Goal: Task Accomplishment & Management: Use online tool/utility

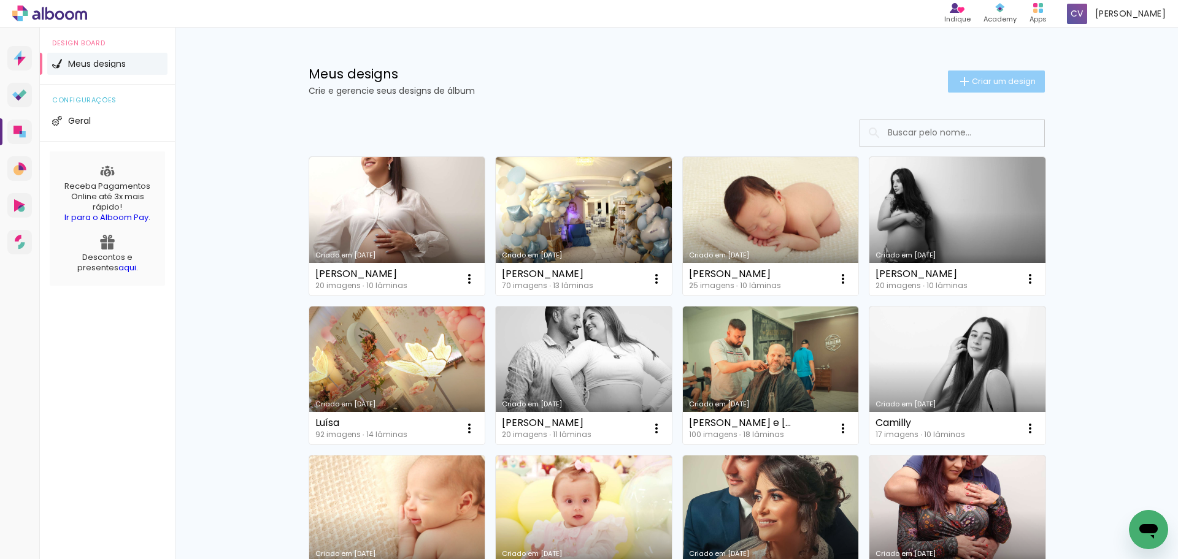
click at [981, 80] on span "Criar um design" at bounding box center [1003, 81] width 64 height 8
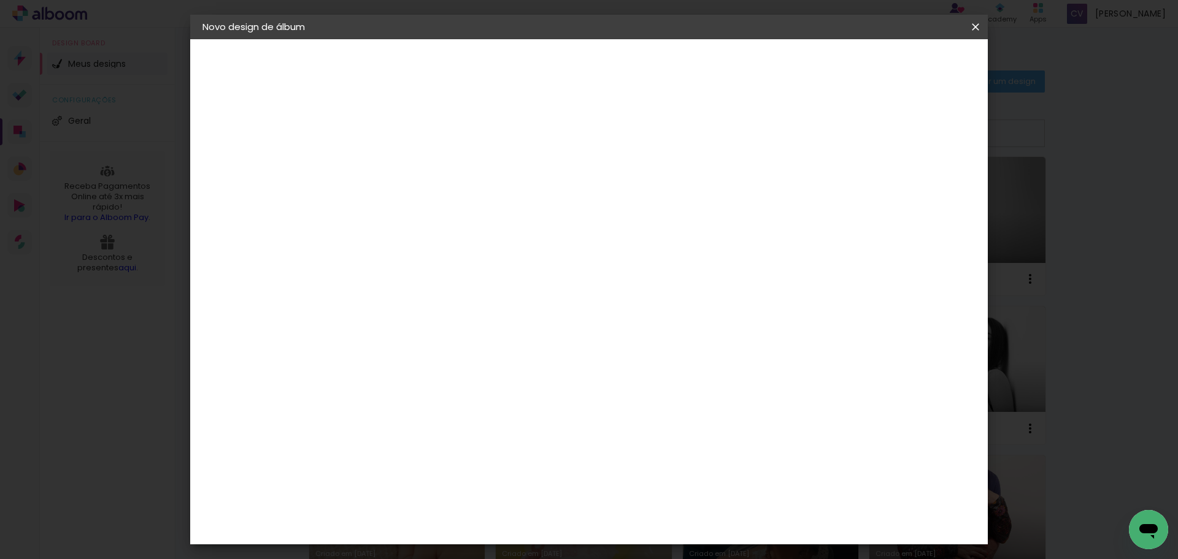
click at [403, 161] on input at bounding box center [403, 164] width 0 height 19
click at [403, 170] on input at bounding box center [403, 164] width 0 height 19
type input "[PERSON_NAME]"
type paper-input "[PERSON_NAME]"
click at [0, 0] on slot "Avançar" at bounding box center [0, 0] width 0 height 0
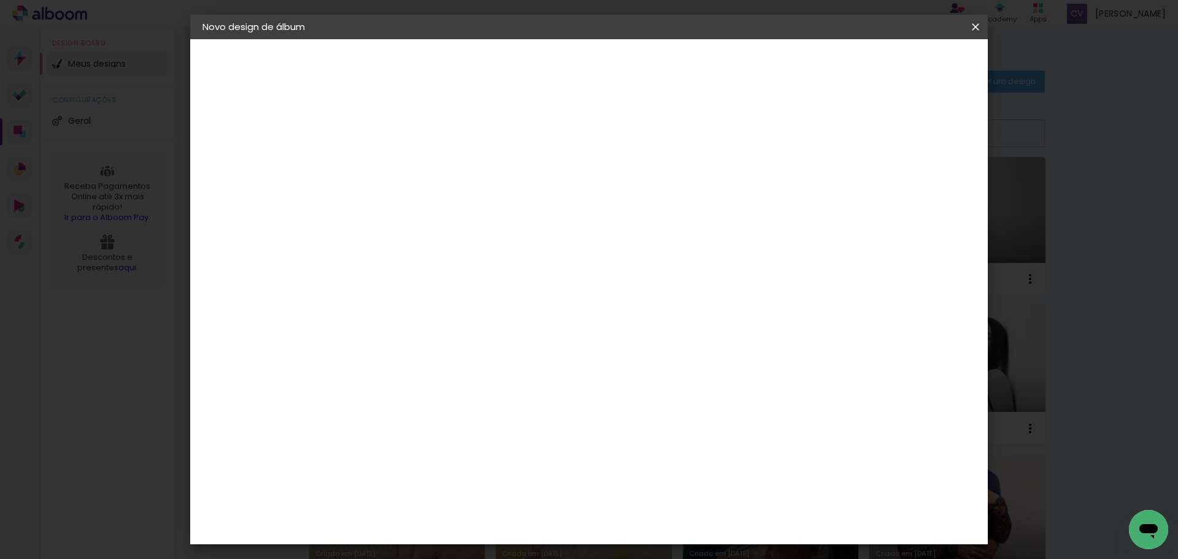
click at [0, 0] on slot "Avançar" at bounding box center [0, 0] width 0 height 0
click at [486, 264] on span "20 × 25" at bounding box center [457, 280] width 57 height 33
click at [603, 71] on paper-button "Avançar" at bounding box center [573, 65] width 60 height 21
click at [0, 0] on slot "Mostrar sangria" at bounding box center [0, 0] width 0 height 0
type paper-checkbox "on"
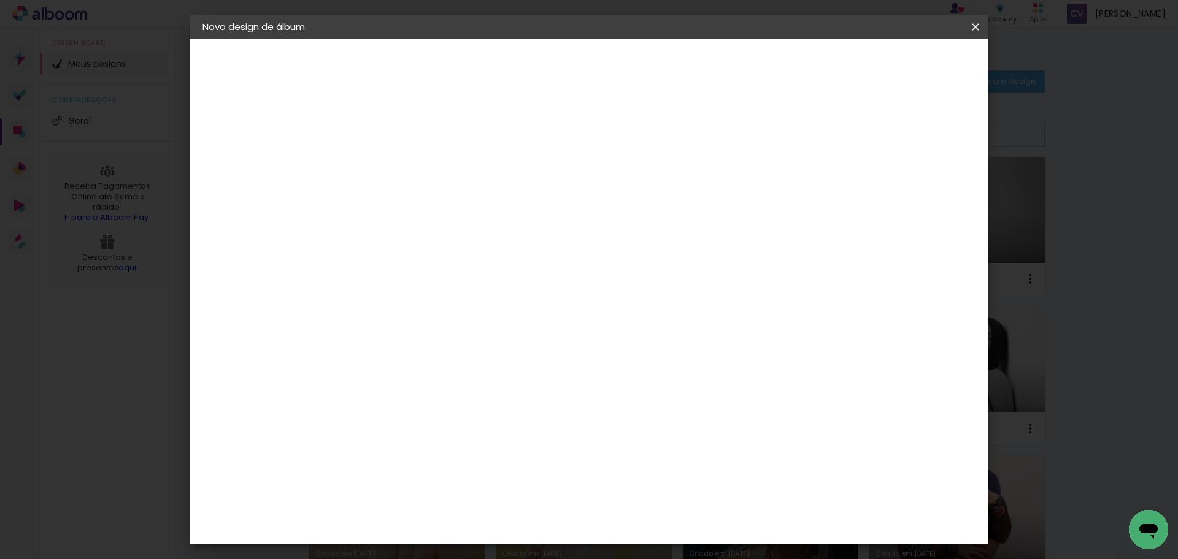
click at [897, 61] on span "Iniciar design" at bounding box center [869, 65] width 56 height 9
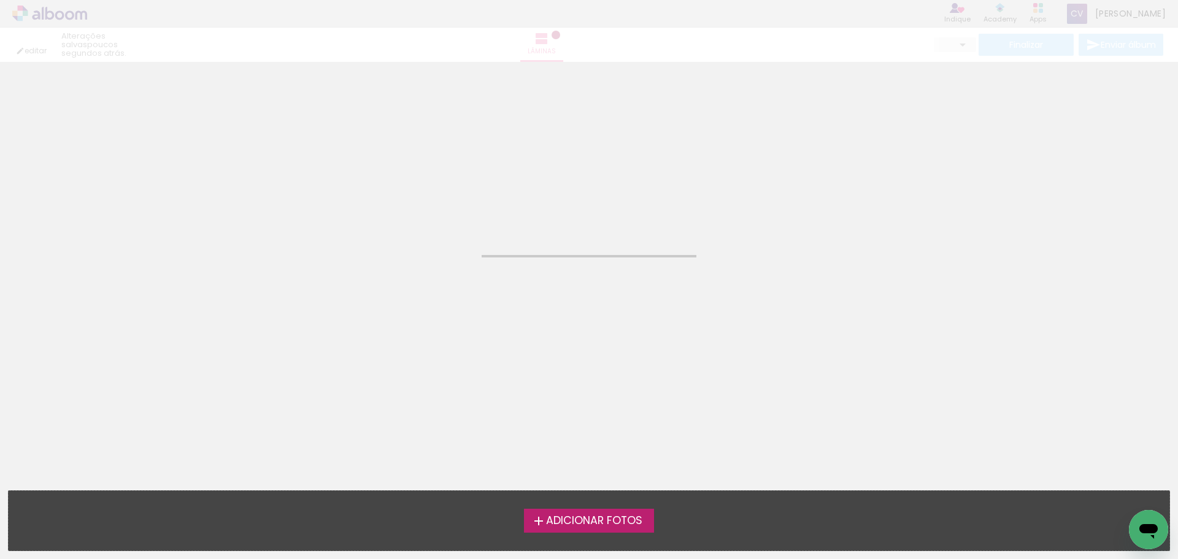
click at [569, 521] on span "Adicionar Fotos" at bounding box center [594, 521] width 96 height 11
click at [0, 0] on input "file" at bounding box center [0, 0] width 0 height 0
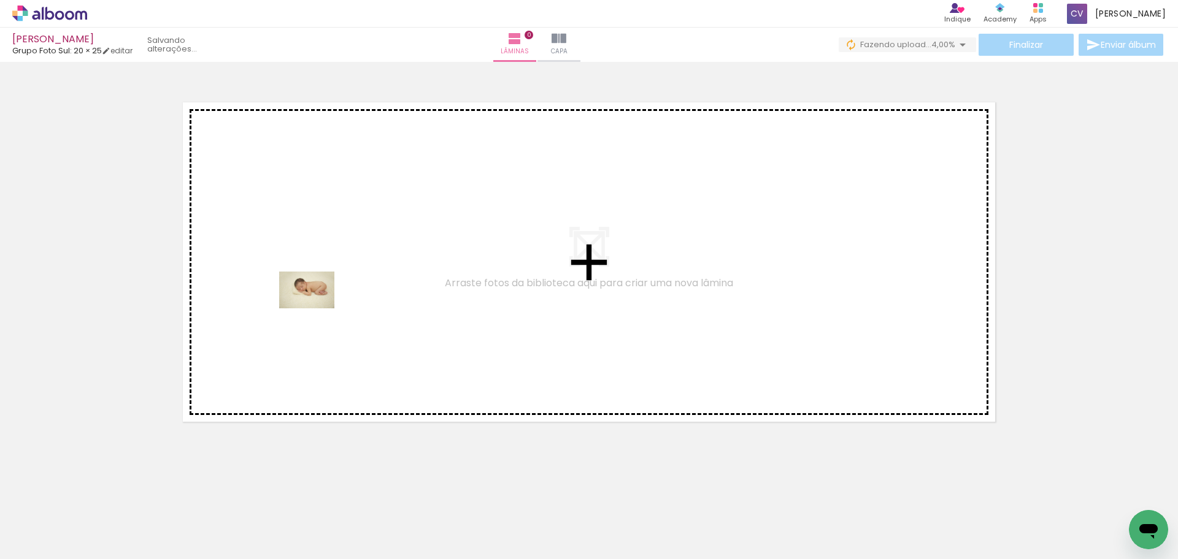
drag, startPoint x: 230, startPoint y: 414, endPoint x: 210, endPoint y: 506, distance: 94.1
click at [314, 311] on quentale-workspace at bounding box center [589, 279] width 1178 height 559
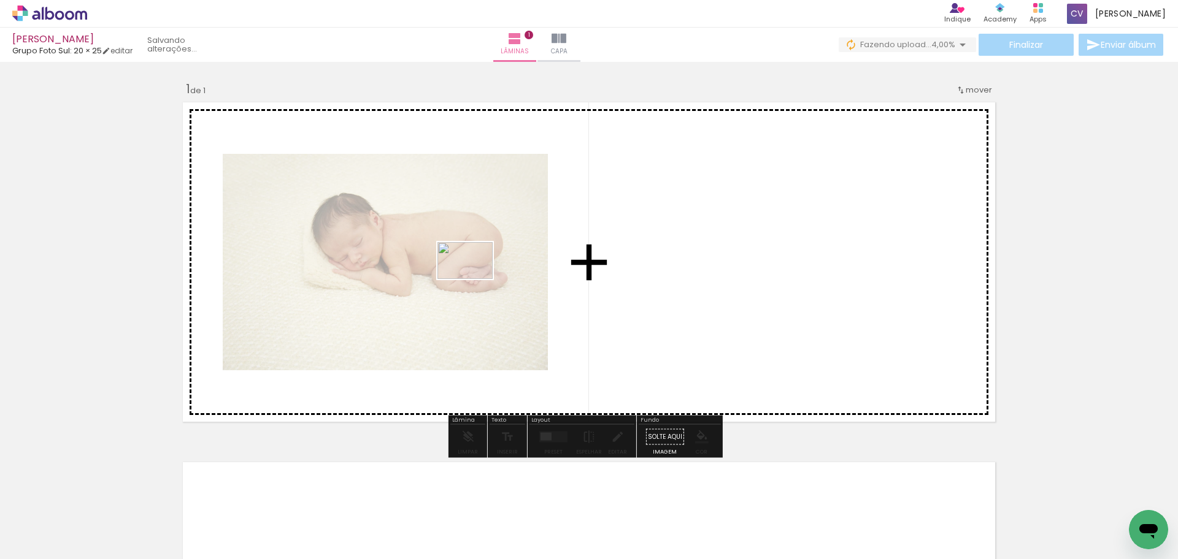
drag, startPoint x: 356, startPoint y: 329, endPoint x: 297, endPoint y: 548, distance: 226.7
click at [518, 271] on quentale-workspace at bounding box center [589, 279] width 1178 height 559
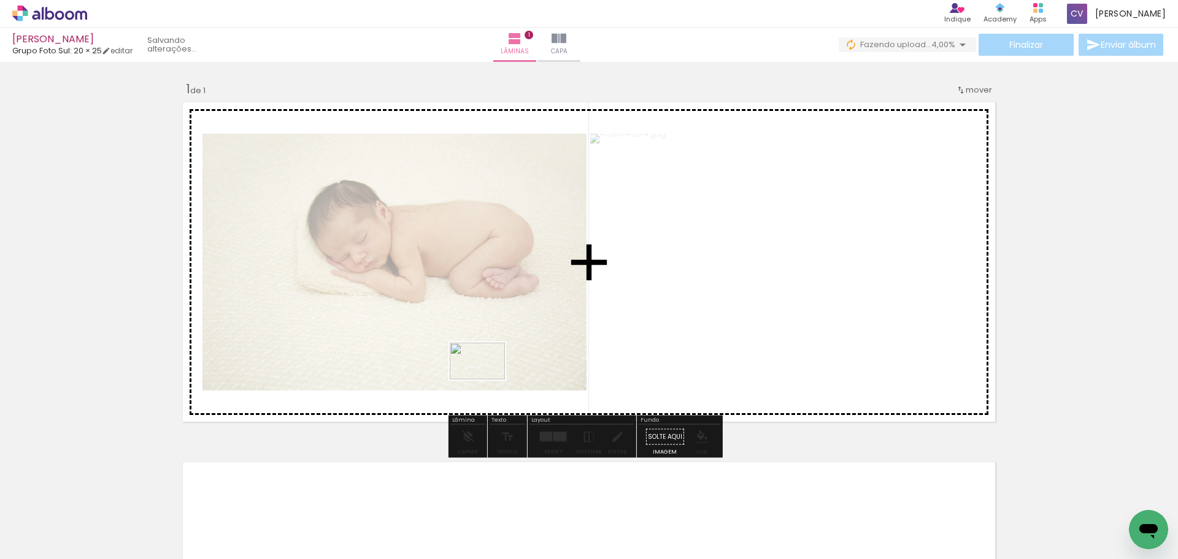
drag, startPoint x: 330, startPoint y: 498, endPoint x: 505, endPoint y: 367, distance: 218.6
click at [501, 369] on quentale-workspace at bounding box center [589, 279] width 1178 height 559
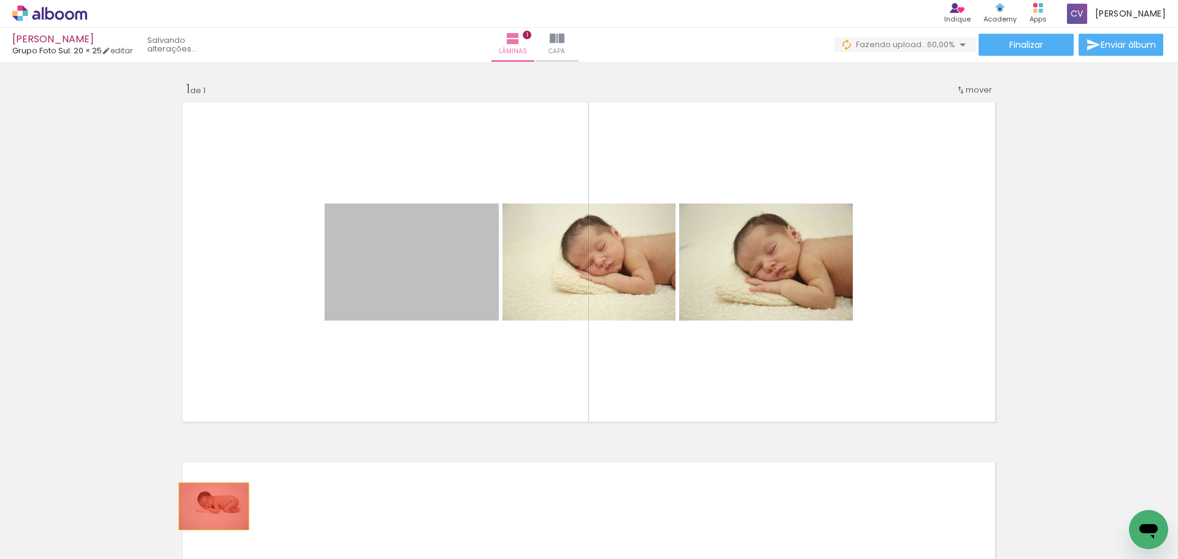
drag, startPoint x: 371, startPoint y: 404, endPoint x: 459, endPoint y: 323, distance: 119.8
click at [212, 503] on quentale-workspace at bounding box center [589, 279] width 1178 height 559
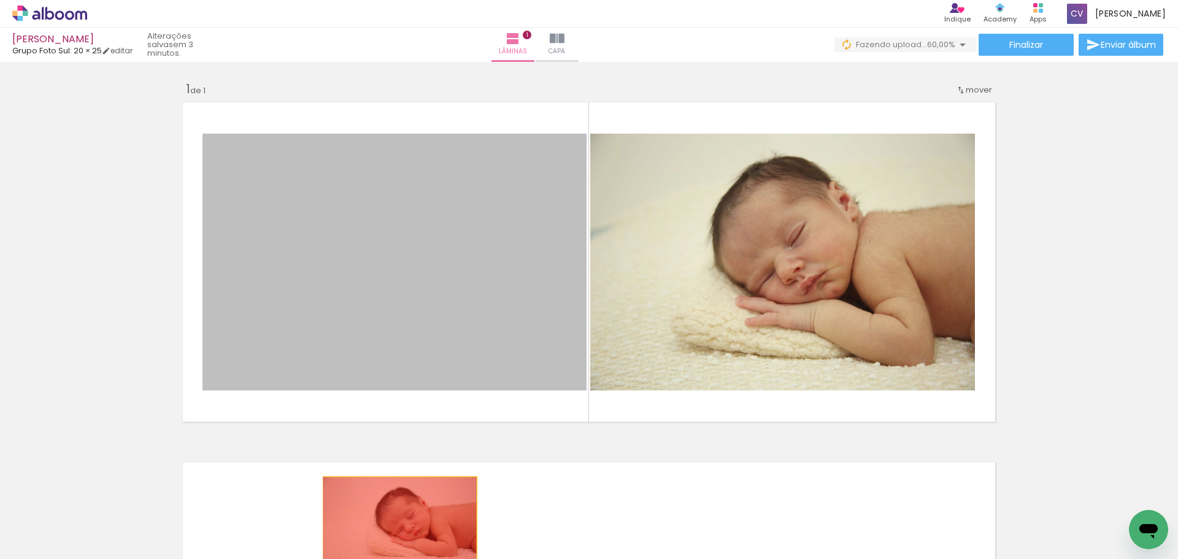
drag, startPoint x: 446, startPoint y: 416, endPoint x: 640, endPoint y: 323, distance: 214.8
click at [412, 516] on quentale-workspace at bounding box center [589, 279] width 1178 height 559
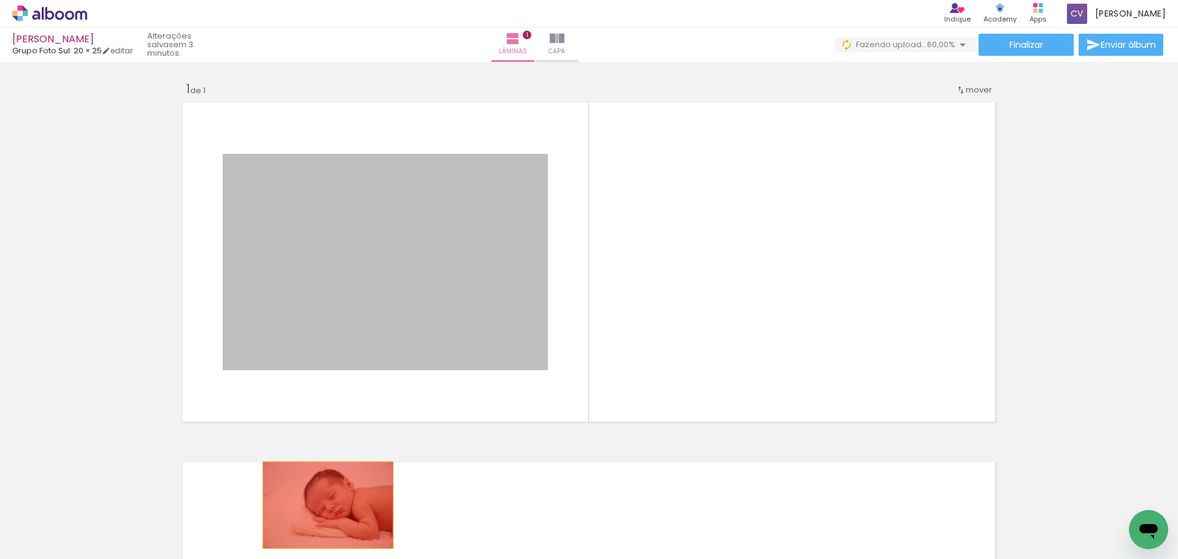
drag, startPoint x: 379, startPoint y: 411, endPoint x: 315, endPoint y: 507, distance: 115.5
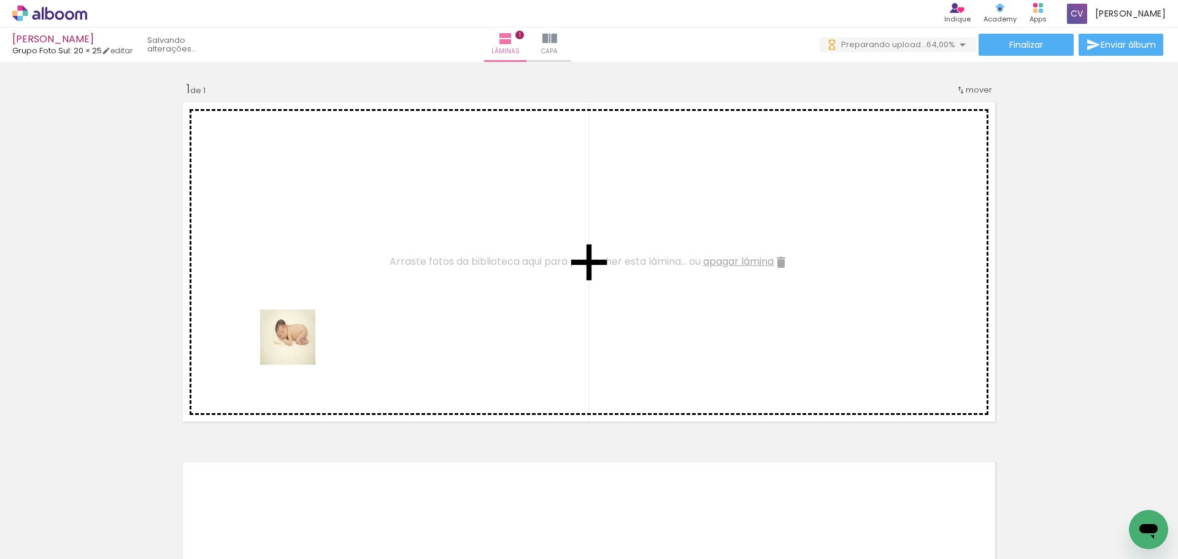
drag, startPoint x: 151, startPoint y: 516, endPoint x: 302, endPoint y: 339, distance: 232.8
click at [302, 339] on quentale-workspace at bounding box center [589, 279] width 1178 height 559
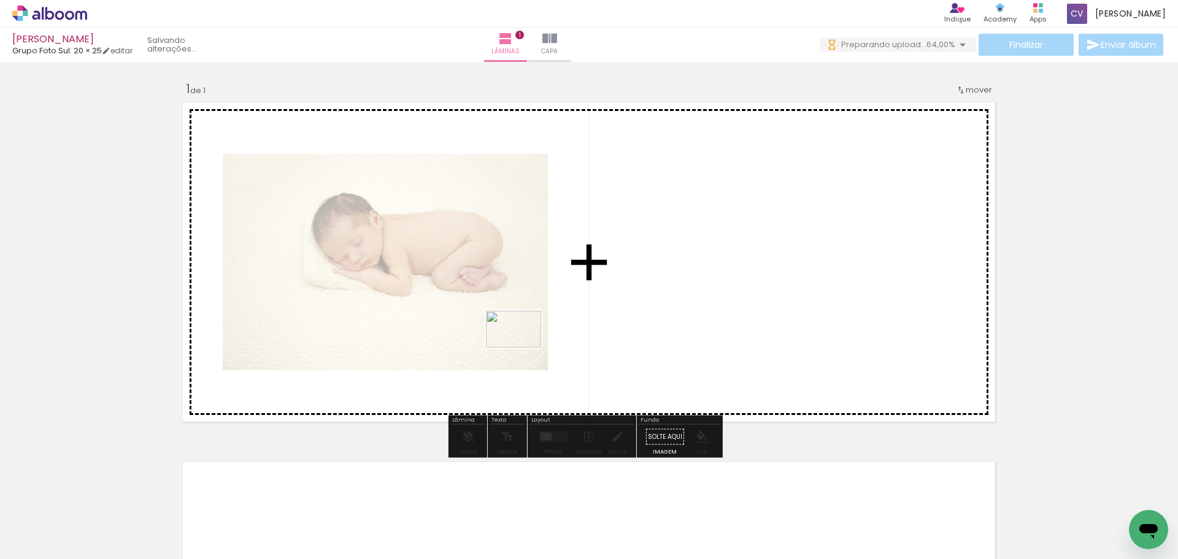
drag, startPoint x: 215, startPoint y: 526, endPoint x: 291, endPoint y: 524, distance: 76.1
click at [526, 343] on quentale-workspace at bounding box center [589, 279] width 1178 height 559
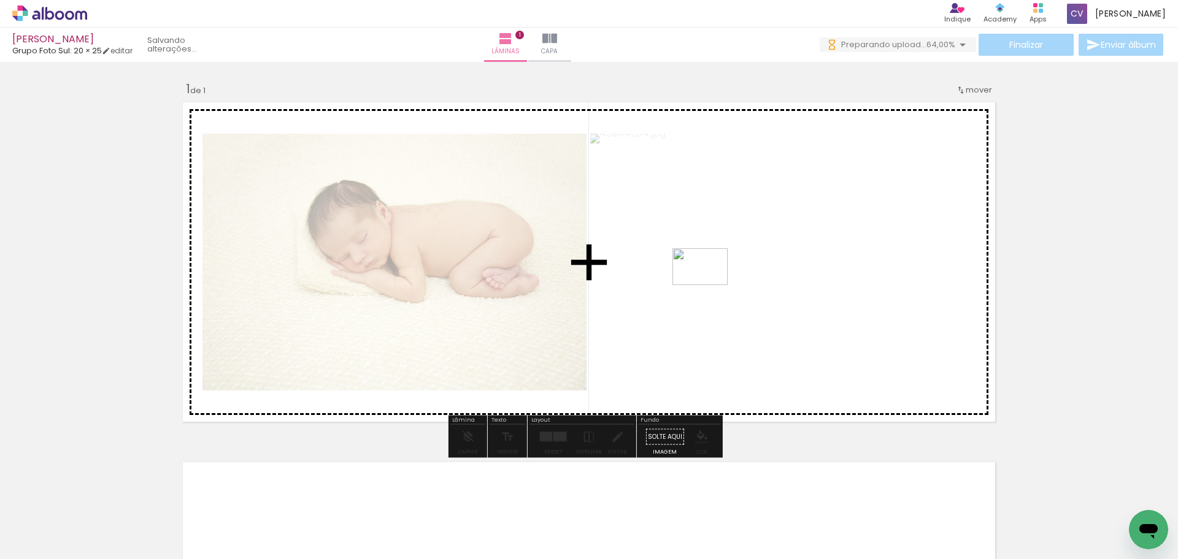
drag, startPoint x: 345, startPoint y: 496, endPoint x: 709, endPoint y: 285, distance: 420.7
click at [709, 285] on quentale-workspace at bounding box center [589, 279] width 1178 height 559
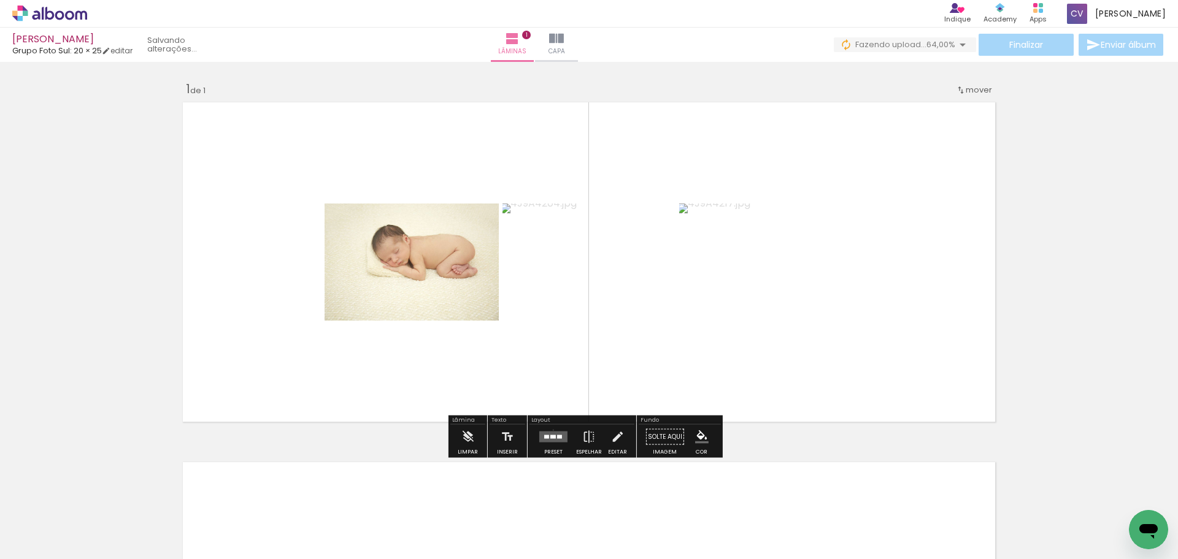
click at [550, 431] on div at bounding box center [553, 437] width 33 height 25
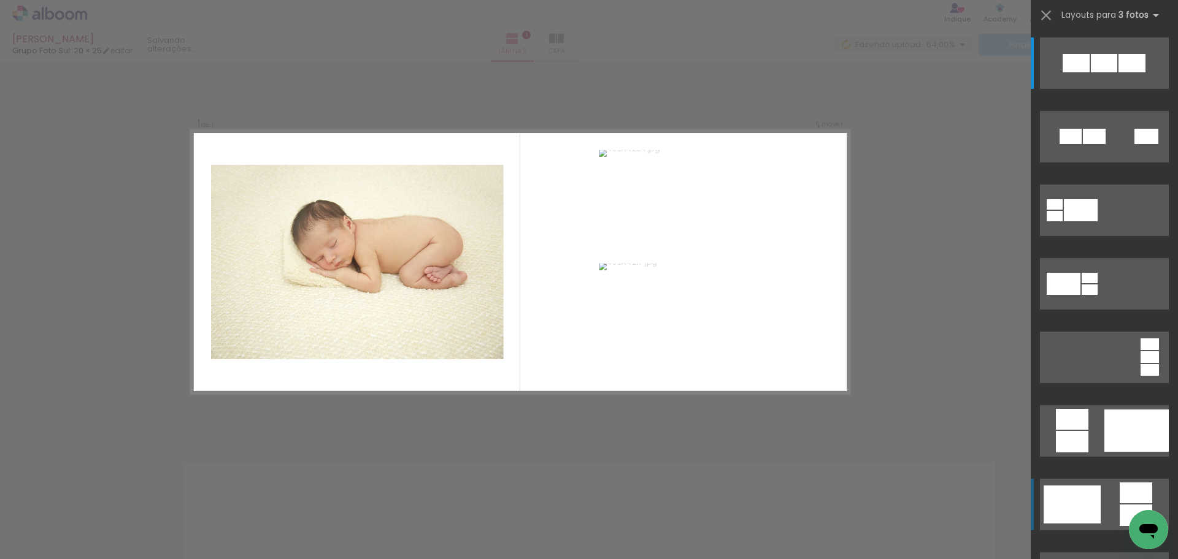
click at [1082, 501] on div at bounding box center [1071, 505] width 57 height 38
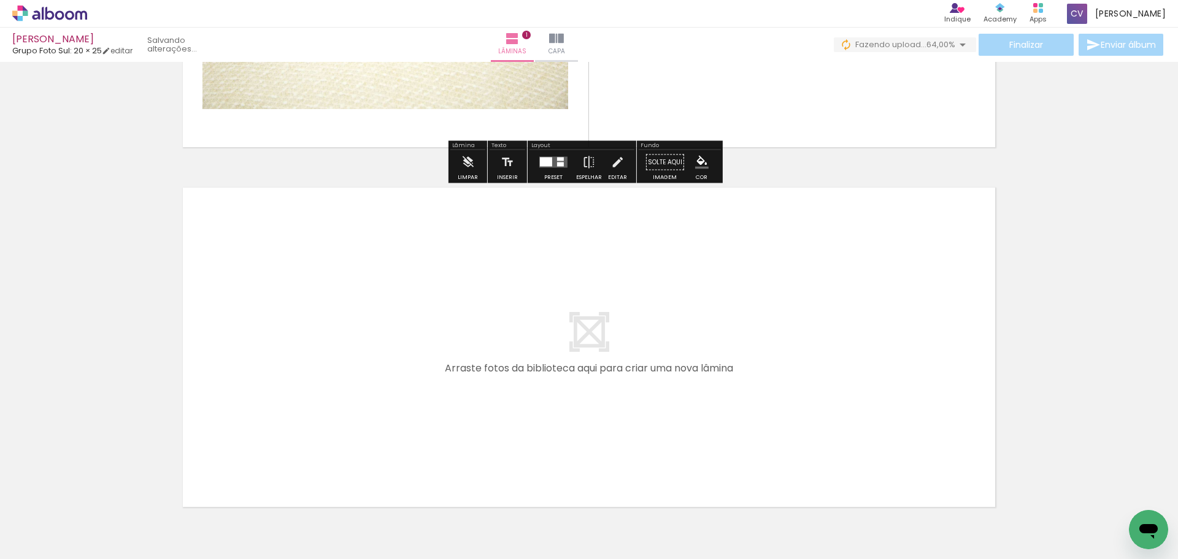
scroll to position [307, 0]
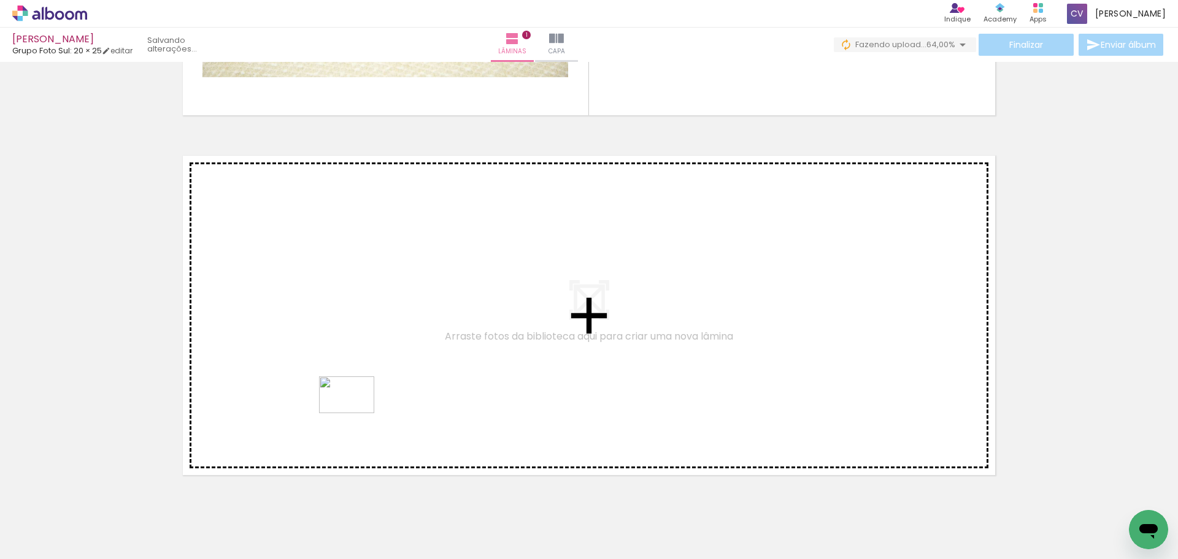
drag, startPoint x: 378, startPoint y: 469, endPoint x: 356, endPoint y: 413, distance: 60.0
click at [356, 413] on quentale-workspace at bounding box center [589, 279] width 1178 height 559
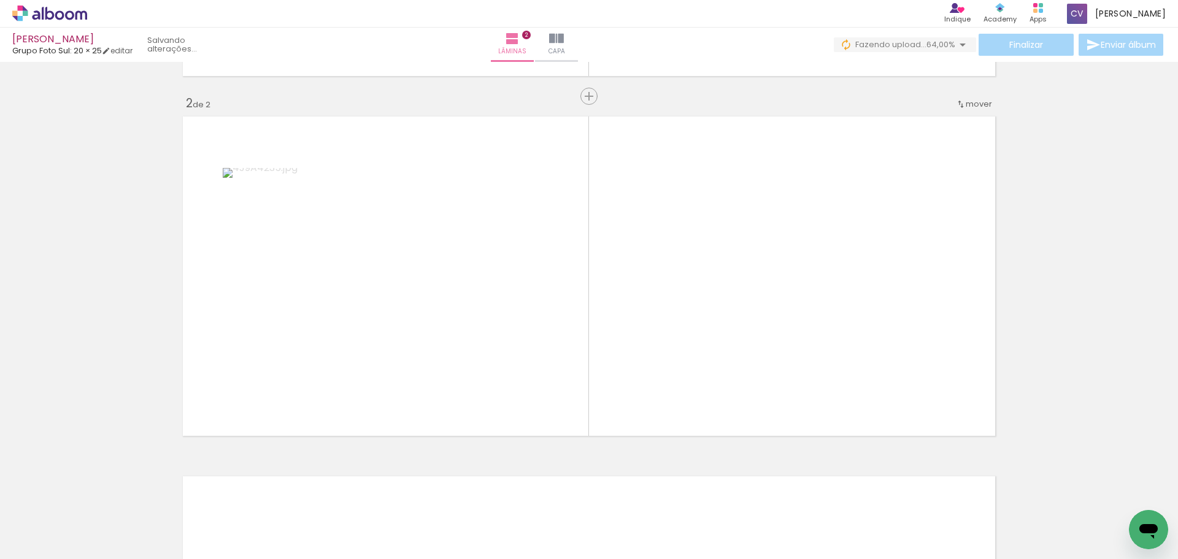
scroll to position [350, 0]
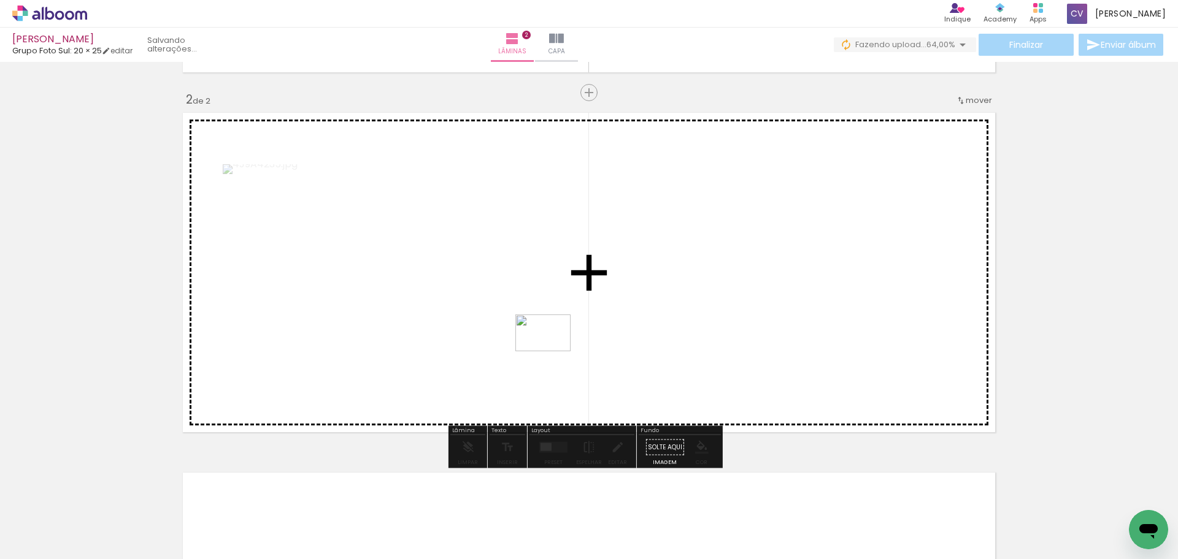
drag, startPoint x: 473, startPoint y: 519, endPoint x: 552, endPoint y: 351, distance: 185.5
click at [552, 351] on quentale-workspace at bounding box center [589, 279] width 1178 height 559
drag, startPoint x: 559, startPoint y: 521, endPoint x: 692, endPoint y: 449, distance: 151.5
click at [729, 362] on quentale-workspace at bounding box center [589, 279] width 1178 height 559
drag, startPoint x: 621, startPoint y: 522, endPoint x: 746, endPoint y: 356, distance: 207.5
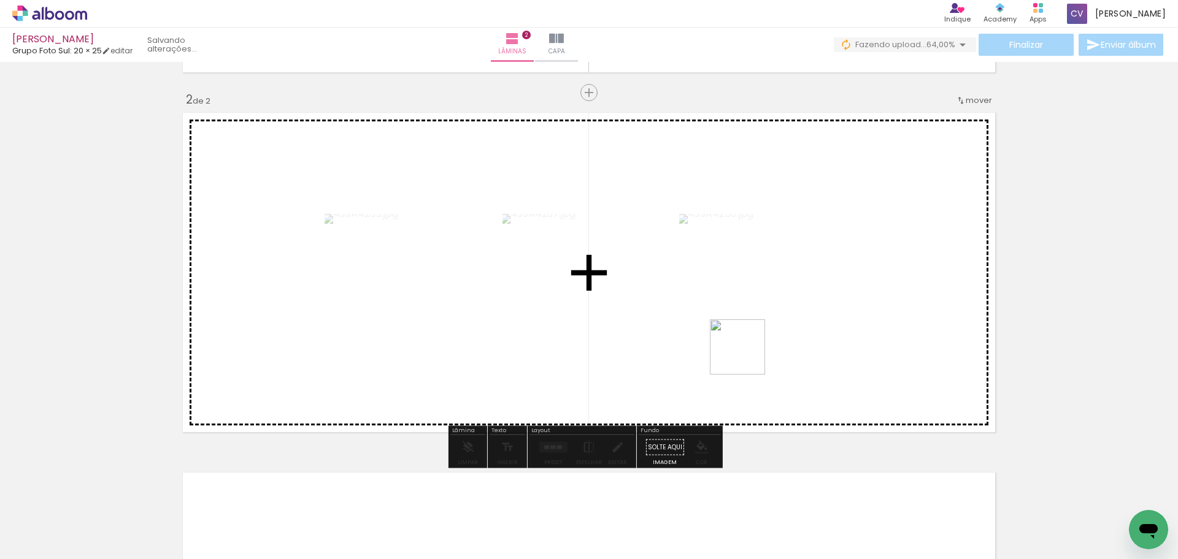
click at [746, 356] on quentale-workspace at bounding box center [589, 279] width 1178 height 559
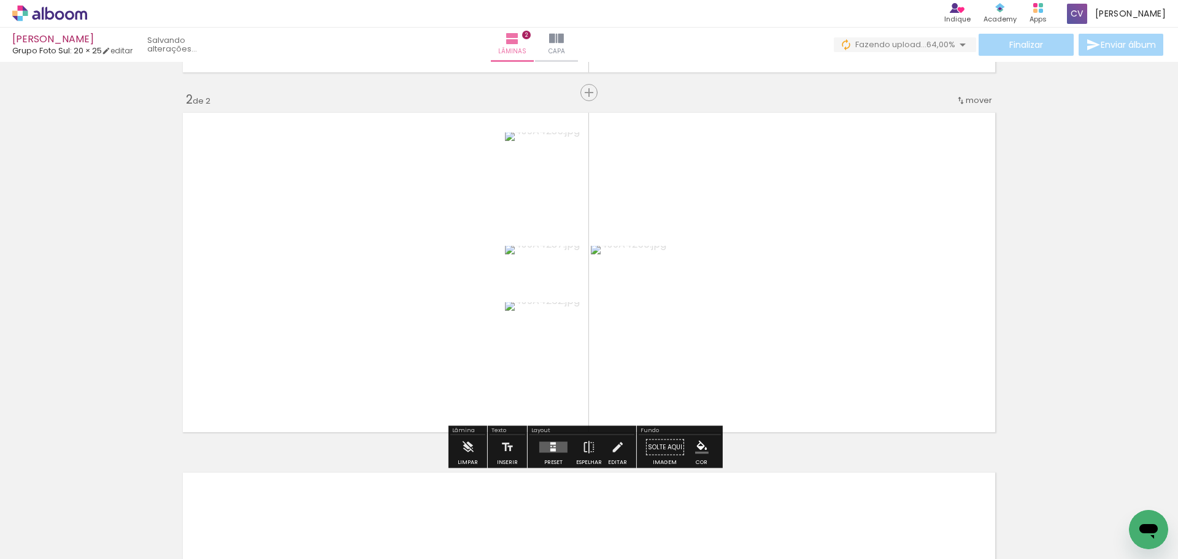
click at [548, 448] on quentale-layouter at bounding box center [553, 447] width 28 height 11
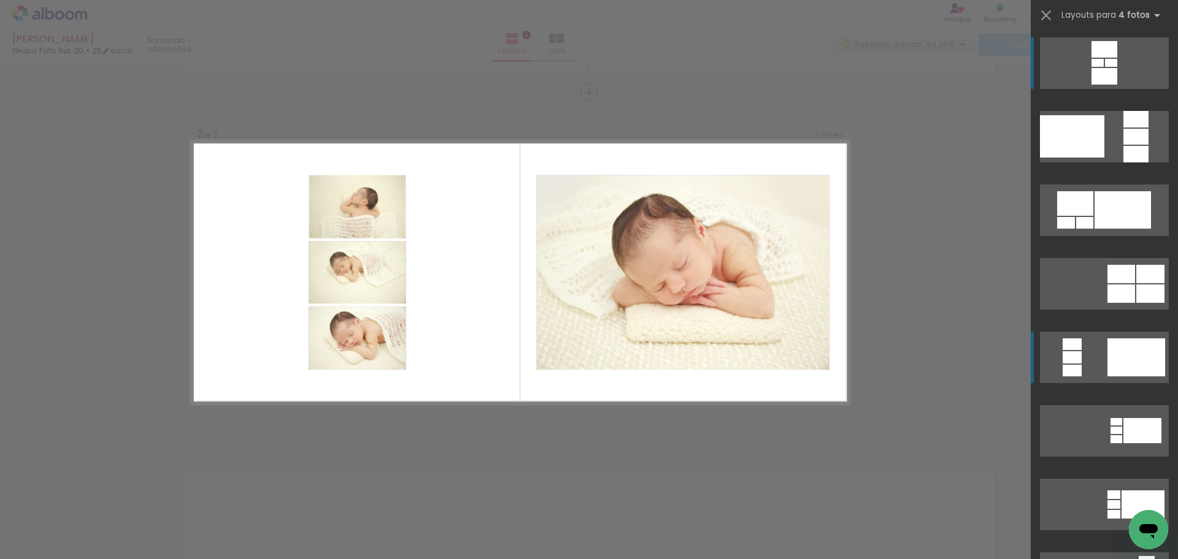
click at [1079, 354] on quentale-layouter at bounding box center [1104, 358] width 129 height 52
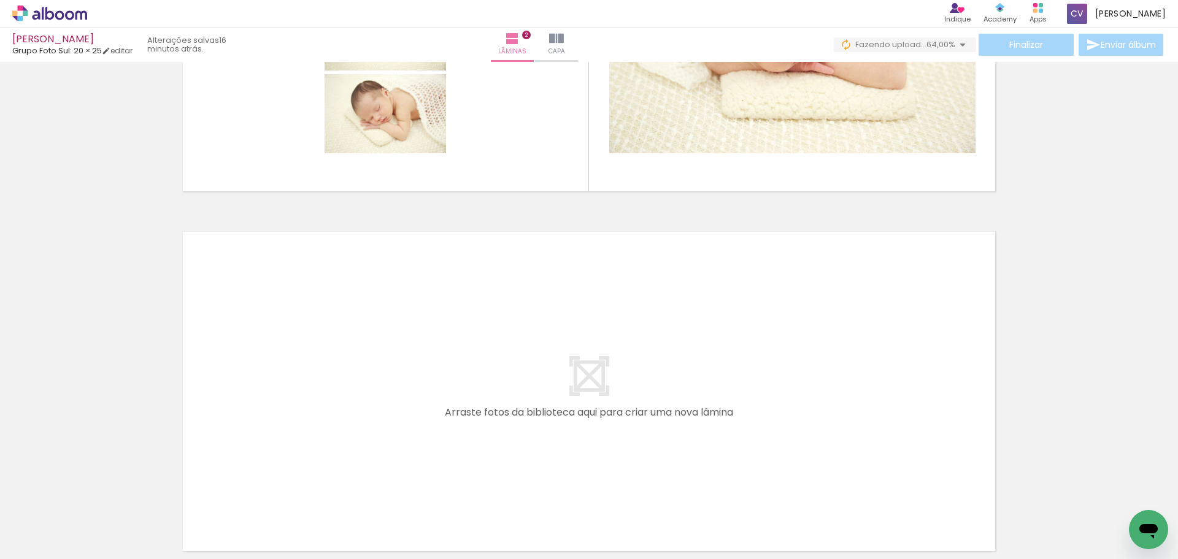
scroll to position [595, 0]
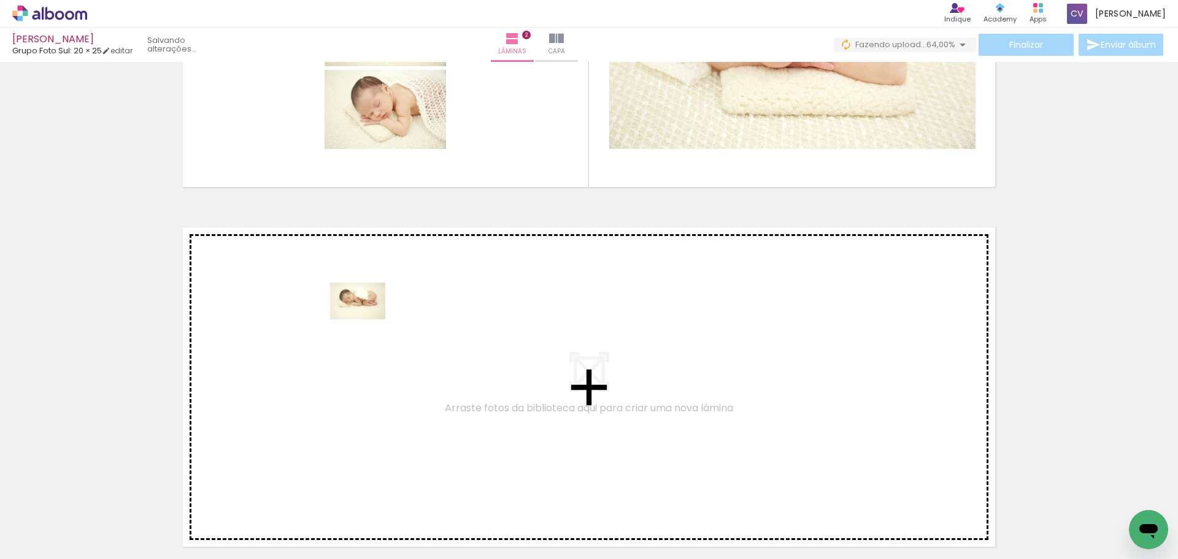
drag, startPoint x: 335, startPoint y: 522, endPoint x: 367, endPoint y: 320, distance: 204.8
click at [367, 320] on quentale-workspace at bounding box center [589, 279] width 1178 height 559
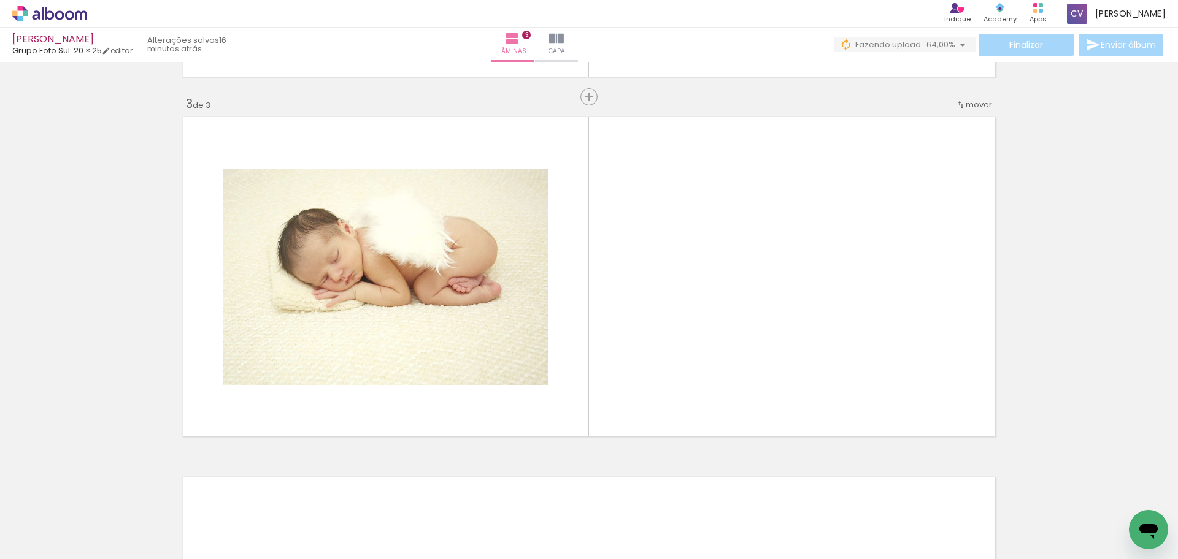
scroll to position [710, 0]
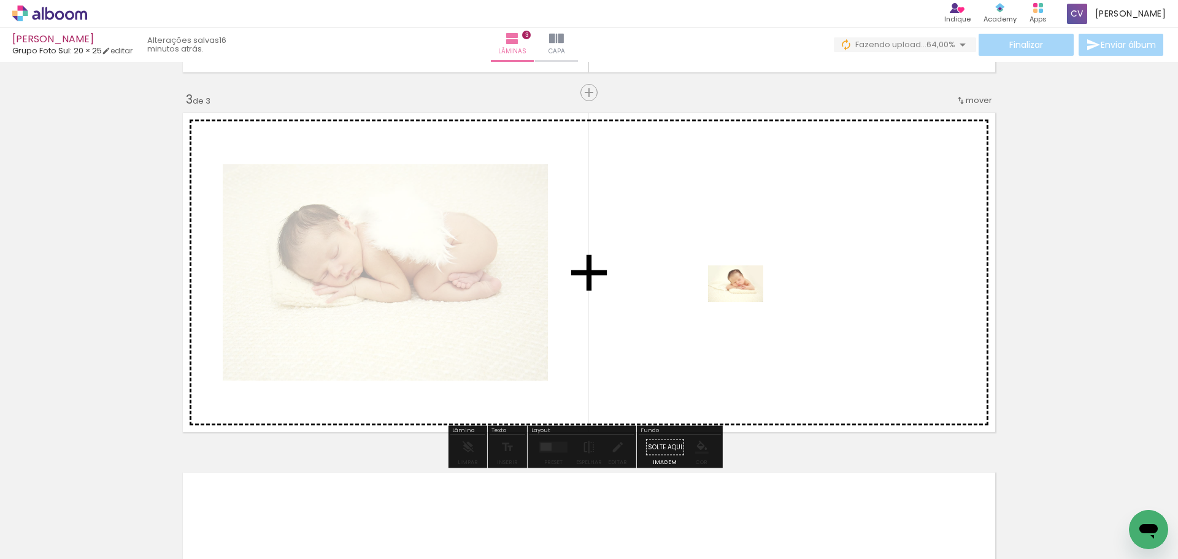
drag, startPoint x: 702, startPoint y: 468, endPoint x: 745, endPoint y: 302, distance: 171.1
click at [745, 302] on quentale-workspace at bounding box center [589, 279] width 1178 height 559
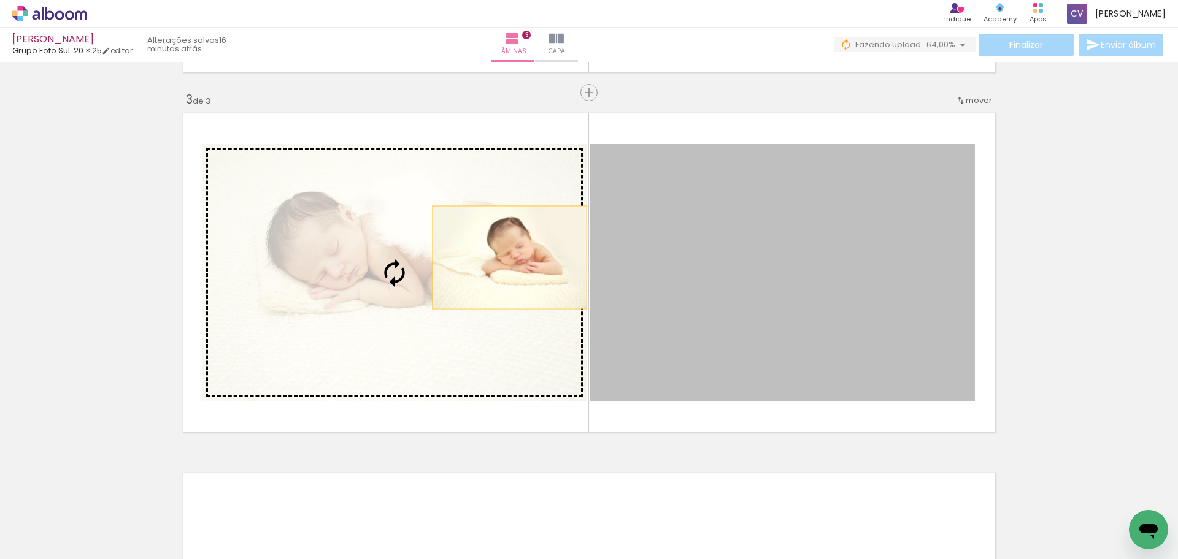
drag, startPoint x: 775, startPoint y: 294, endPoint x: 504, endPoint y: 258, distance: 272.9
click at [0, 0] on slot at bounding box center [0, 0] width 0 height 0
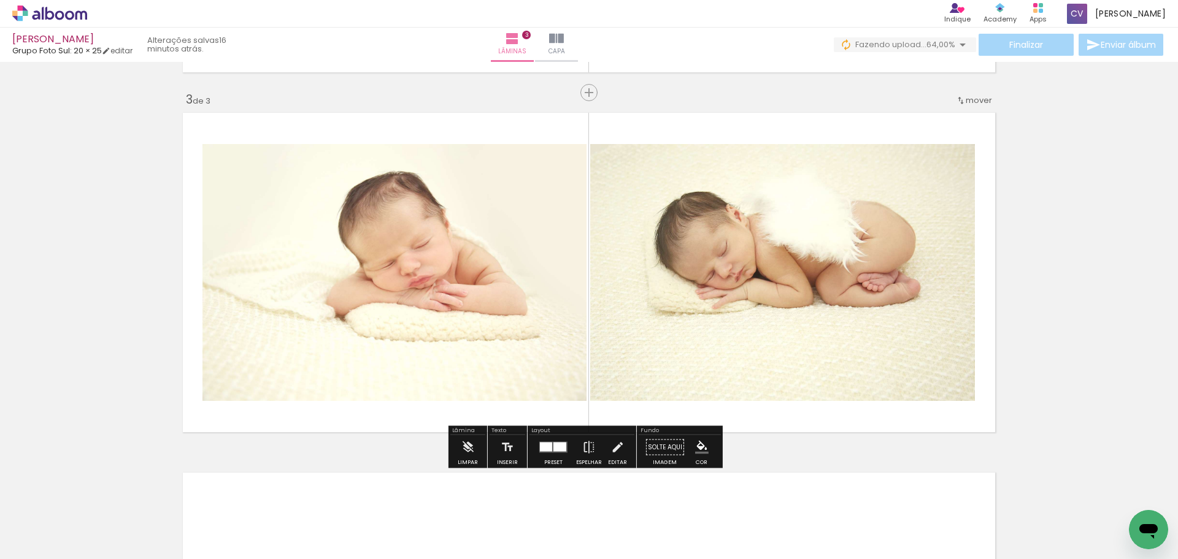
click at [554, 443] on div at bounding box center [559, 447] width 13 height 9
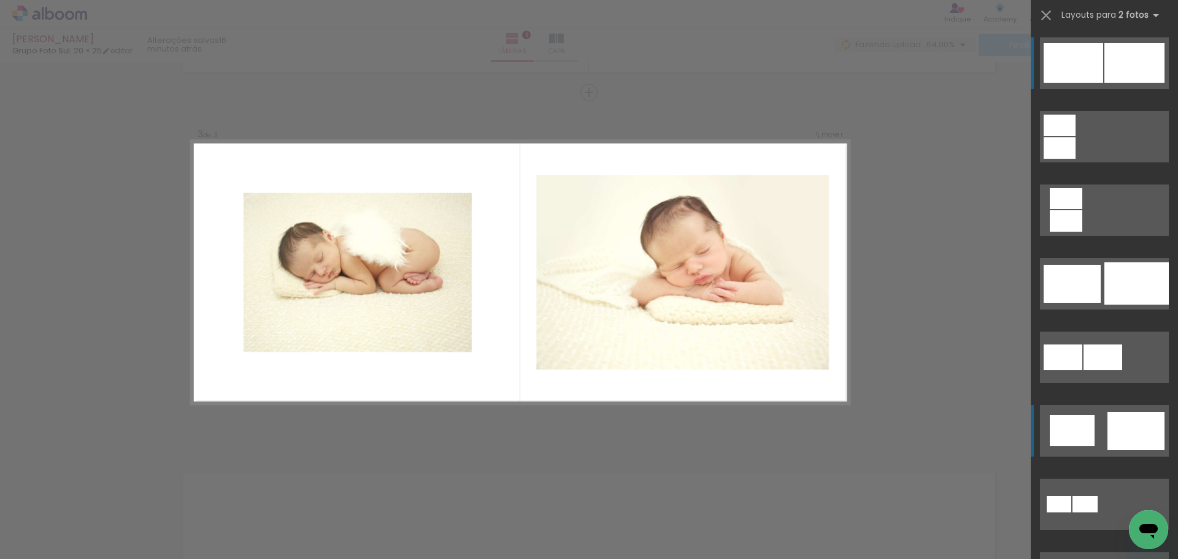
click at [1077, 431] on div at bounding box center [1071, 430] width 45 height 31
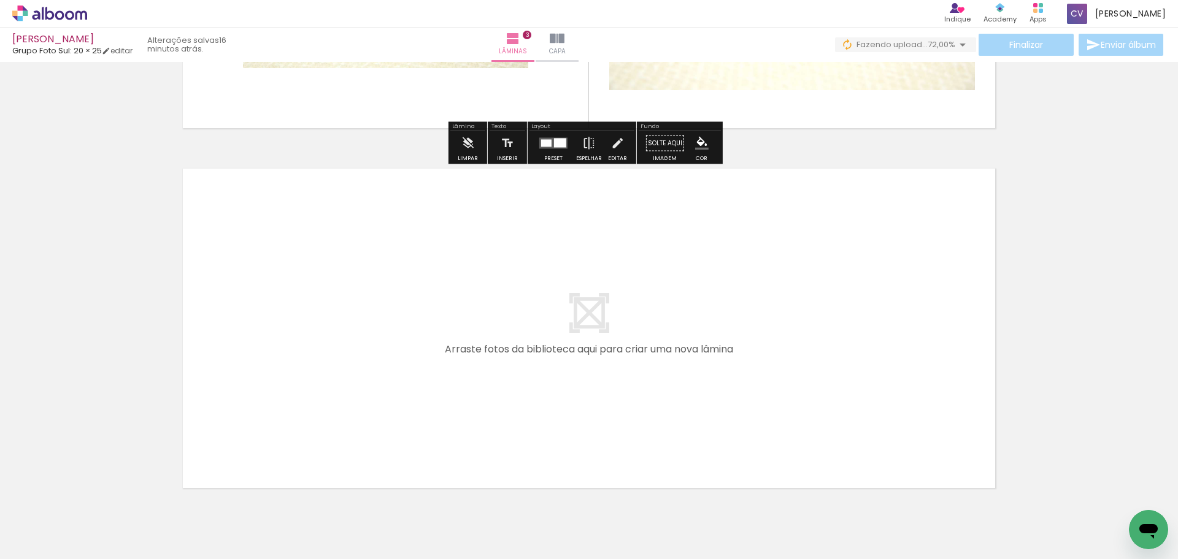
scroll to position [1067, 0]
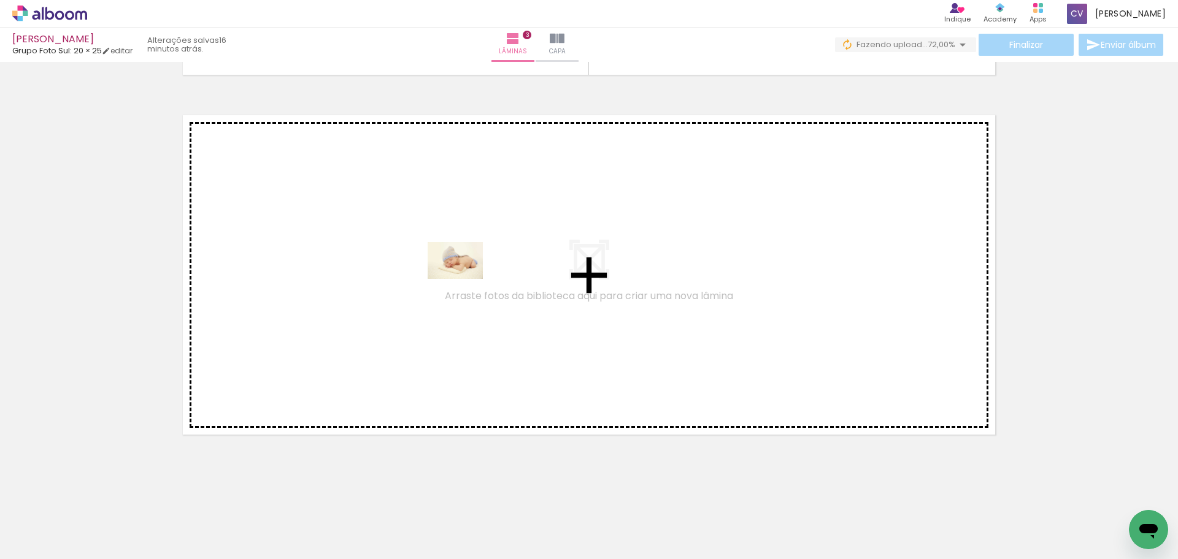
drag, startPoint x: 746, startPoint y: 522, endPoint x: 464, endPoint y: 279, distance: 372.2
click at [464, 279] on quentale-workspace at bounding box center [589, 279] width 1178 height 559
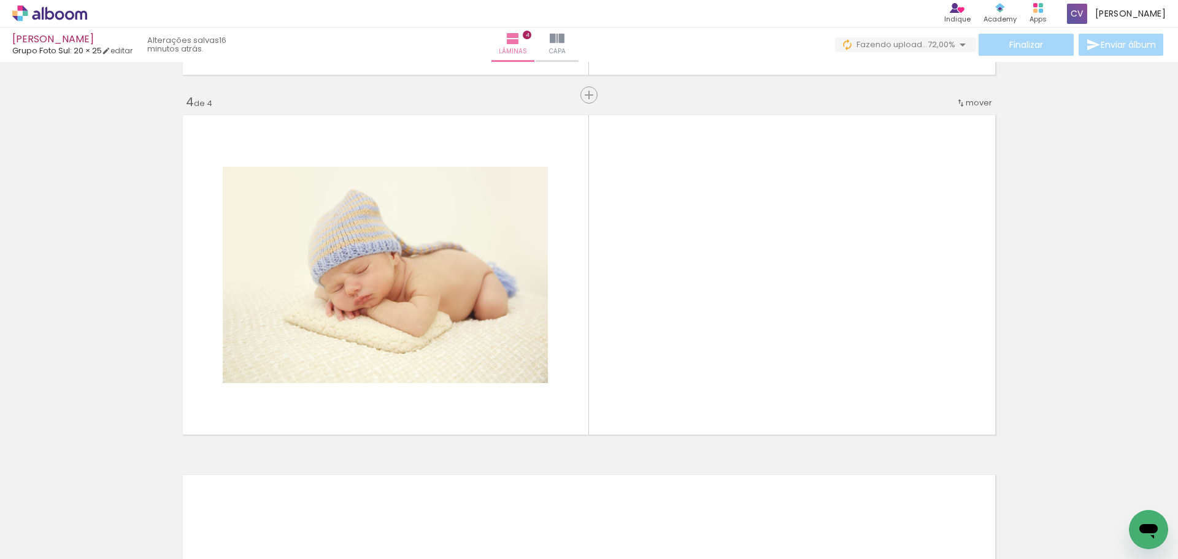
scroll to position [1070, 0]
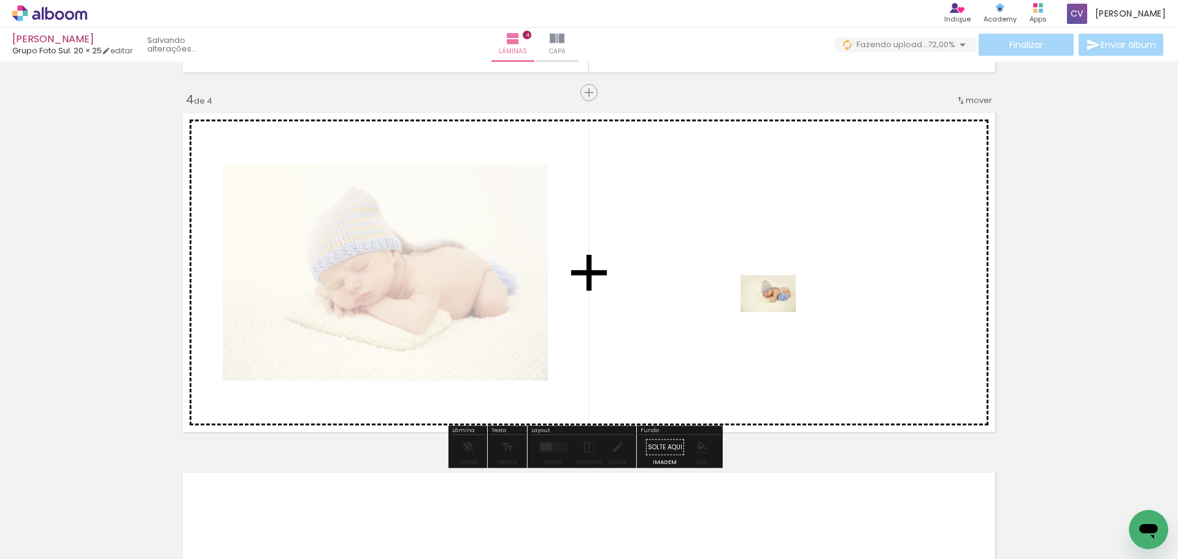
drag, startPoint x: 786, startPoint y: 354, endPoint x: 777, endPoint y: 312, distance: 43.3
click at [777, 312] on quentale-workspace at bounding box center [589, 279] width 1178 height 559
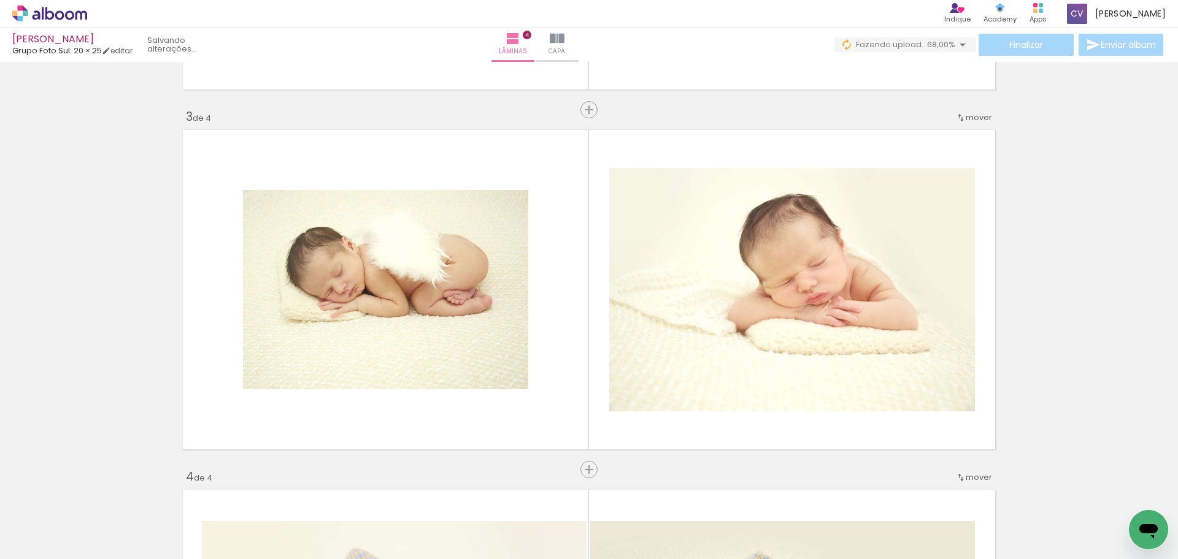
scroll to position [691, 0]
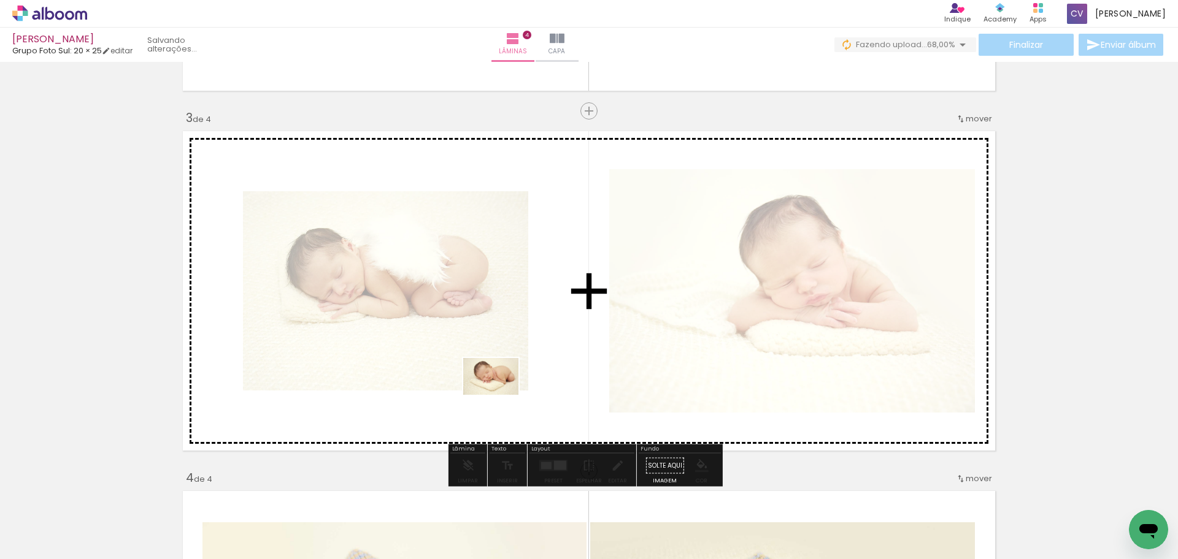
drag, startPoint x: 644, startPoint y: 523, endPoint x: 500, endPoint y: 395, distance: 192.5
click at [500, 395] on quentale-workspace at bounding box center [589, 279] width 1178 height 559
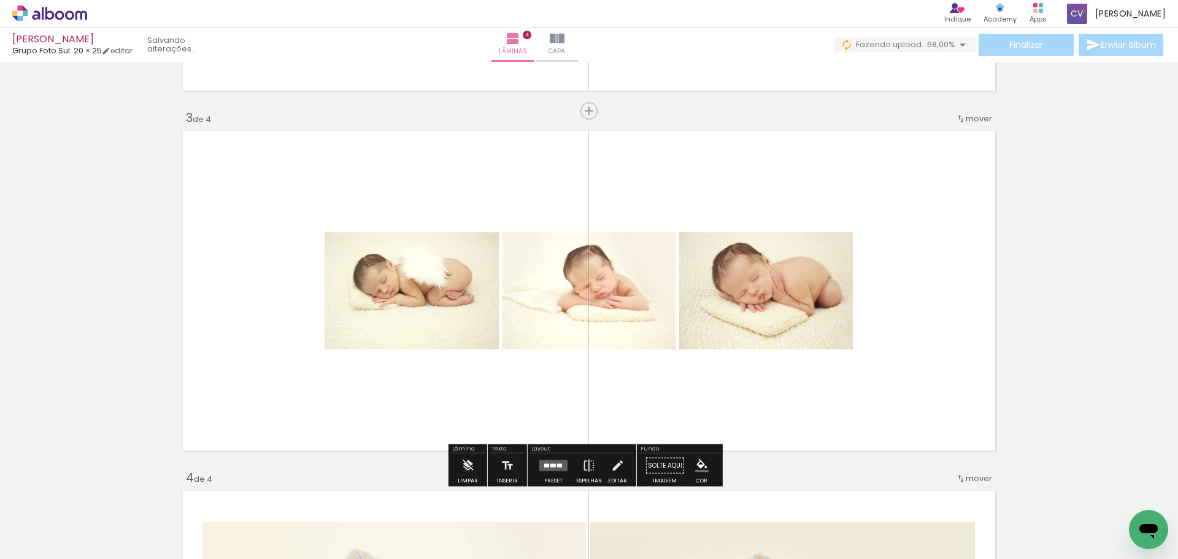
click at [546, 466] on div at bounding box center [546, 466] width 5 height 4
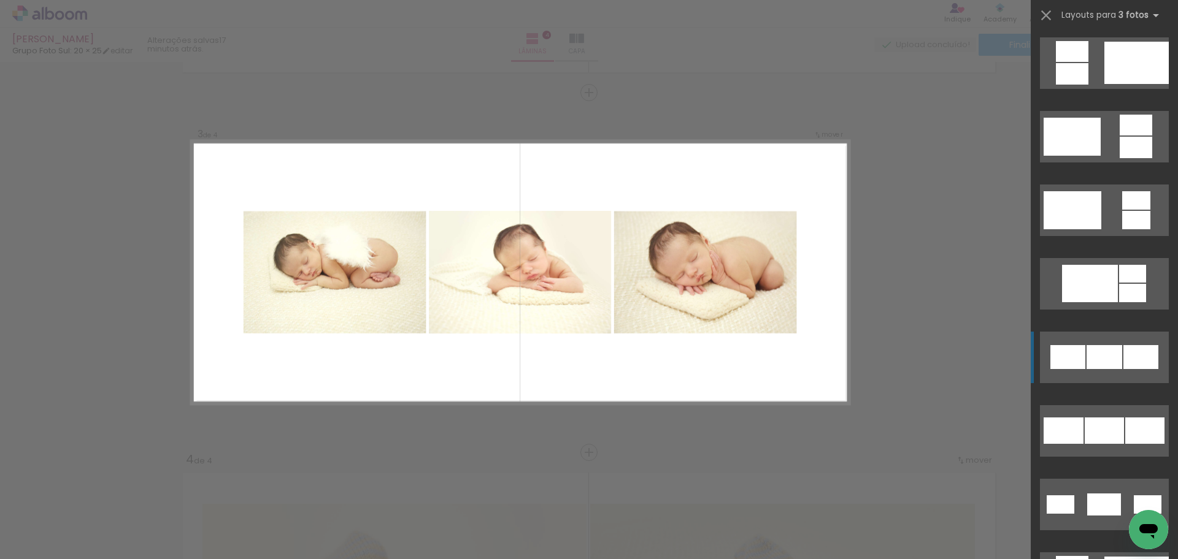
scroll to position [429, 0]
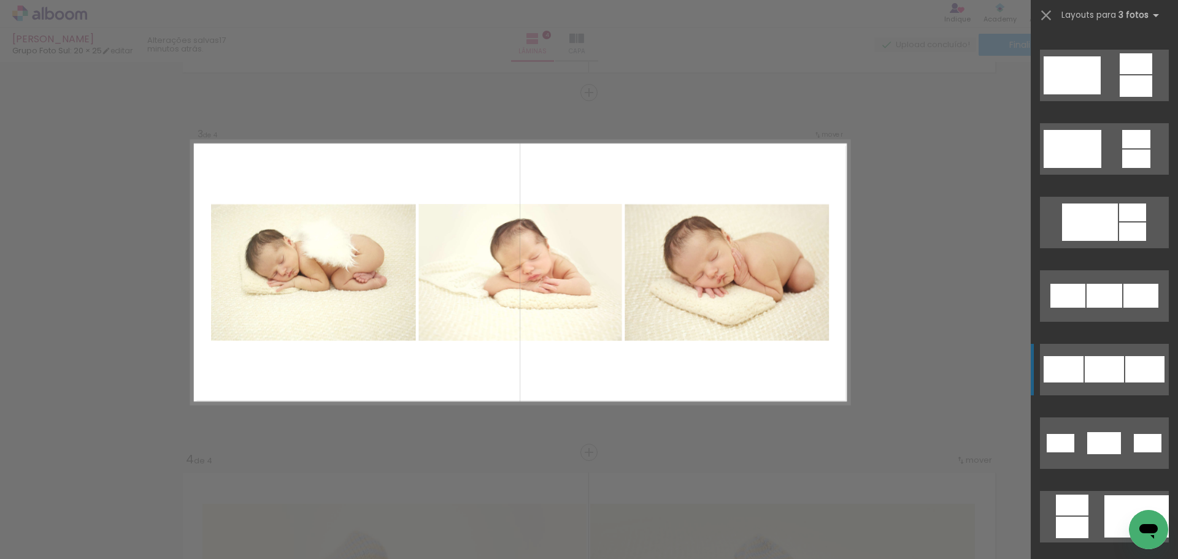
click at [1103, 361] on div at bounding box center [1103, 369] width 39 height 26
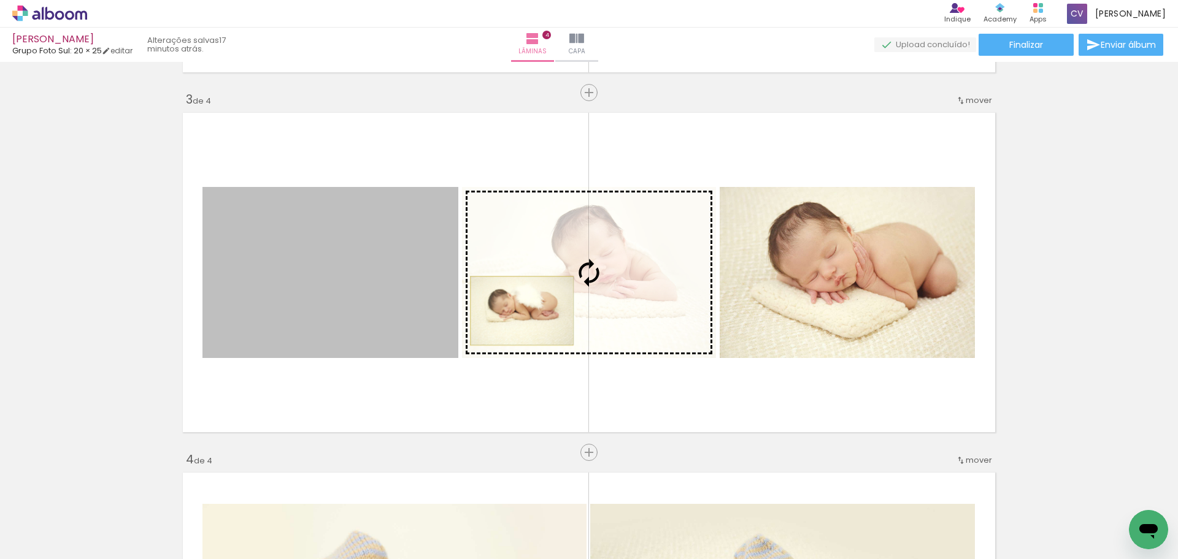
drag, startPoint x: 363, startPoint y: 309, endPoint x: 516, endPoint y: 311, distance: 153.3
click at [0, 0] on slot at bounding box center [0, 0] width 0 height 0
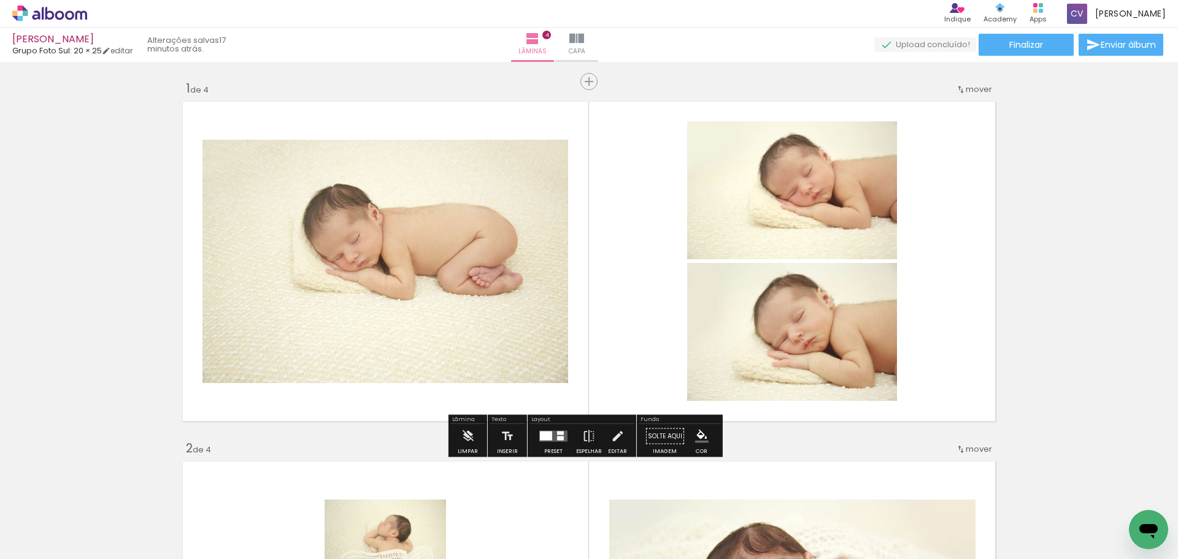
scroll to position [0, 0]
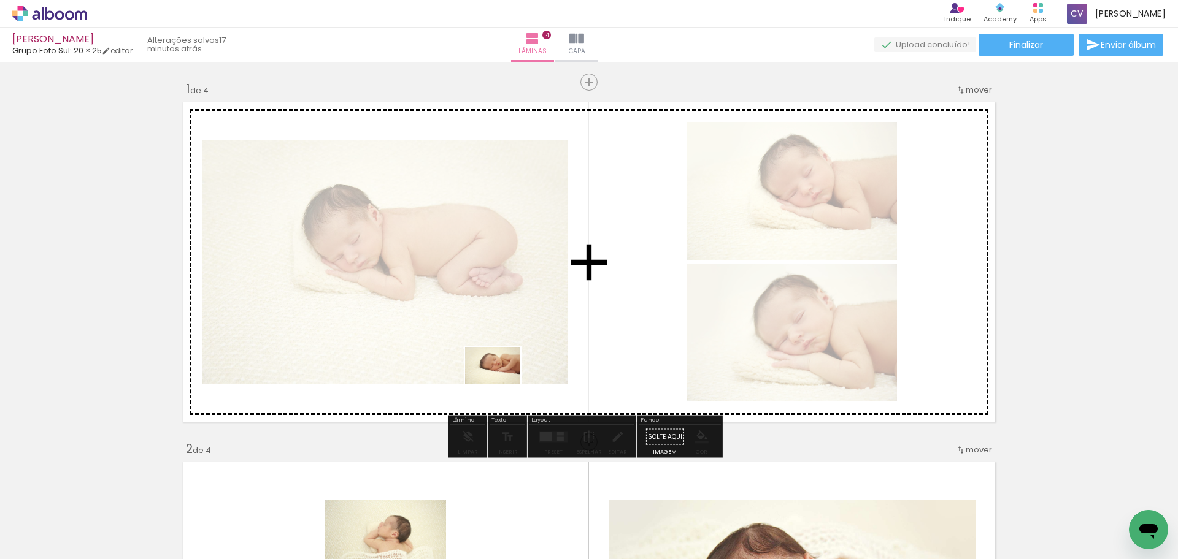
drag, startPoint x: 710, startPoint y: 527, endPoint x: 502, endPoint y: 384, distance: 252.3
click at [502, 384] on quentale-workspace at bounding box center [589, 279] width 1178 height 559
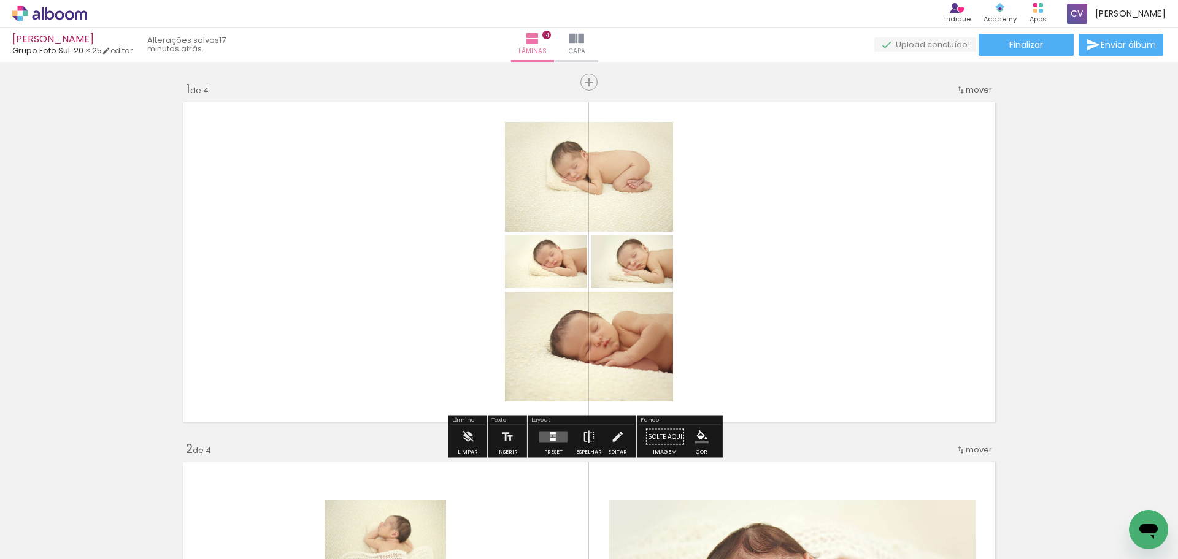
click at [550, 440] on div at bounding box center [553, 440] width 6 height 3
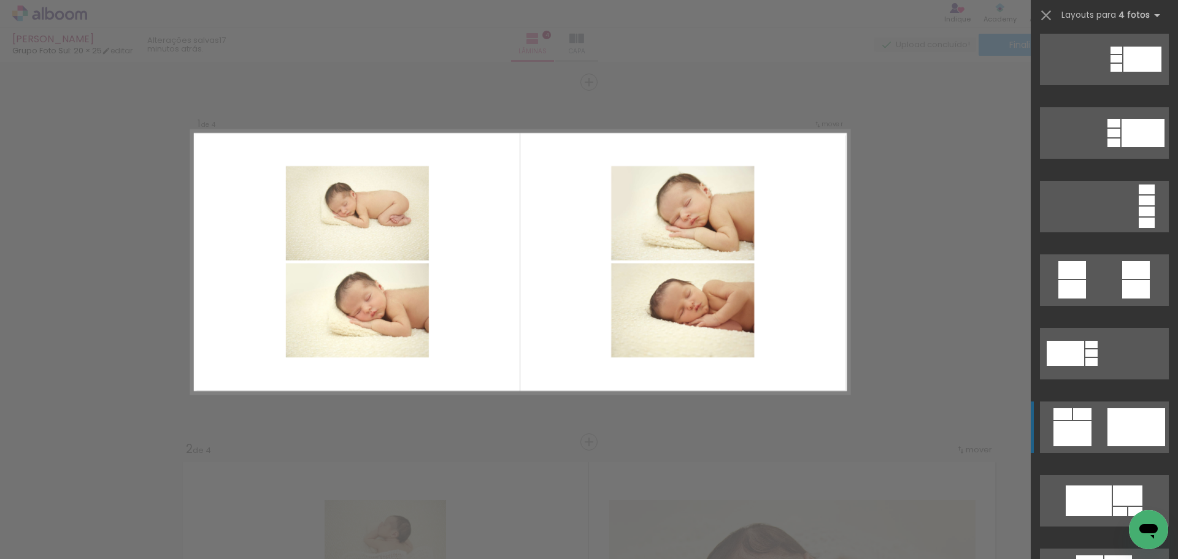
scroll to position [429, 0]
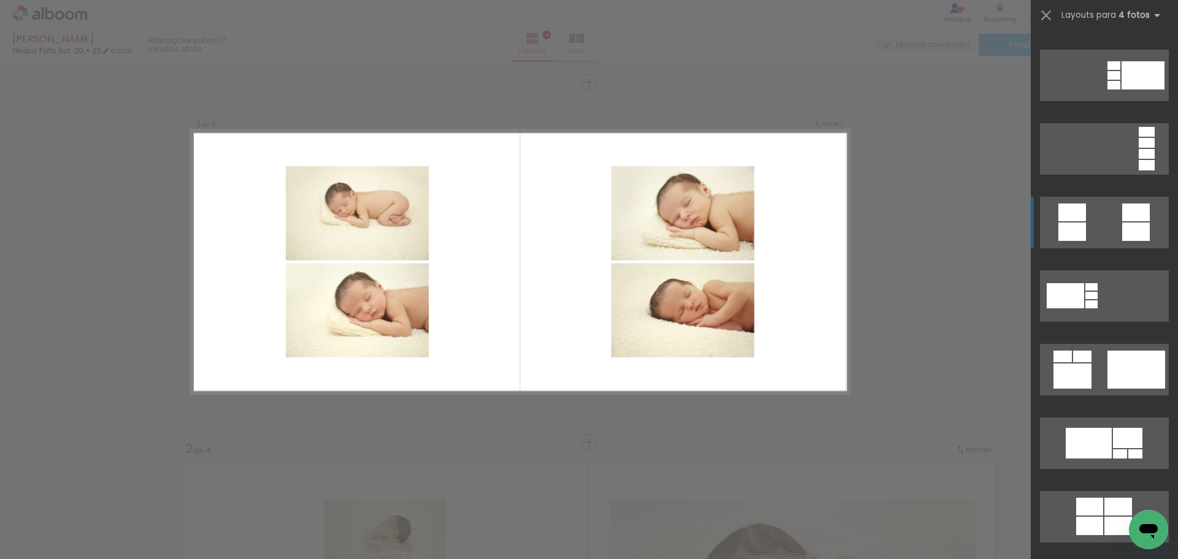
click at [1099, 228] on quentale-layouter at bounding box center [1104, 223] width 129 height 52
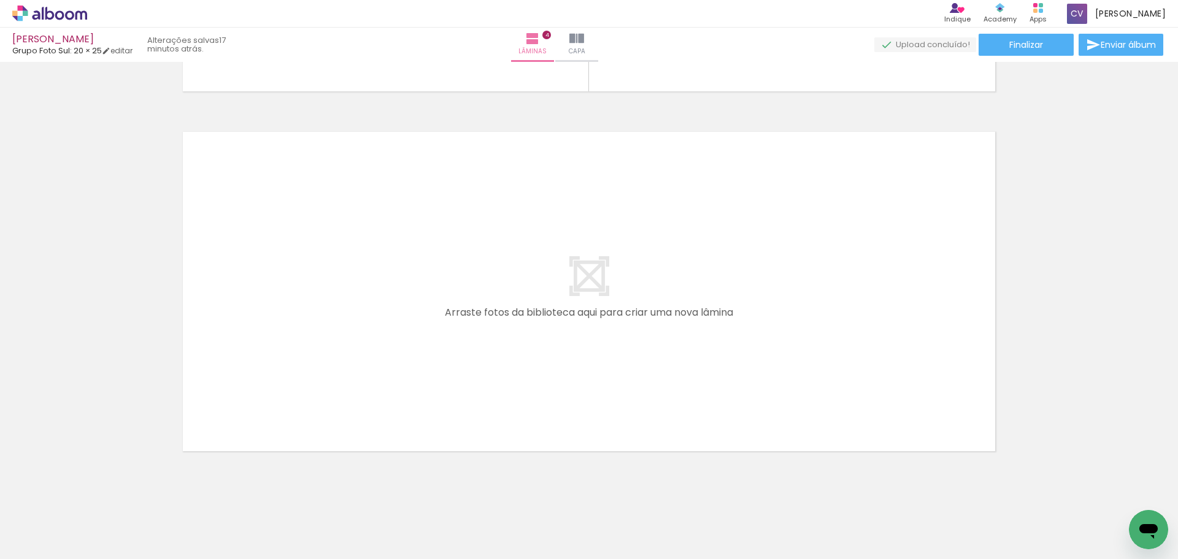
scroll to position [1427, 0]
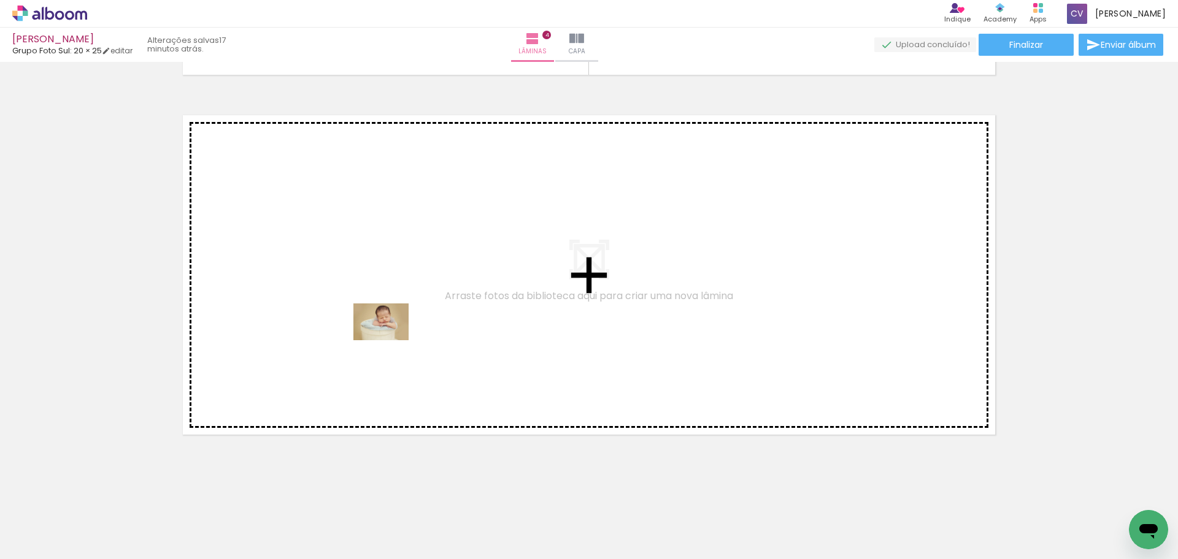
drag, startPoint x: 778, startPoint y: 527, endPoint x: 390, endPoint y: 340, distance: 430.4
click at [390, 340] on quentale-workspace at bounding box center [589, 279] width 1178 height 559
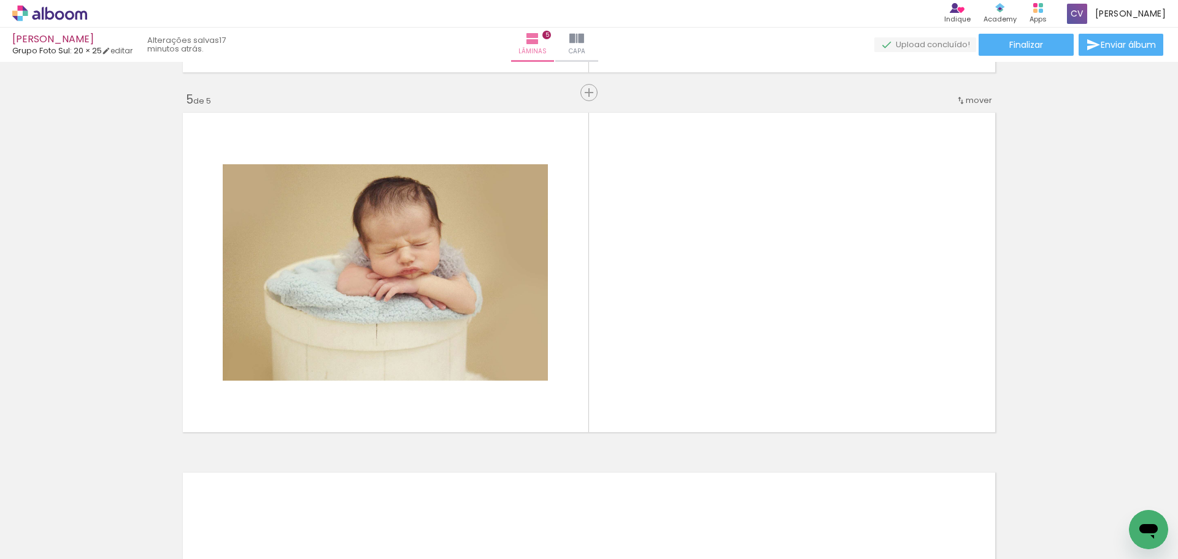
scroll to position [0, 619]
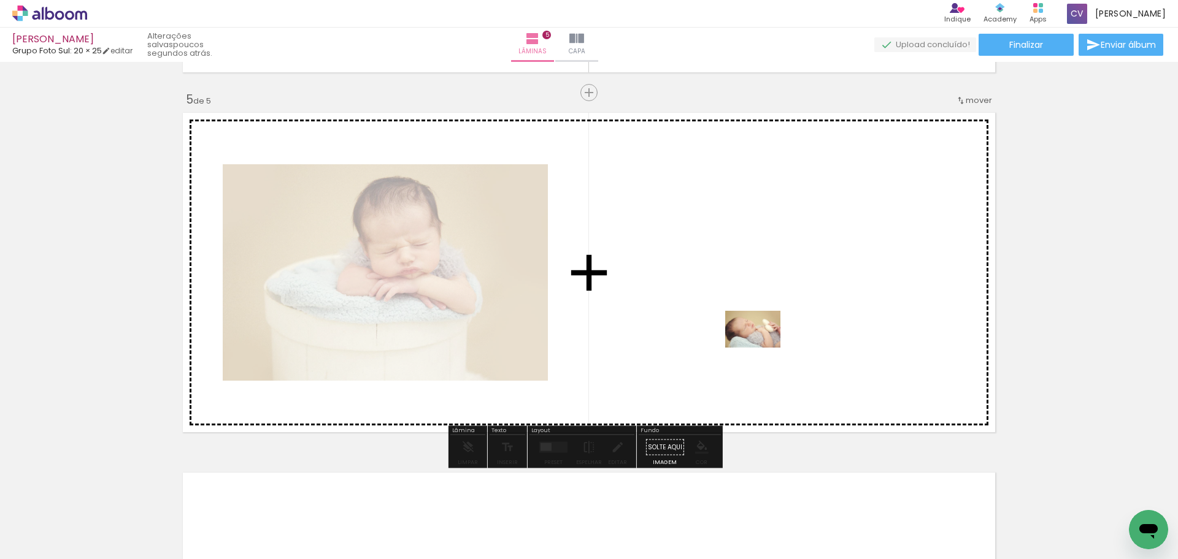
drag, startPoint x: 699, startPoint y: 510, endPoint x: 762, endPoint y: 347, distance: 174.9
click at [762, 347] on quentale-workspace at bounding box center [589, 279] width 1178 height 559
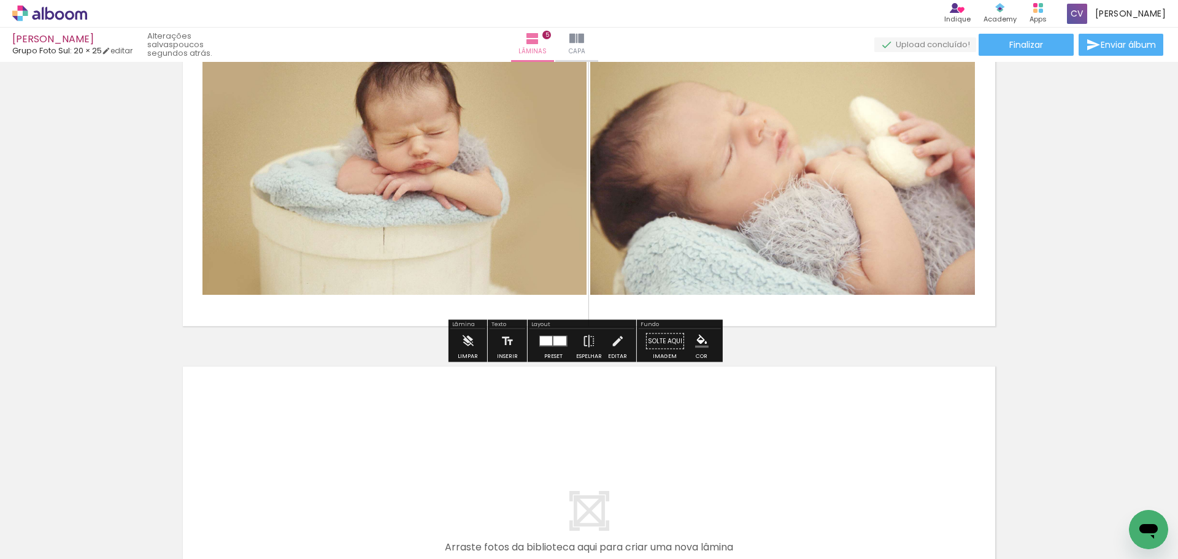
scroll to position [1552, 0]
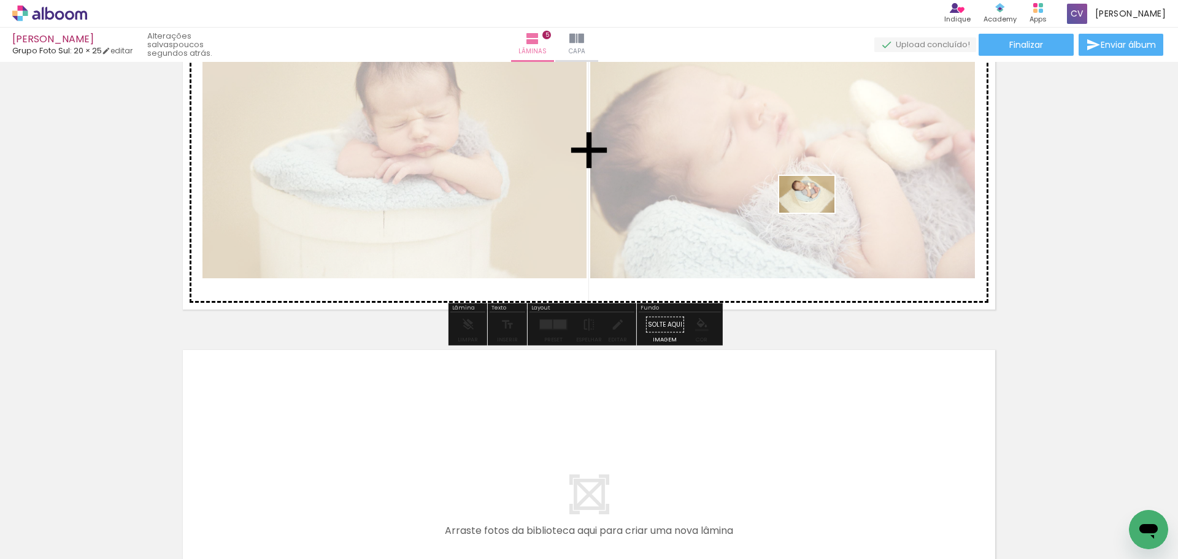
drag, startPoint x: 748, startPoint y: 521, endPoint x: 814, endPoint y: 213, distance: 315.0
click at [814, 213] on quentale-workspace at bounding box center [589, 279] width 1178 height 559
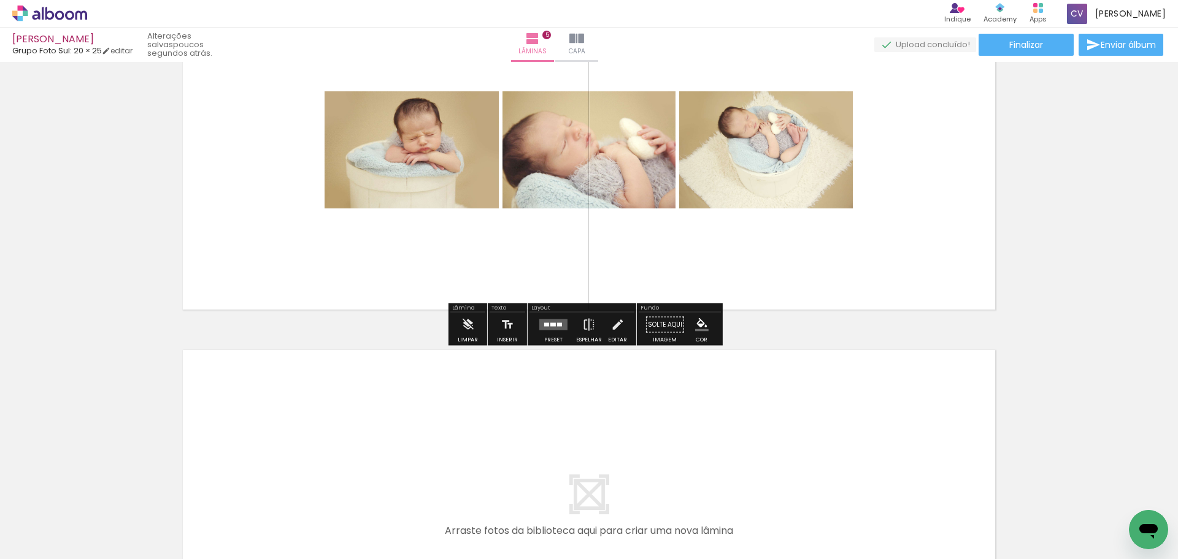
click at [553, 326] on quentale-layouter at bounding box center [553, 325] width 28 height 11
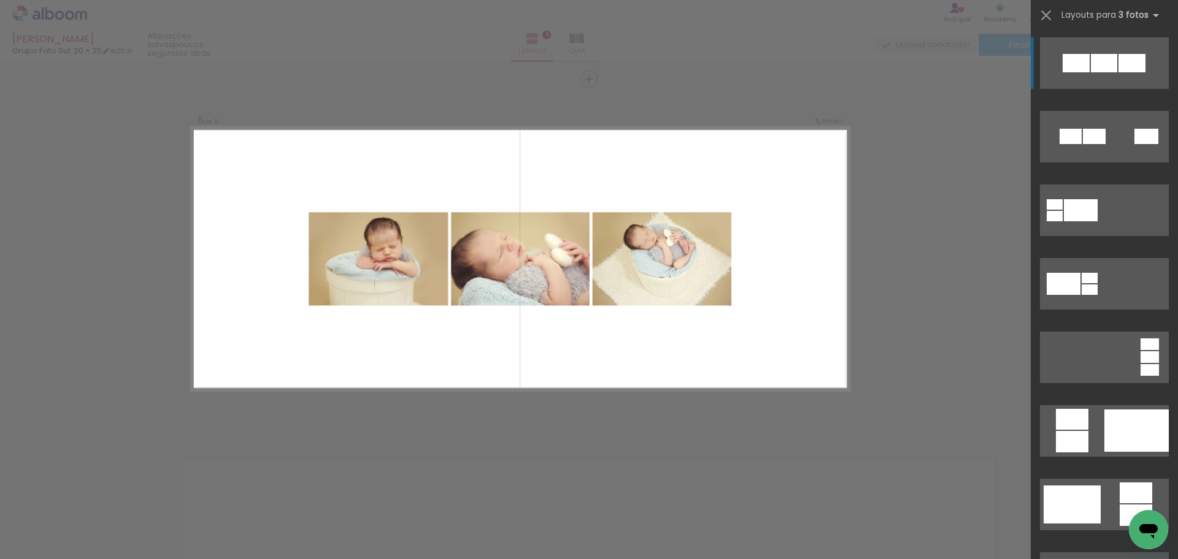
scroll to position [1430, 0]
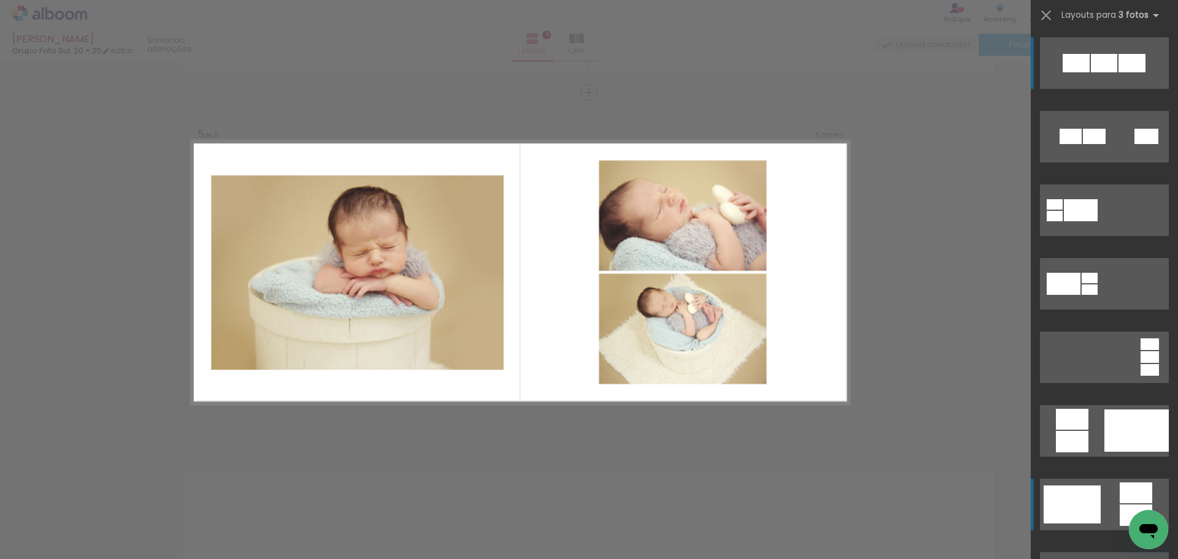
click at [1080, 506] on div at bounding box center [1071, 505] width 57 height 38
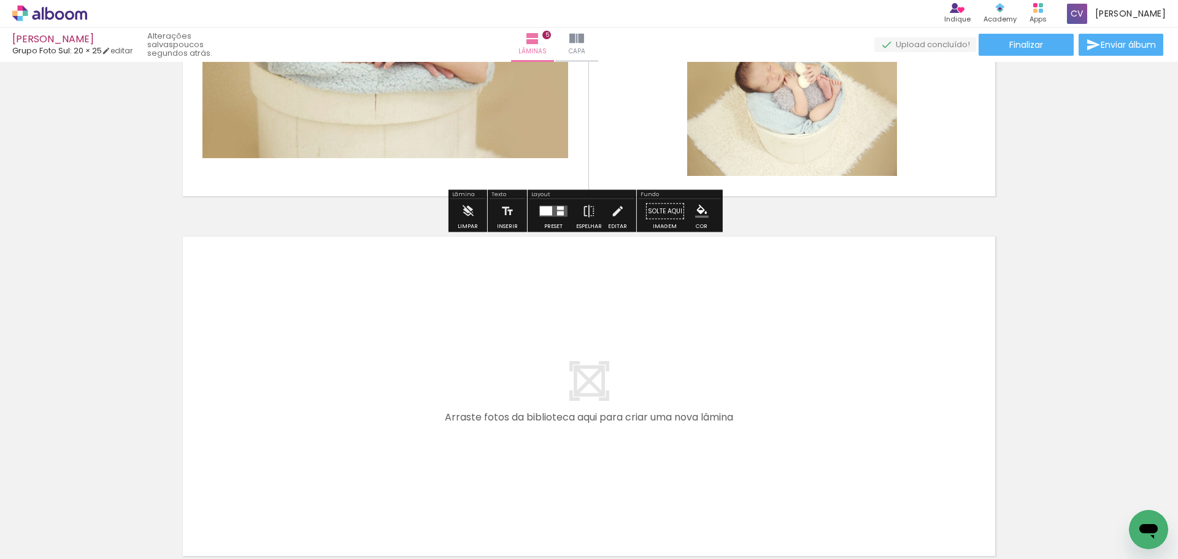
scroll to position [1675, 0]
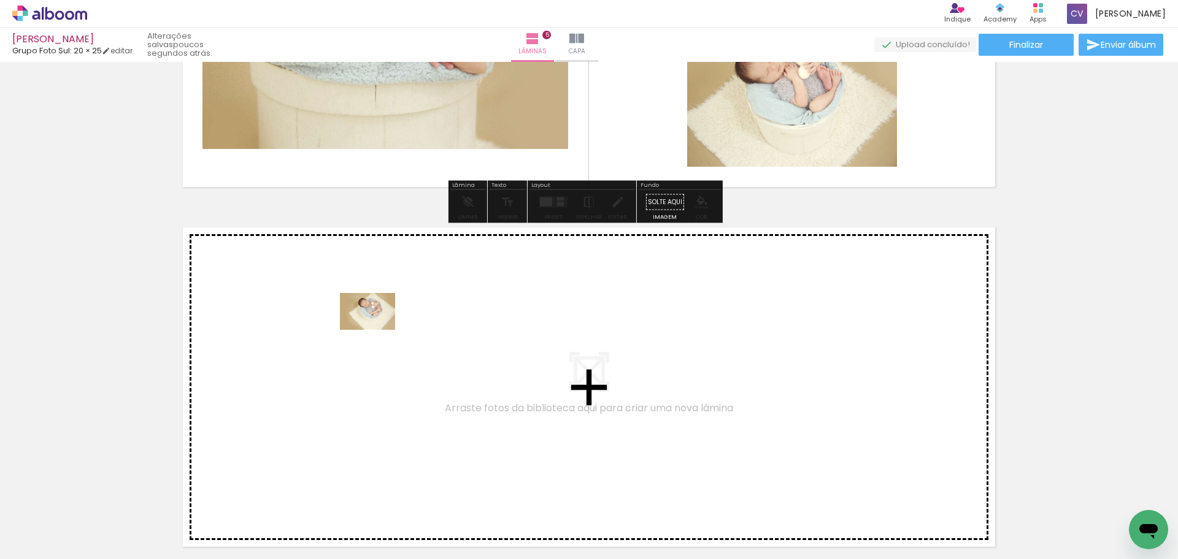
drag, startPoint x: 478, startPoint y: 527, endPoint x: 377, endPoint y: 332, distance: 219.2
click at [377, 332] on quentale-workspace at bounding box center [589, 279] width 1178 height 559
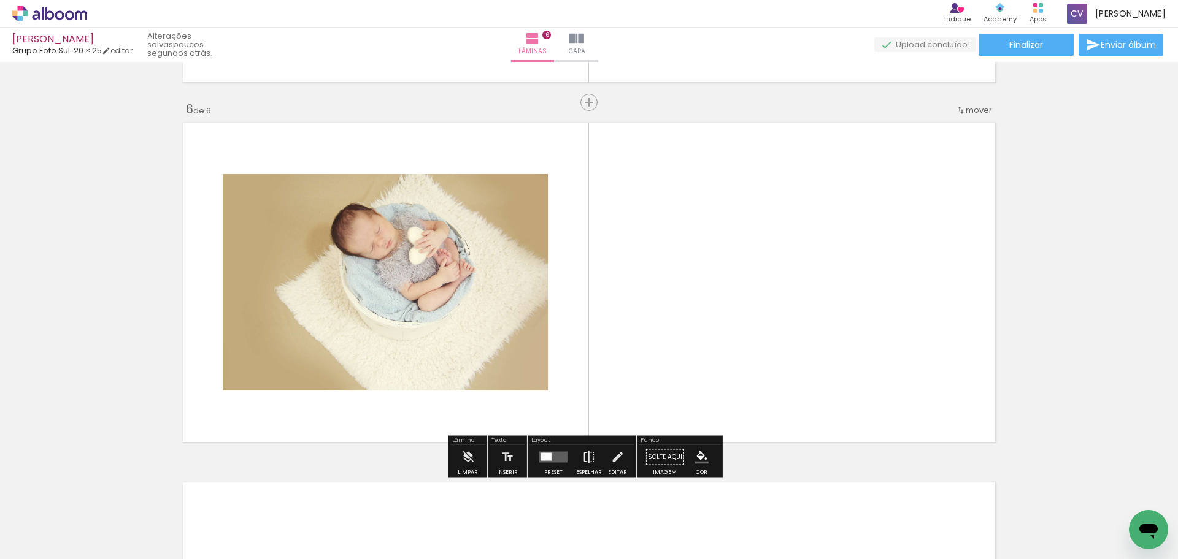
scroll to position [1790, 0]
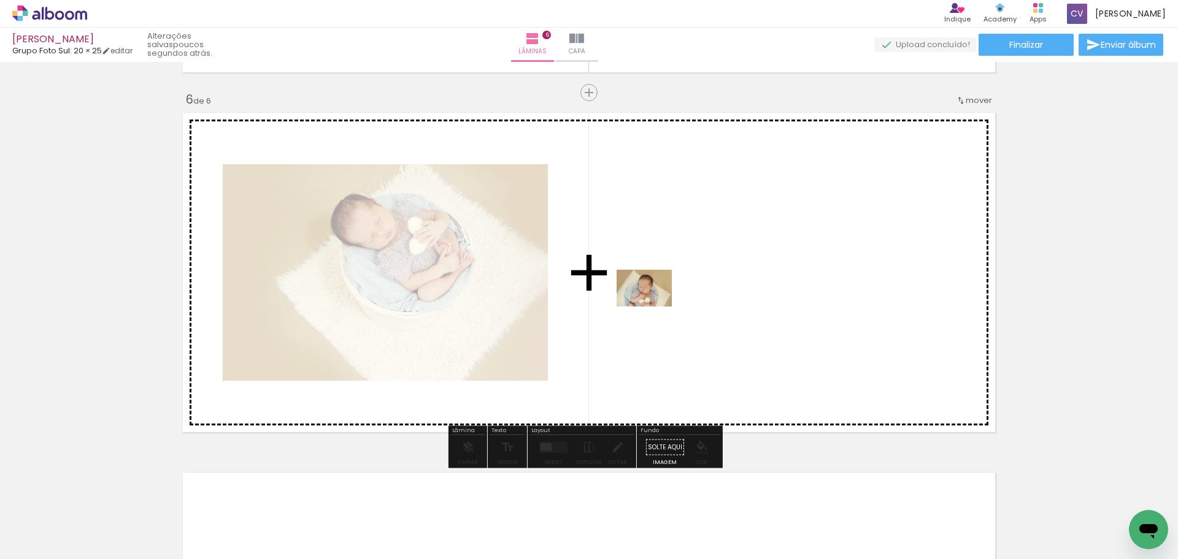
drag, startPoint x: 594, startPoint y: 419, endPoint x: 653, endPoint y: 307, distance: 126.7
click at [653, 307] on quentale-workspace at bounding box center [589, 279] width 1178 height 559
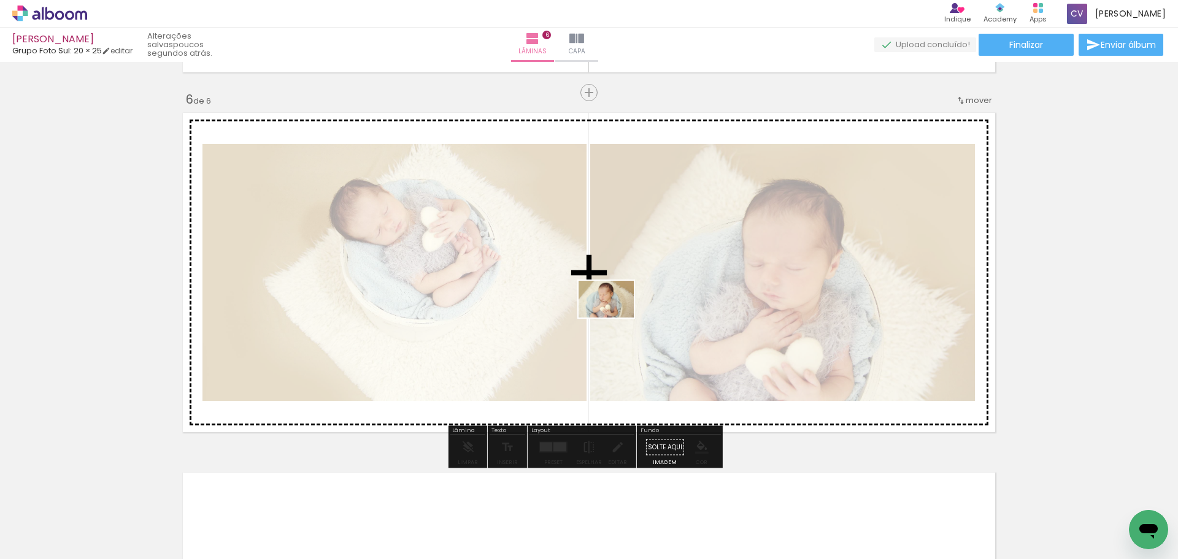
drag, startPoint x: 615, startPoint y: 518, endPoint x: 615, endPoint y: 318, distance: 200.5
click at [615, 318] on quentale-workspace at bounding box center [589, 279] width 1178 height 559
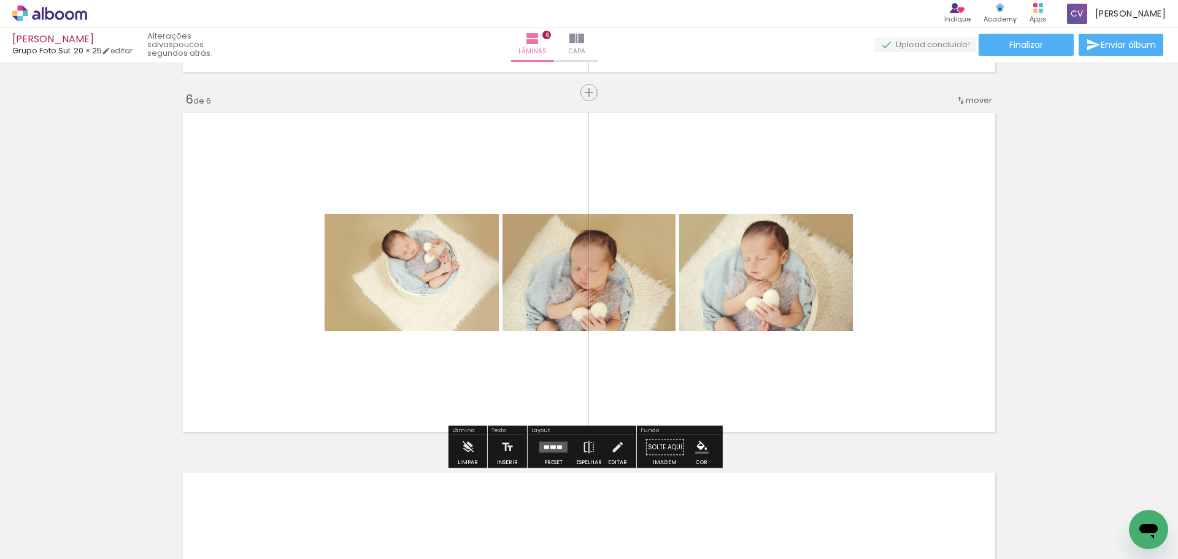
click at [556, 450] on quentale-layouter at bounding box center [553, 447] width 28 height 11
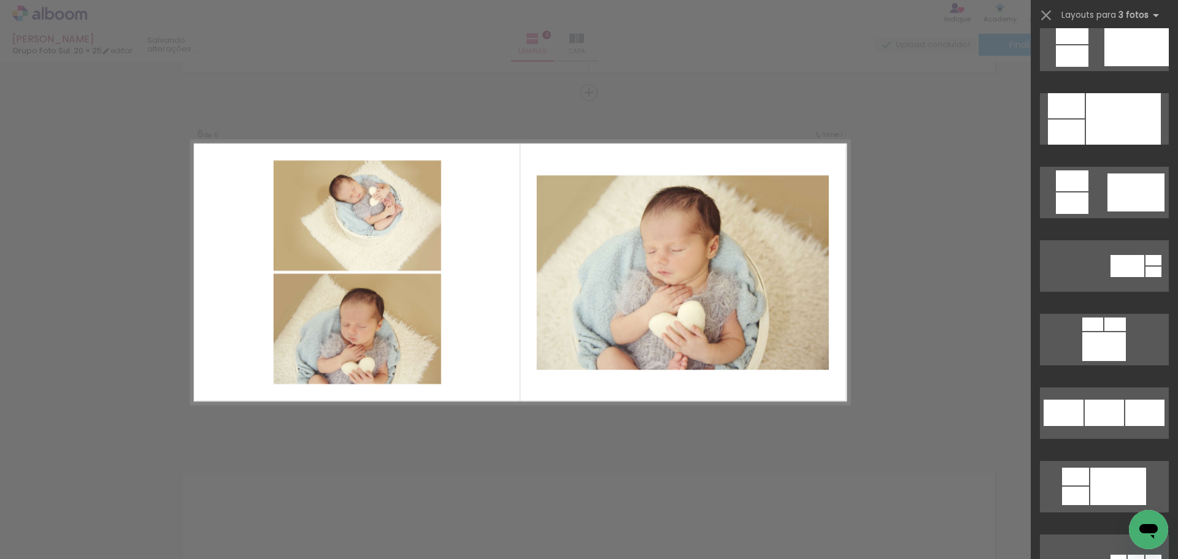
scroll to position [920, 0]
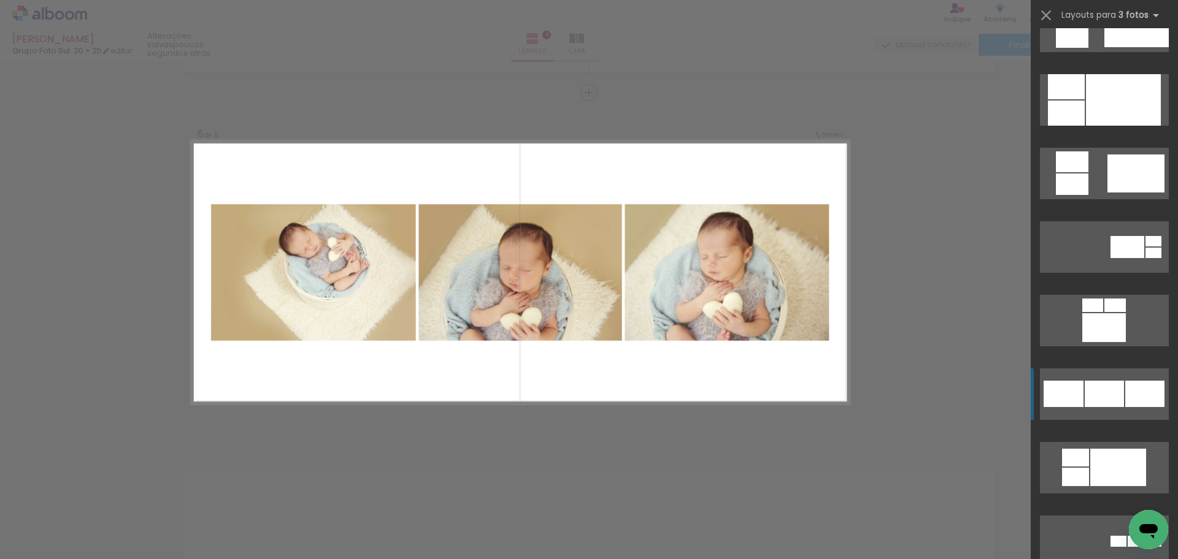
click at [1095, 403] on div at bounding box center [1103, 394] width 39 height 26
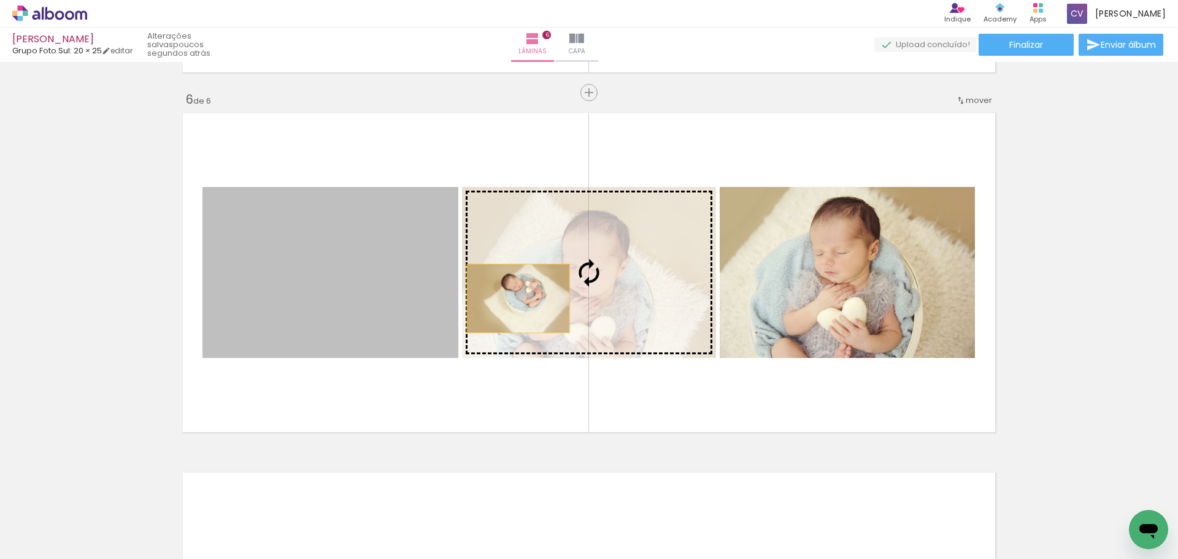
drag, startPoint x: 431, startPoint y: 301, endPoint x: 514, endPoint y: 299, distance: 82.8
click at [0, 0] on slot at bounding box center [0, 0] width 0 height 0
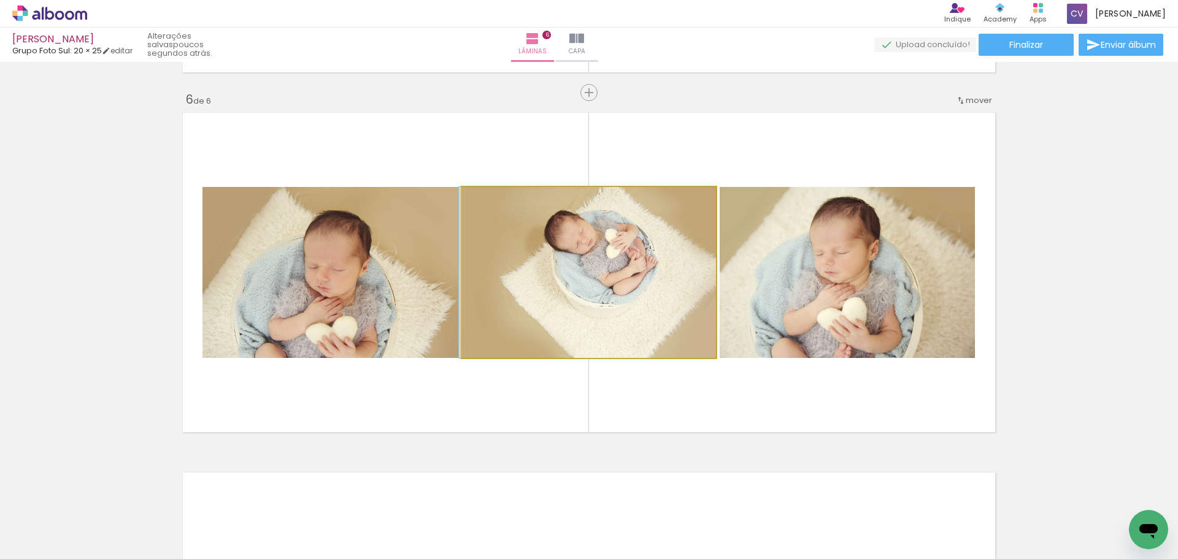
drag, startPoint x: 548, startPoint y: 305, endPoint x: 510, endPoint y: 304, distance: 37.4
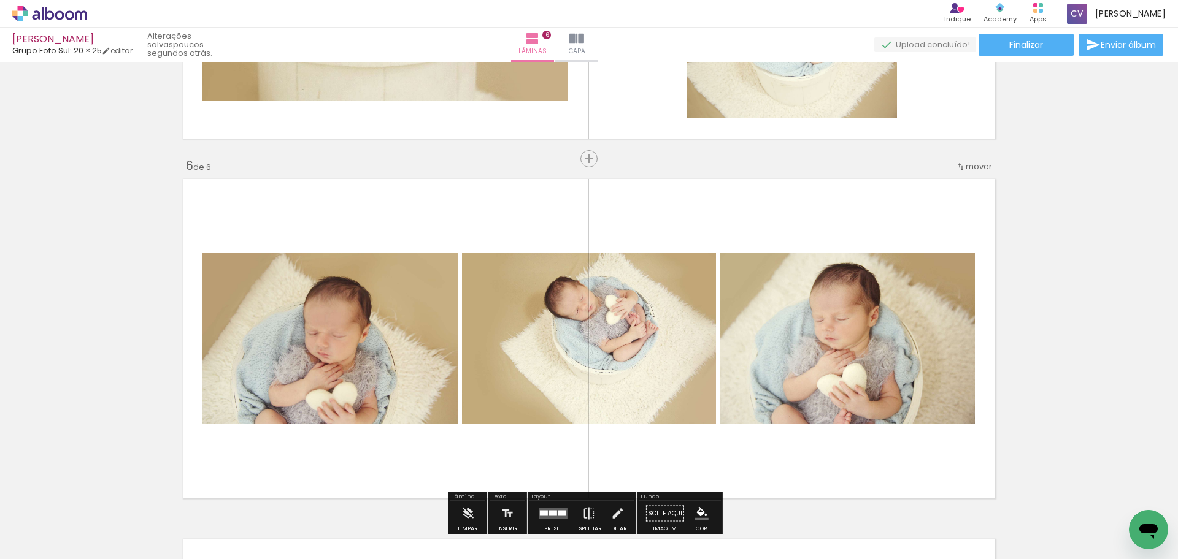
scroll to position [1728, 0]
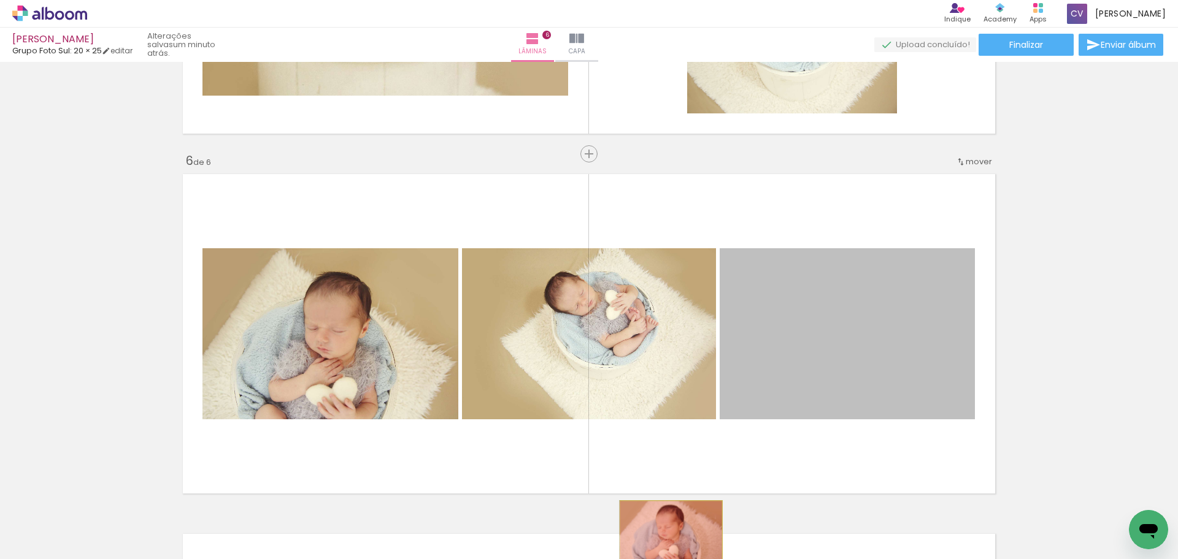
drag, startPoint x: 844, startPoint y: 331, endPoint x: 665, endPoint y: 535, distance: 271.2
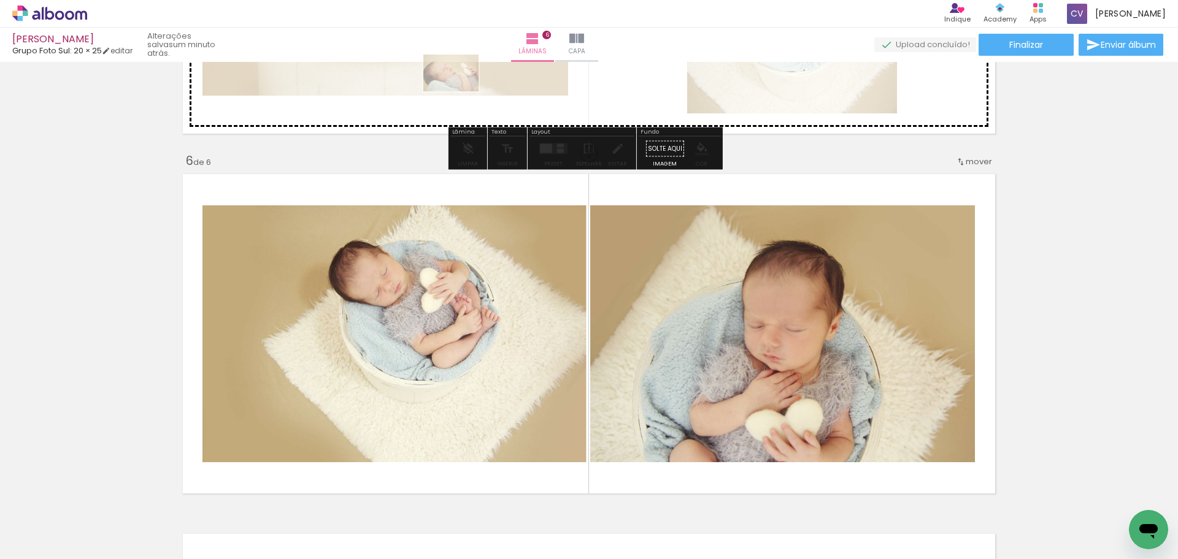
drag, startPoint x: 678, startPoint y: 529, endPoint x: 460, endPoint y: 91, distance: 489.0
click at [460, 91] on quentale-workspace at bounding box center [589, 279] width 1178 height 559
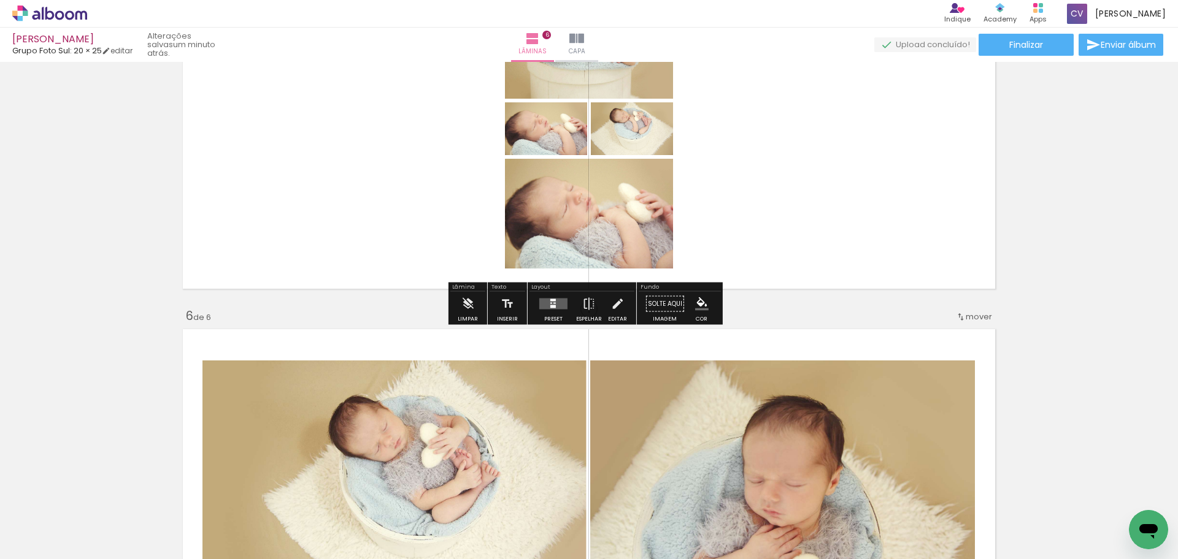
scroll to position [1544, 0]
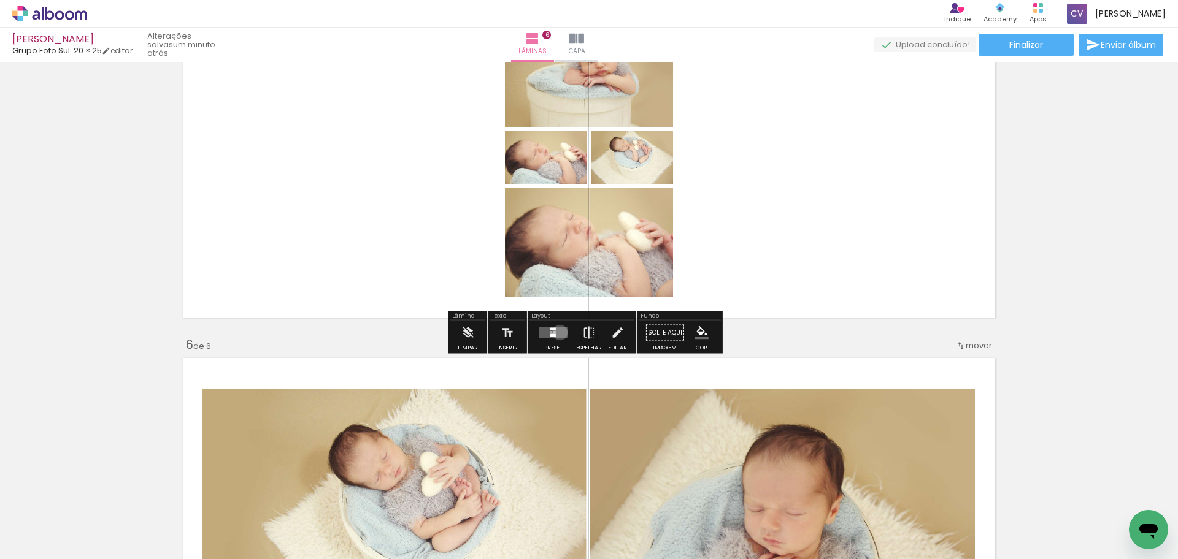
click at [557, 332] on quentale-layouter at bounding box center [553, 332] width 28 height 11
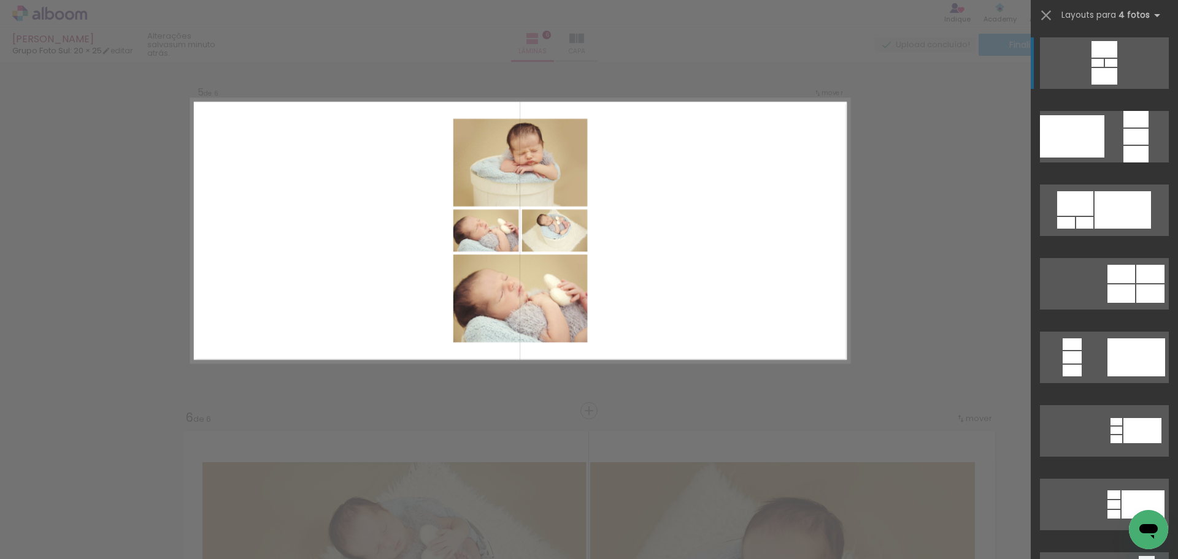
scroll to position [1430, 0]
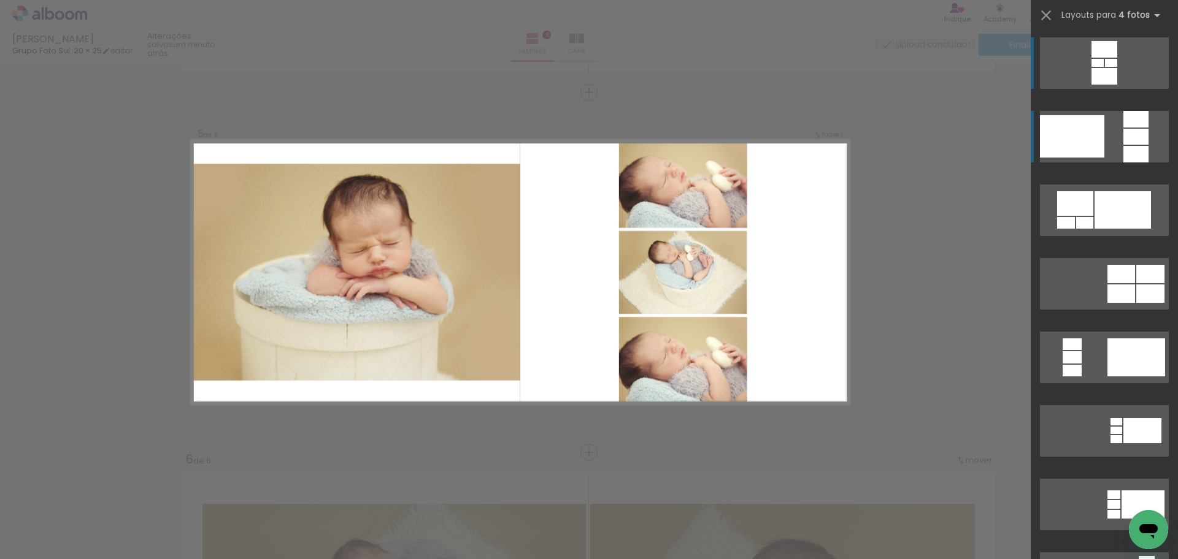
click at [1093, 157] on div at bounding box center [1072, 136] width 64 height 42
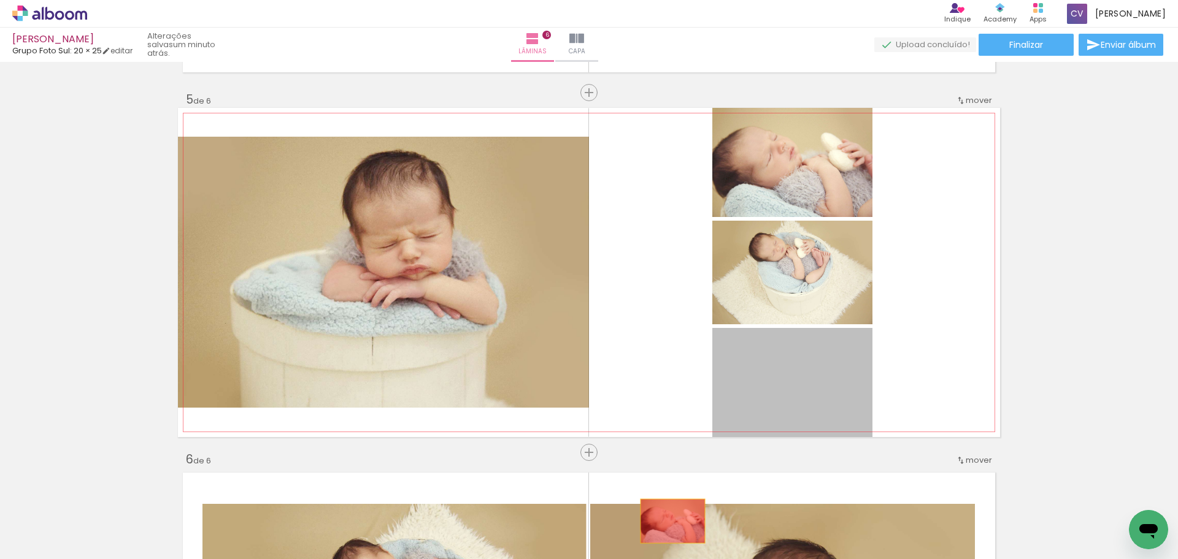
drag, startPoint x: 797, startPoint y: 375, endPoint x: 667, endPoint y: 521, distance: 195.5
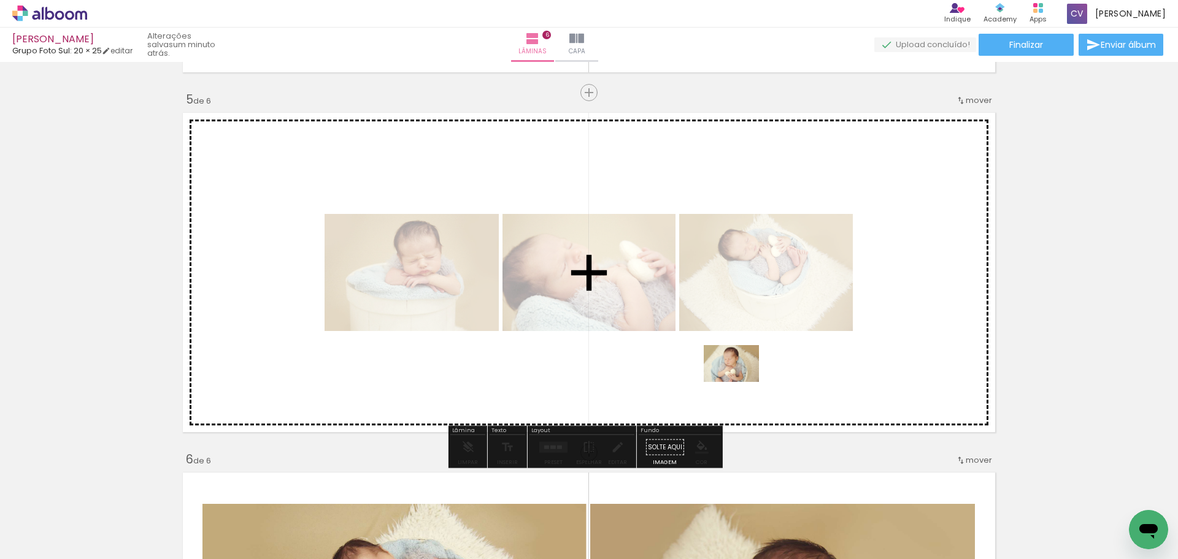
drag, startPoint x: 675, startPoint y: 464, endPoint x: 740, endPoint y: 382, distance: 104.7
click at [740, 382] on quentale-workspace at bounding box center [589, 279] width 1178 height 559
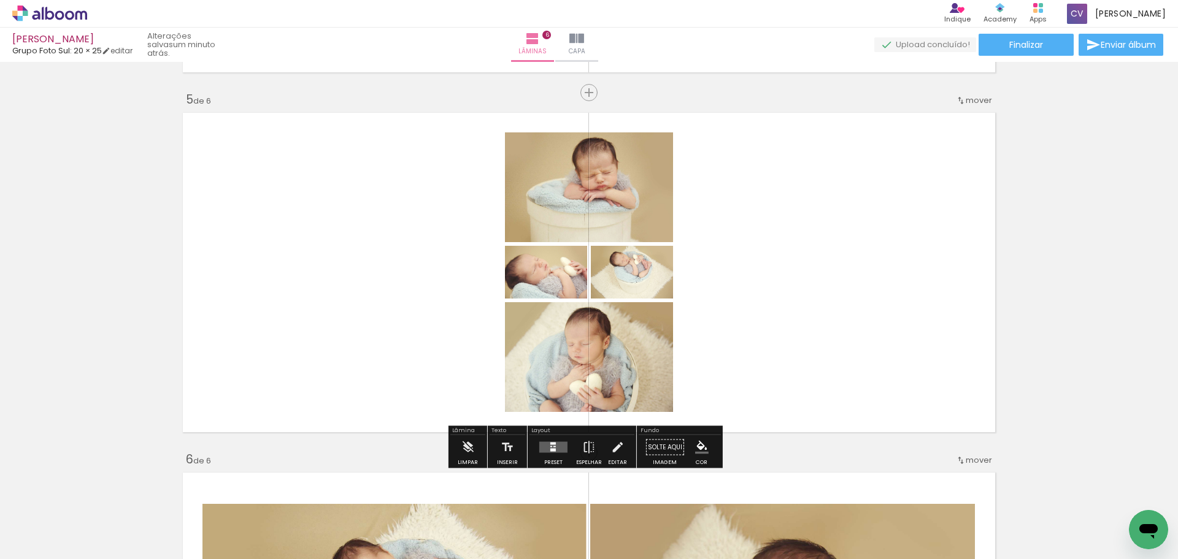
click at [554, 451] on quentale-layouter at bounding box center [553, 447] width 28 height 11
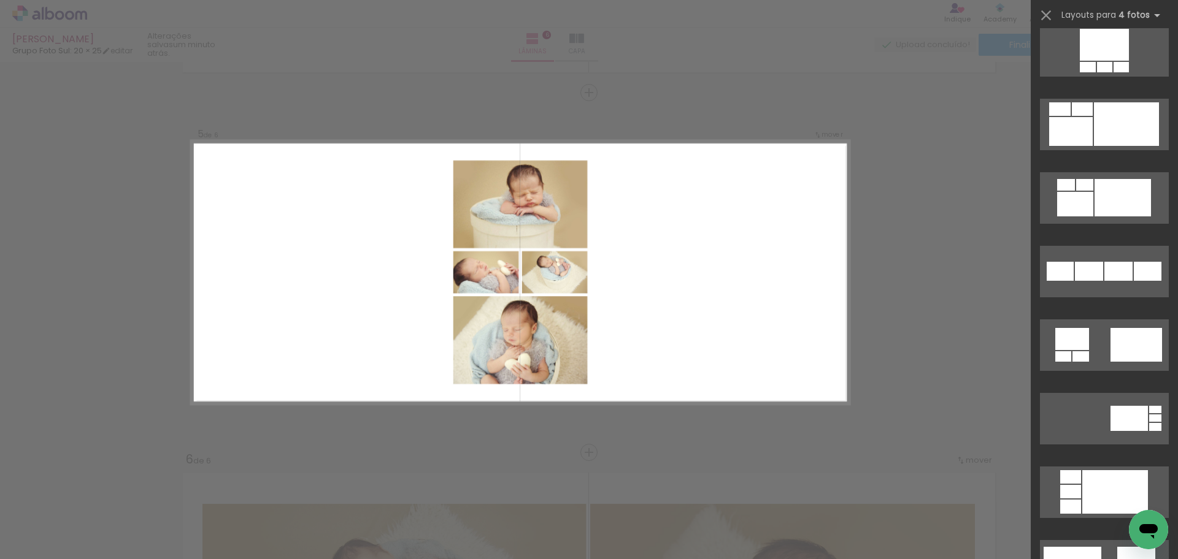
scroll to position [1104, 0]
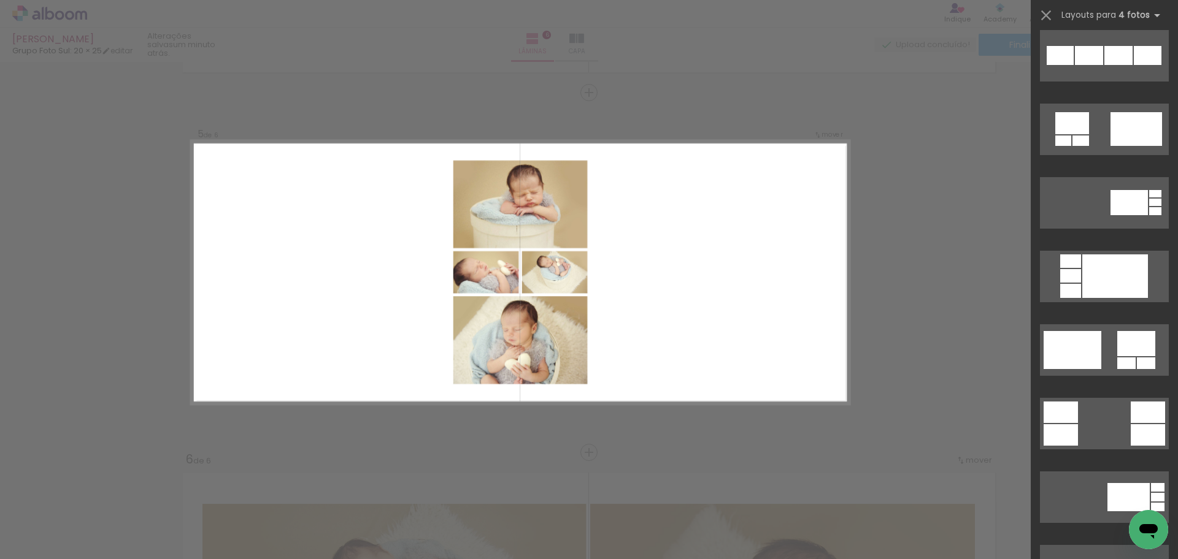
scroll to position [1288, 0]
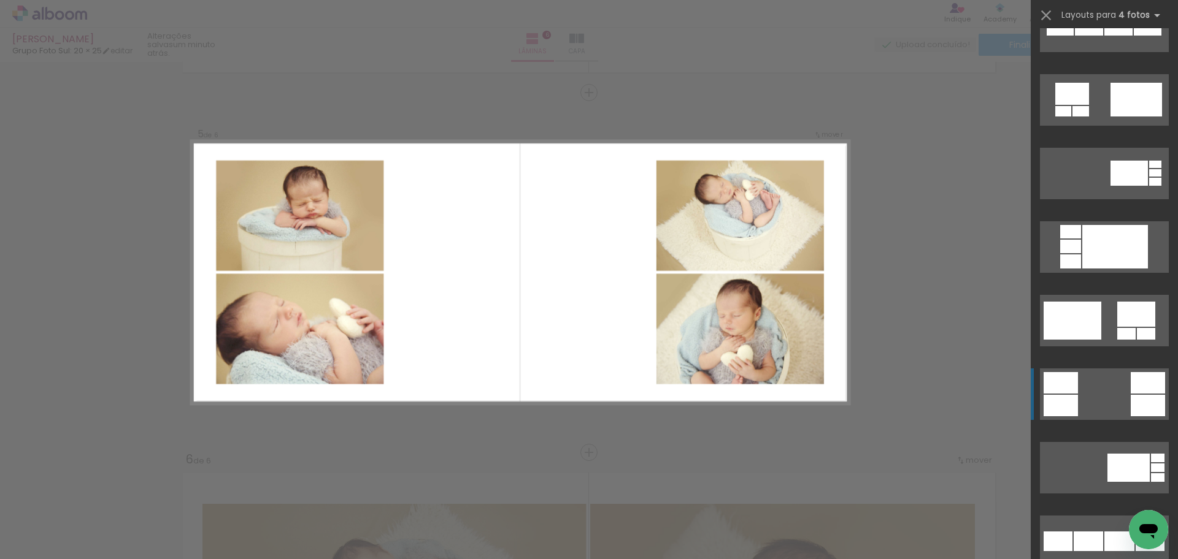
click at [1117, 393] on quentale-layouter at bounding box center [1104, 395] width 129 height 52
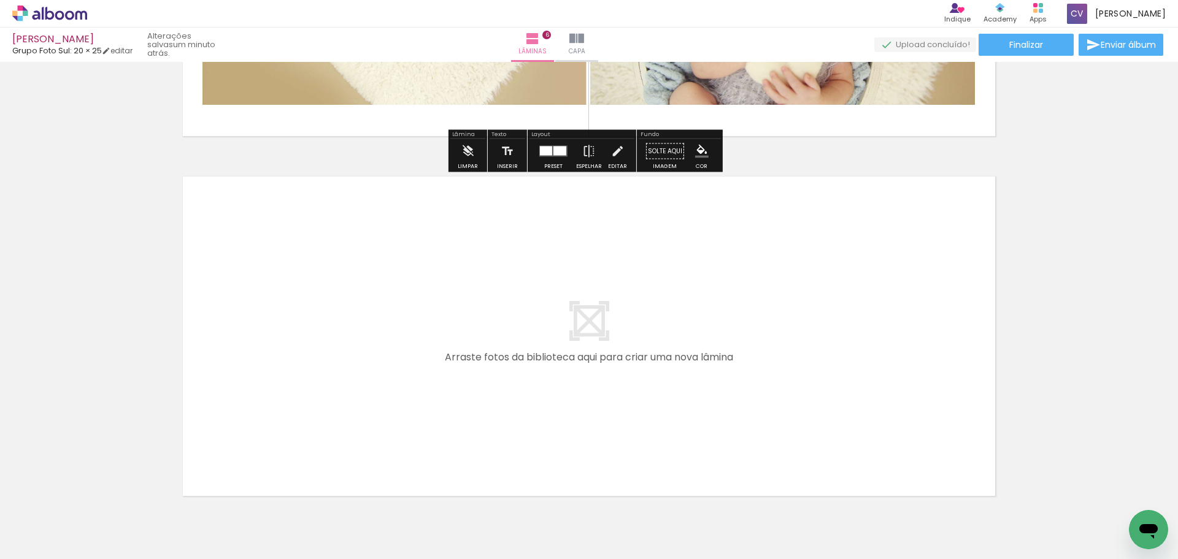
scroll to position [0, 644]
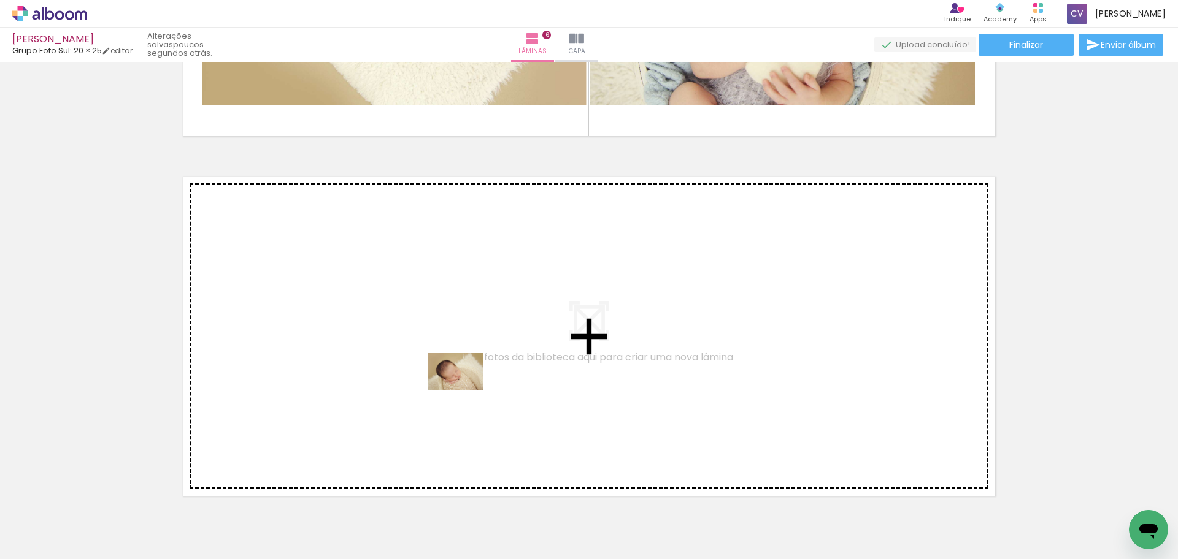
drag, startPoint x: 525, startPoint y: 418, endPoint x: 461, endPoint y: 389, distance: 70.8
click at [461, 389] on quentale-workspace at bounding box center [589, 279] width 1178 height 559
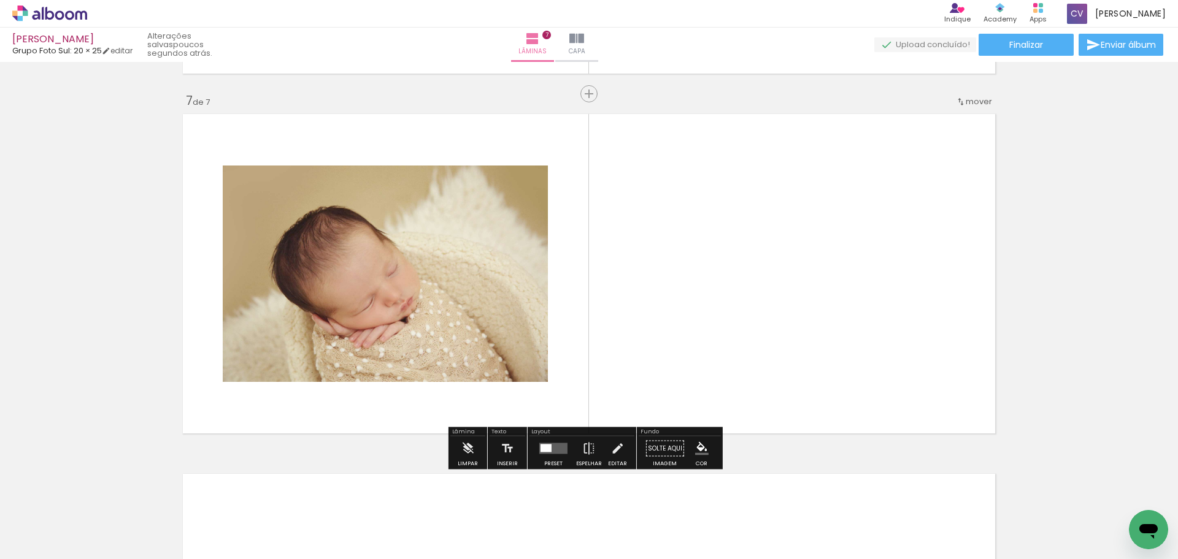
scroll to position [2150, 0]
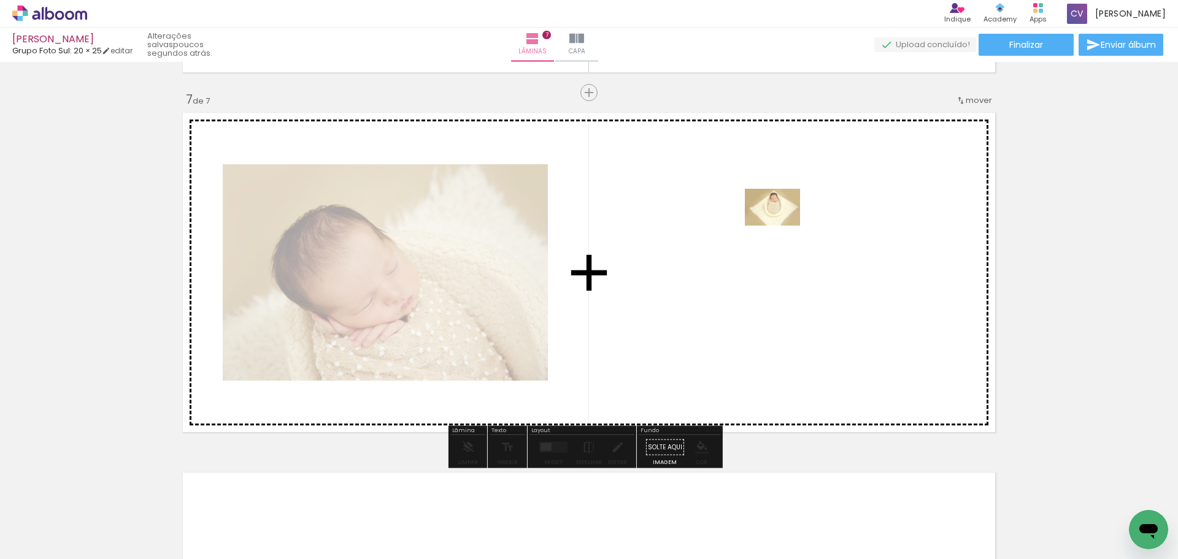
drag, startPoint x: 847, startPoint y: 459, endPoint x: 781, endPoint y: 226, distance: 242.7
click at [781, 226] on quentale-workspace at bounding box center [589, 279] width 1178 height 559
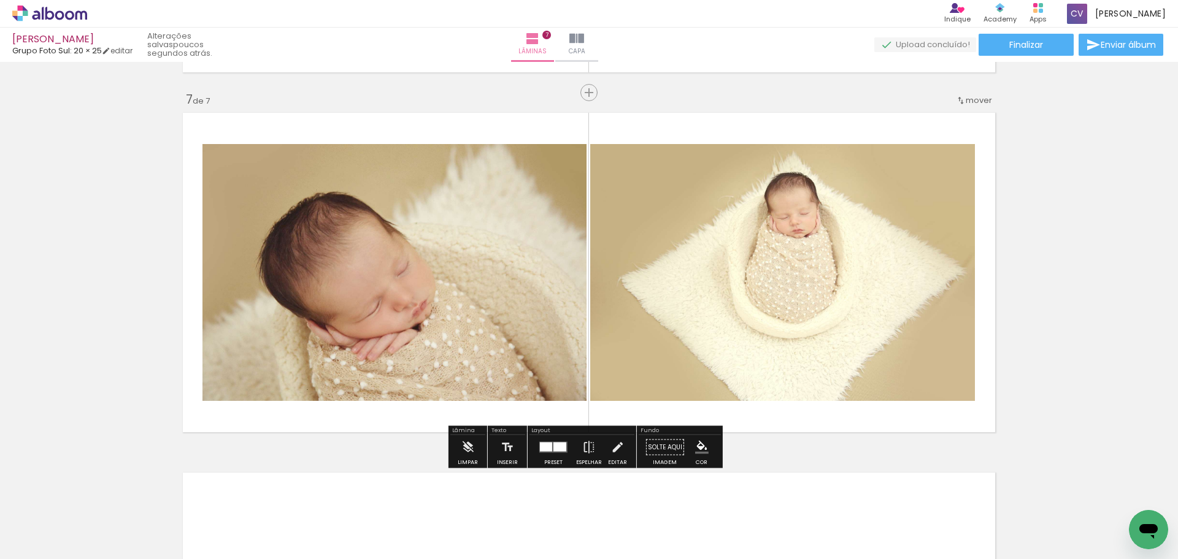
click at [553, 445] on div at bounding box center [559, 447] width 13 height 9
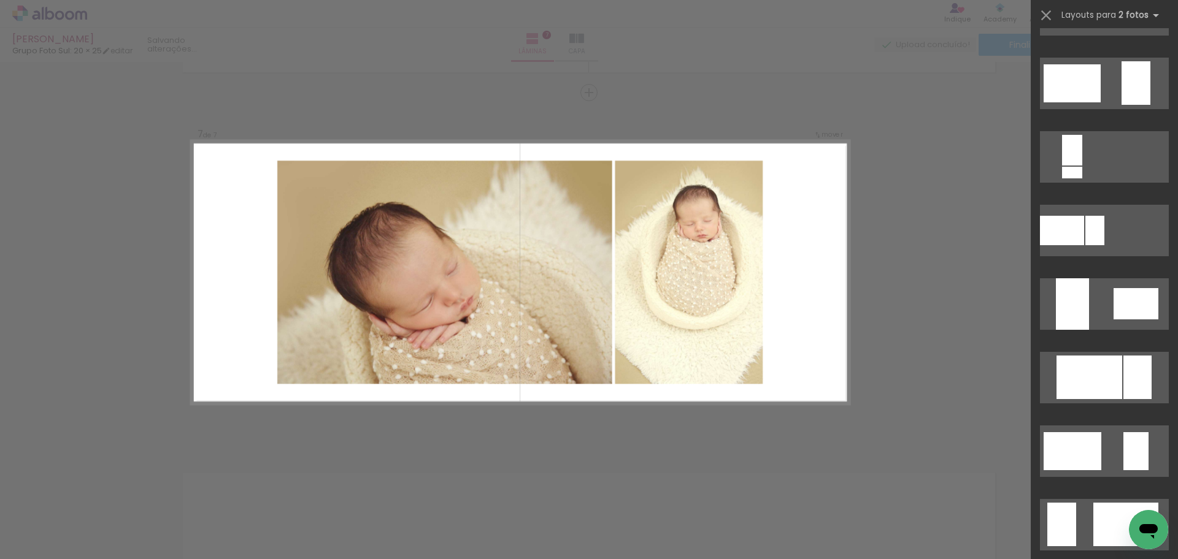
scroll to position [2147, 0]
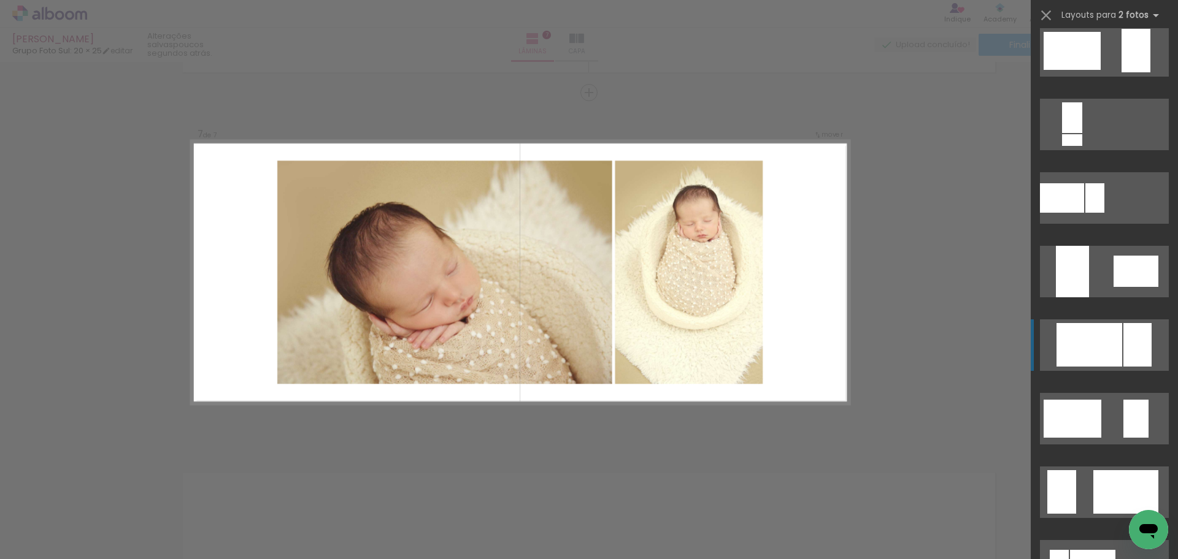
click at [1098, 353] on div at bounding box center [1089, 345] width 66 height 44
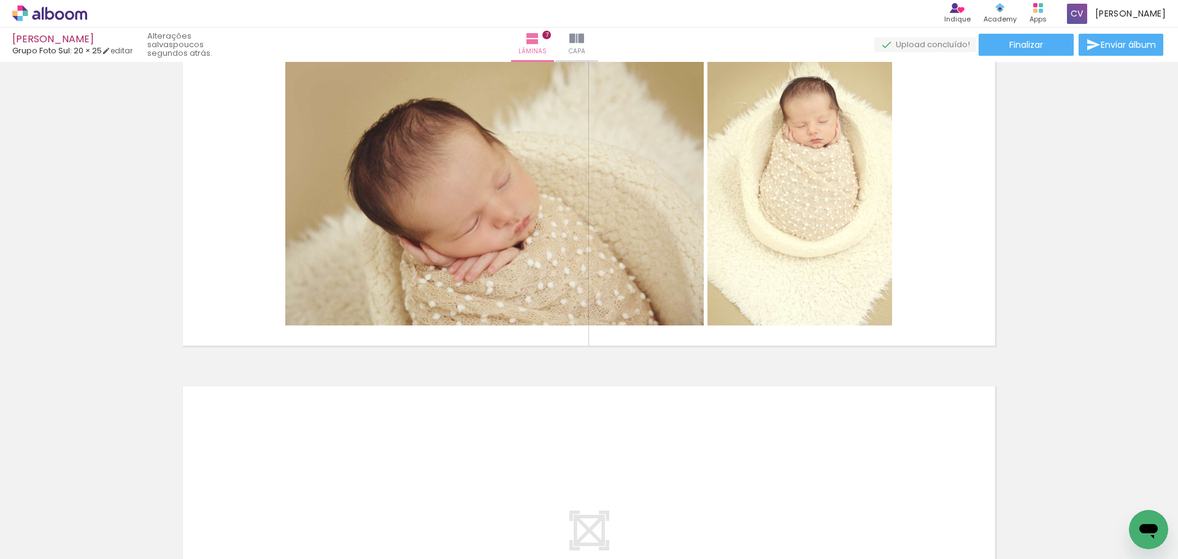
scroll to position [2200, 0]
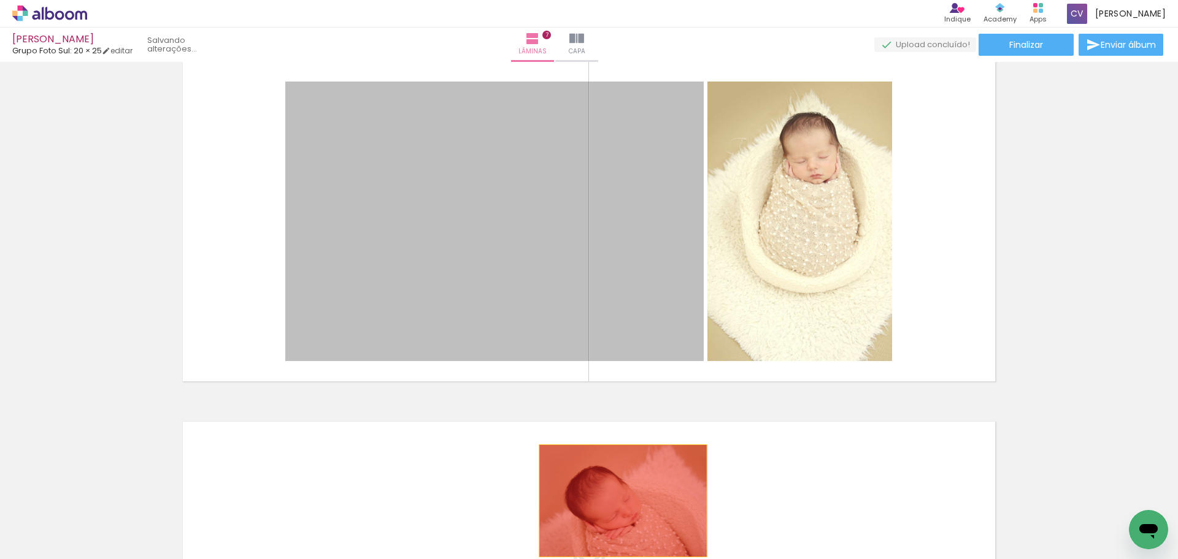
drag, startPoint x: 521, startPoint y: 304, endPoint x: 741, endPoint y: 505, distance: 297.4
click at [618, 502] on quentale-workspace at bounding box center [589, 279] width 1178 height 559
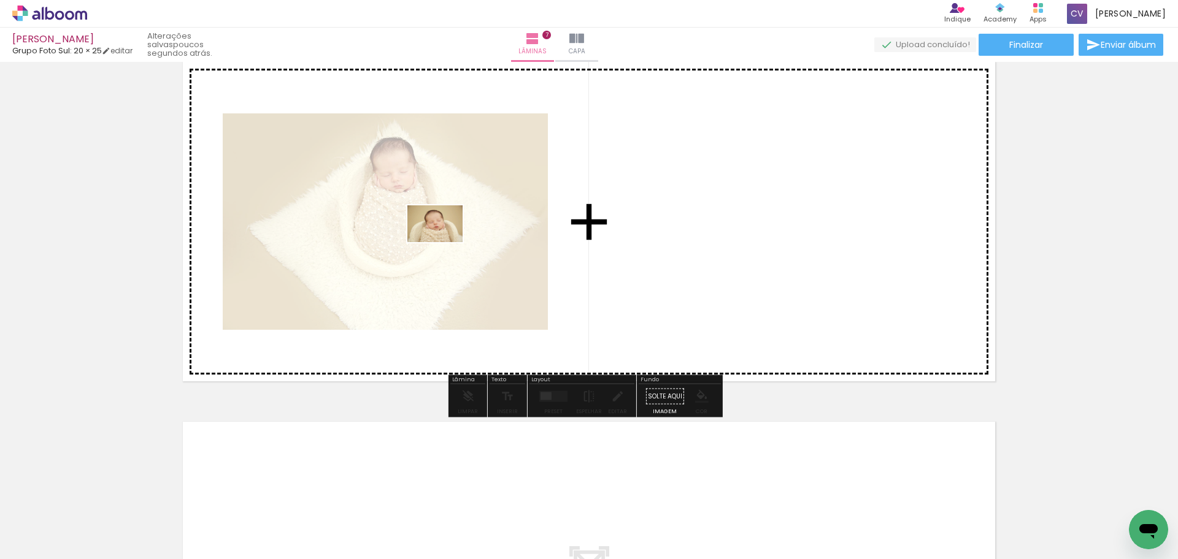
drag, startPoint x: 921, startPoint y: 521, endPoint x: 444, endPoint y: 242, distance: 552.4
click at [444, 242] on quentale-workspace at bounding box center [589, 279] width 1178 height 559
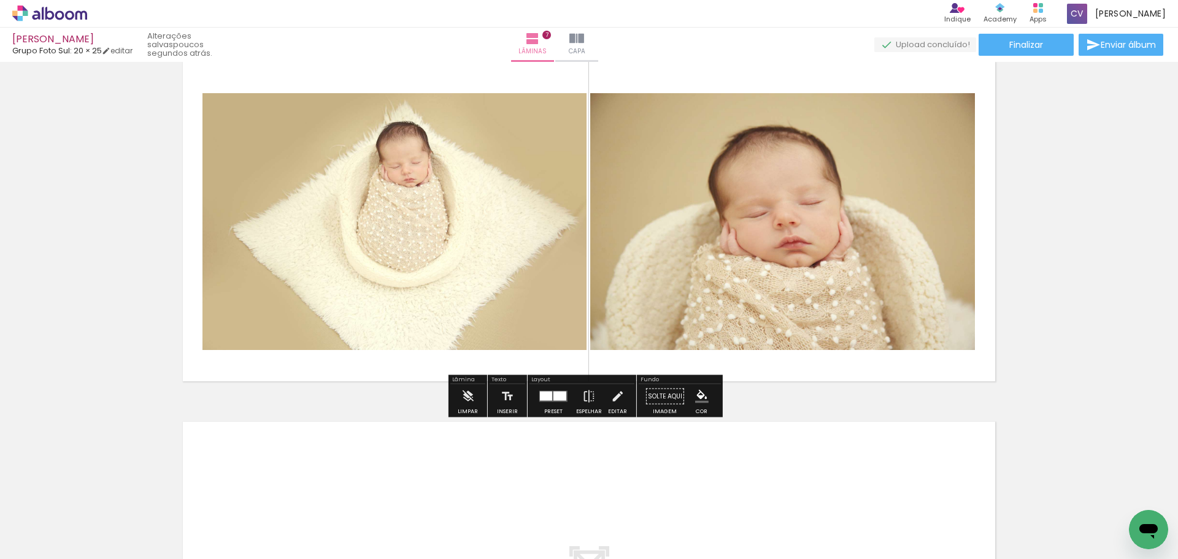
click at [547, 396] on div at bounding box center [546, 396] width 12 height 9
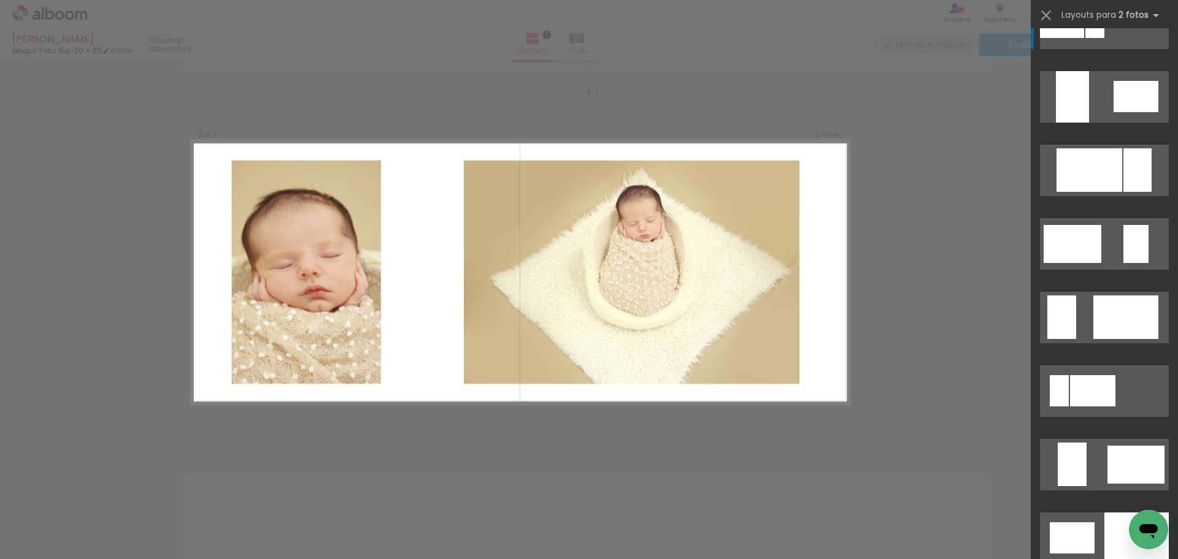
scroll to position [2330, 0]
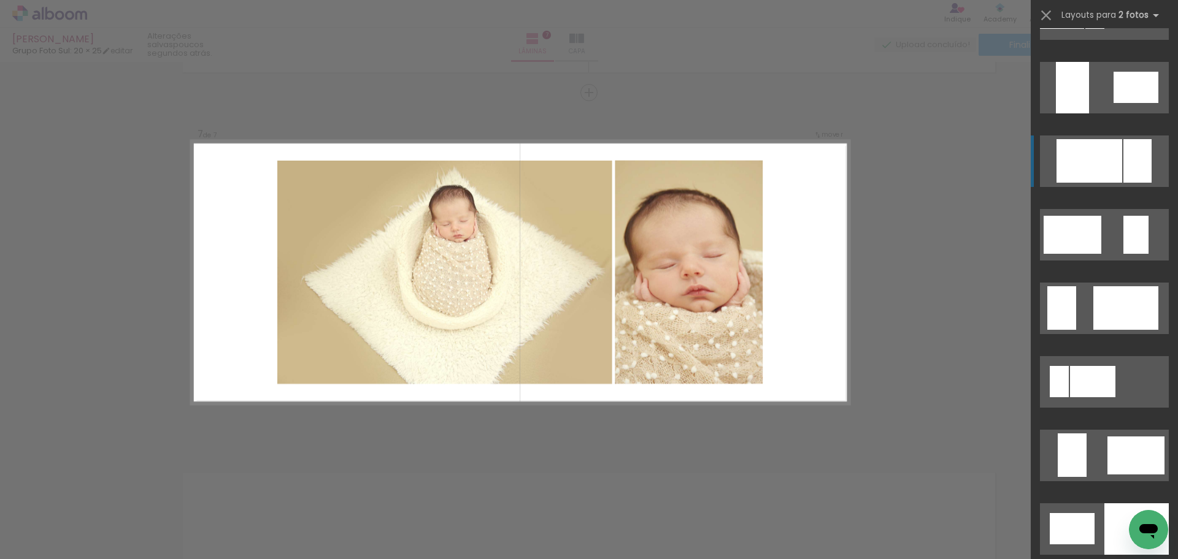
click at [1106, 166] on div at bounding box center [1089, 161] width 66 height 44
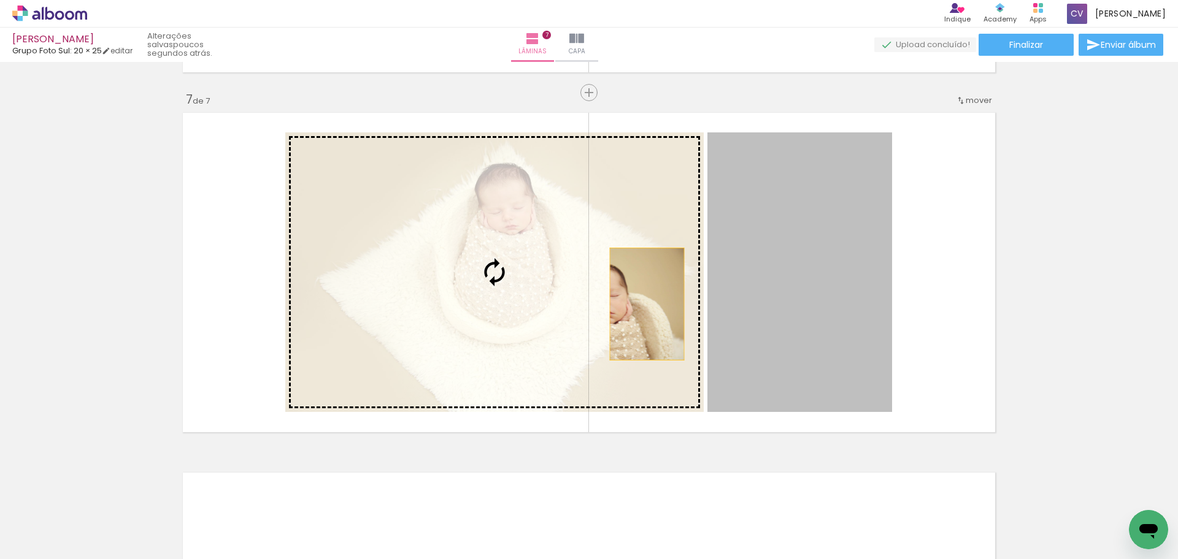
drag, startPoint x: 810, startPoint y: 304, endPoint x: 642, endPoint y: 304, distance: 168.0
click at [0, 0] on slot at bounding box center [0, 0] width 0 height 0
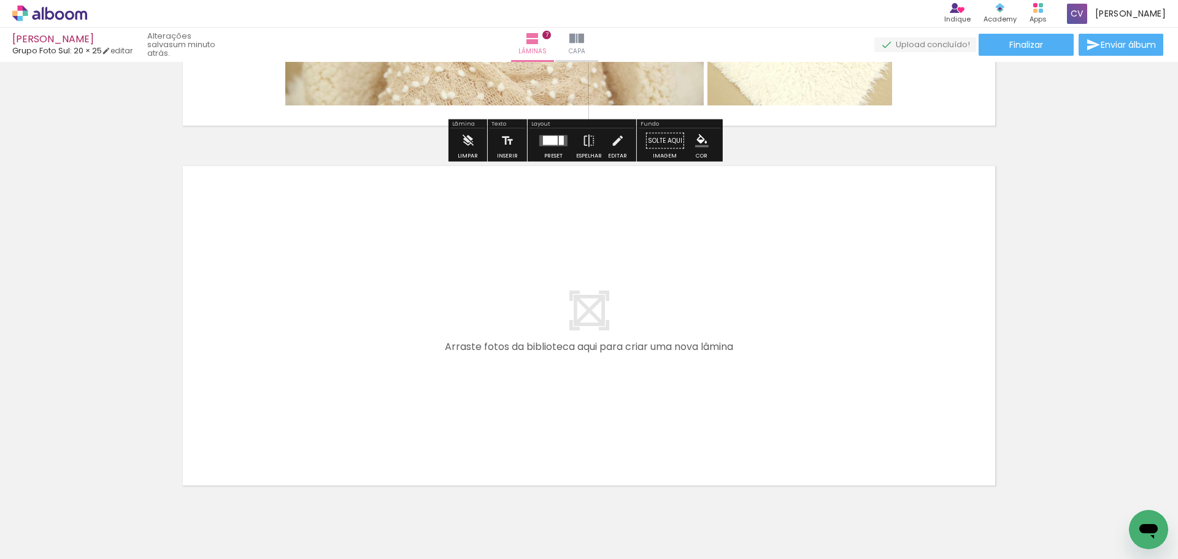
scroll to position [2507, 0]
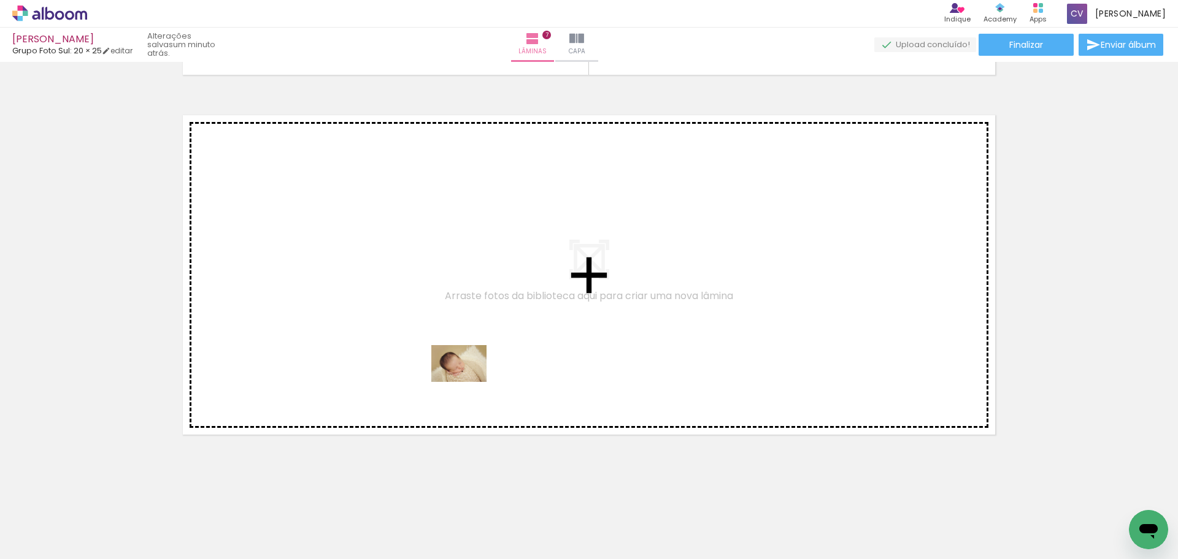
drag, startPoint x: 789, startPoint y: 519, endPoint x: 1071, endPoint y: 556, distance: 283.9
click at [484, 378] on quentale-workspace at bounding box center [589, 279] width 1178 height 559
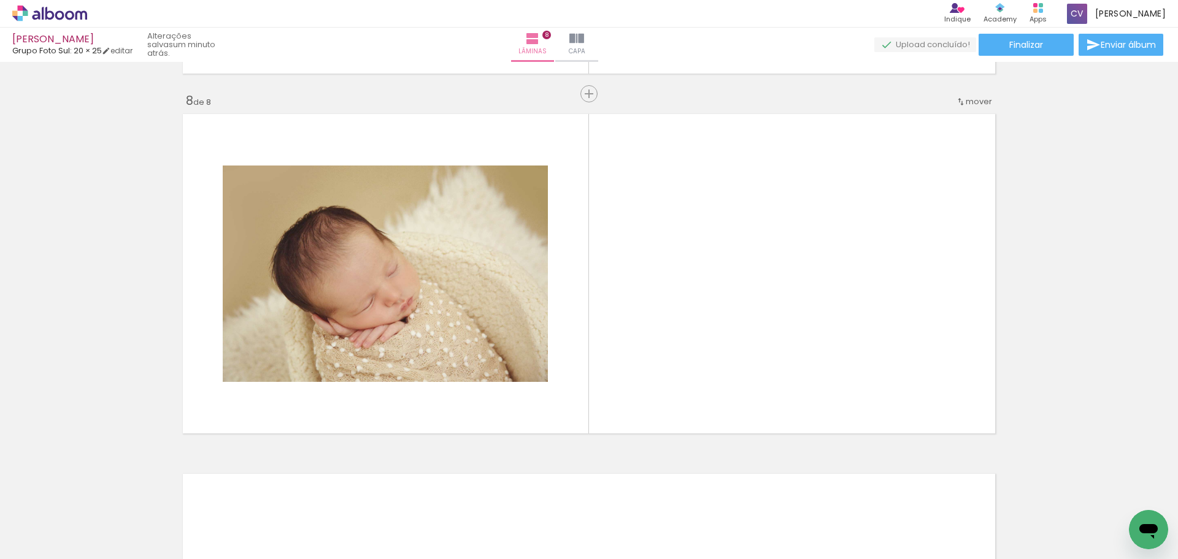
scroll to position [2510, 0]
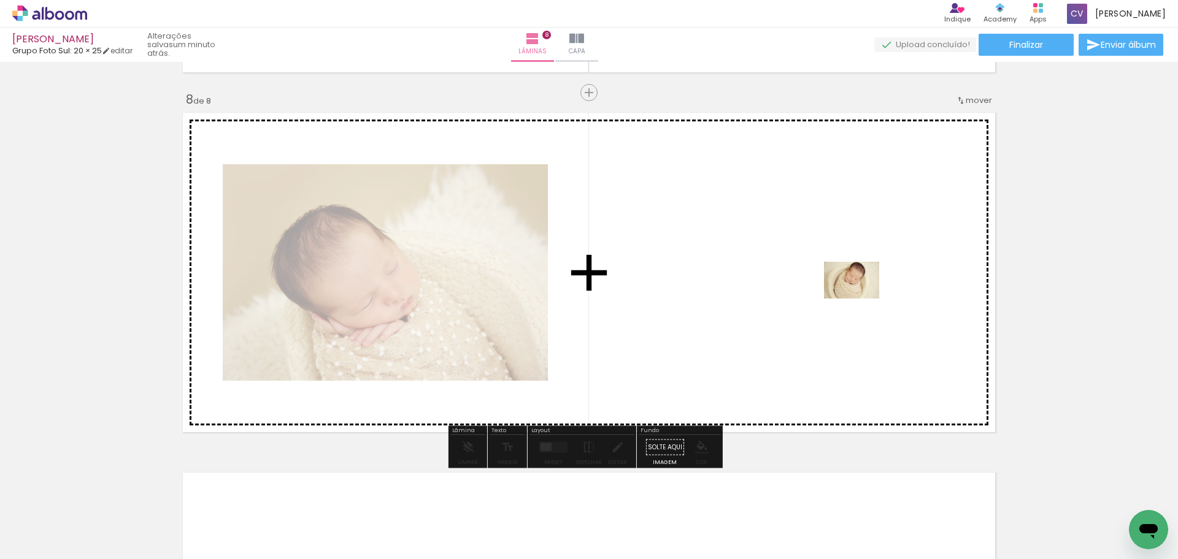
drag, startPoint x: 991, startPoint y: 499, endPoint x: 860, endPoint y: 299, distance: 238.8
click at [860, 299] on quentale-workspace at bounding box center [589, 279] width 1178 height 559
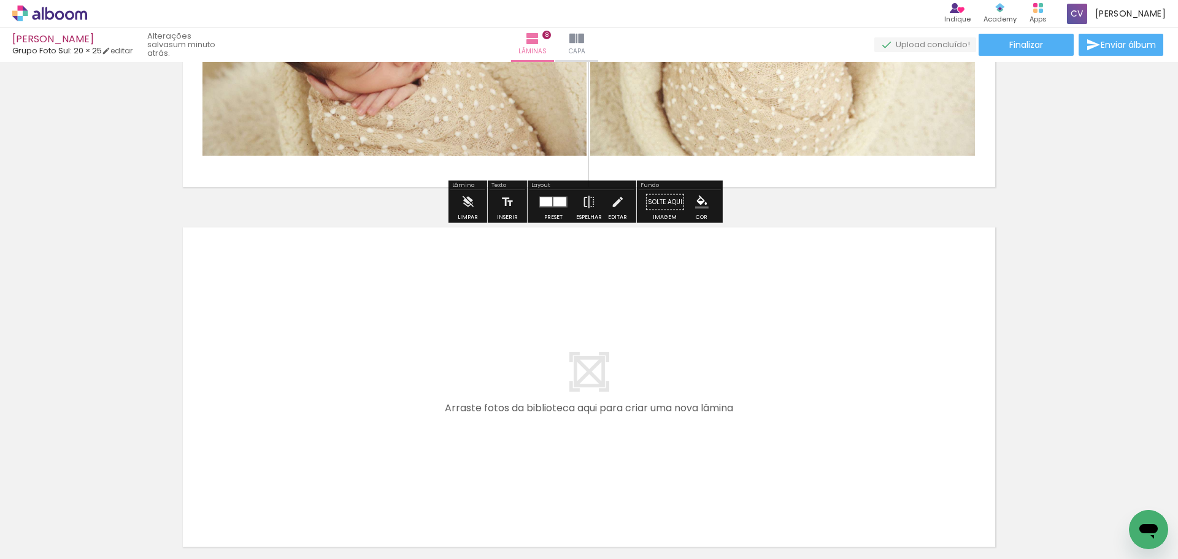
scroll to position [2867, 0]
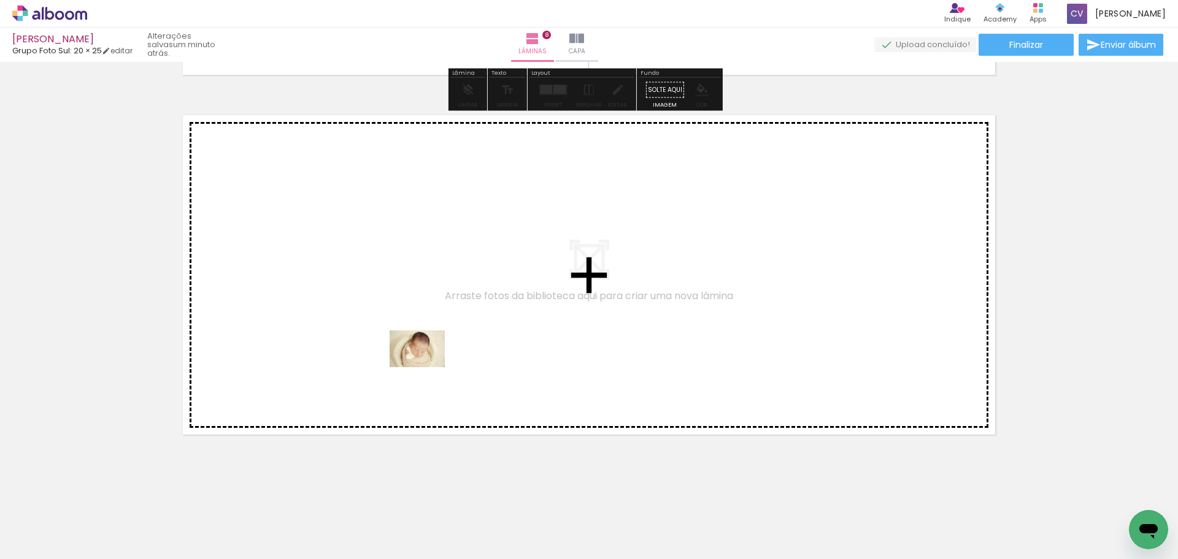
drag, startPoint x: 1059, startPoint y: 524, endPoint x: 900, endPoint y: 450, distance: 175.3
click at [431, 365] on quentale-workspace at bounding box center [589, 279] width 1178 height 559
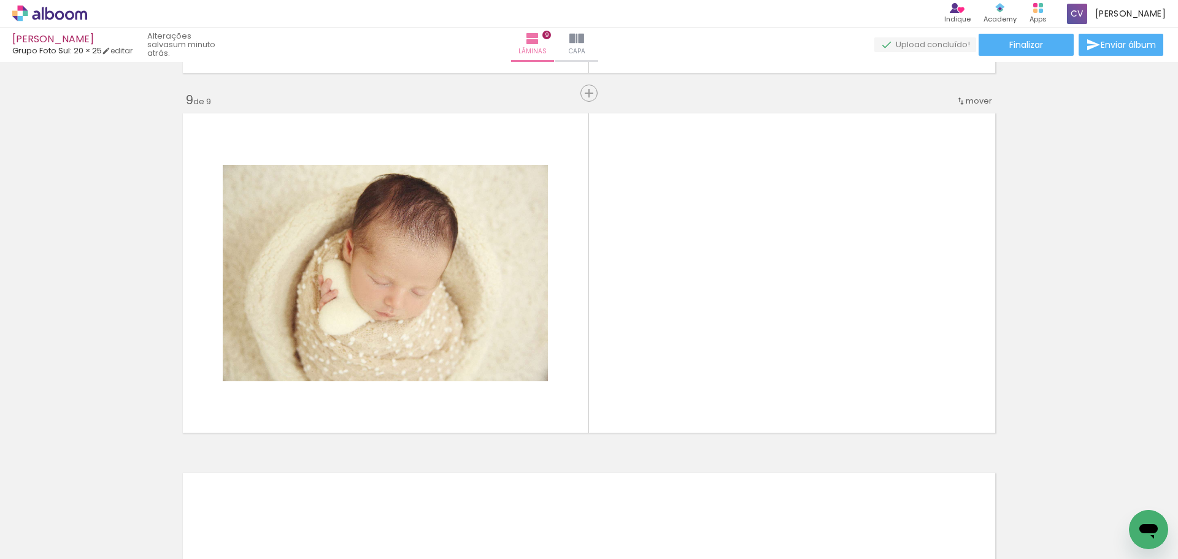
scroll to position [2870, 0]
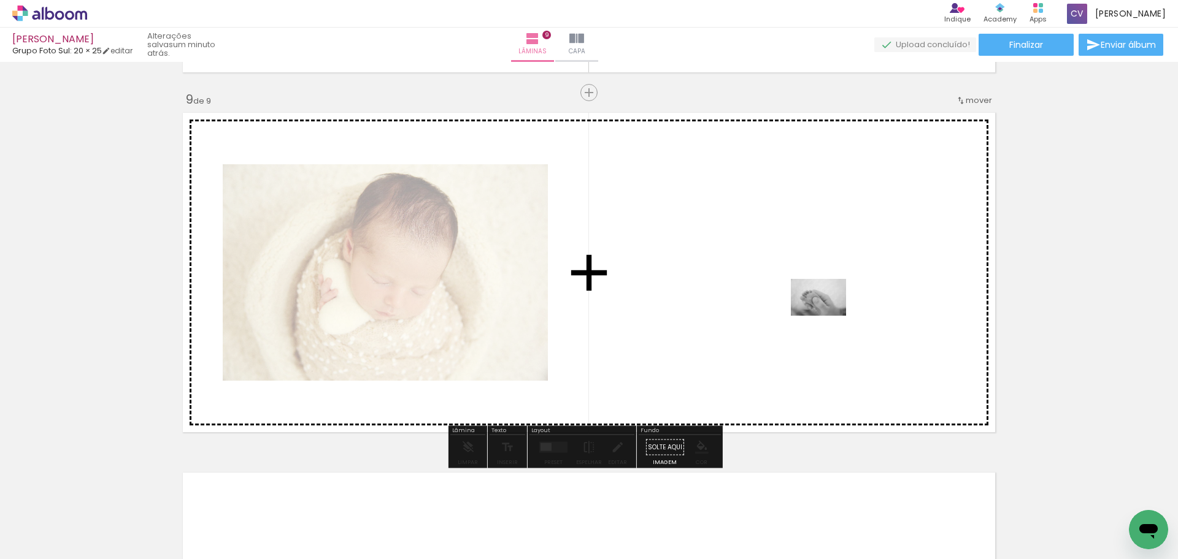
drag, startPoint x: 1111, startPoint y: 526, endPoint x: 827, endPoint y: 316, distance: 353.0
click at [827, 316] on quentale-workspace at bounding box center [589, 279] width 1178 height 559
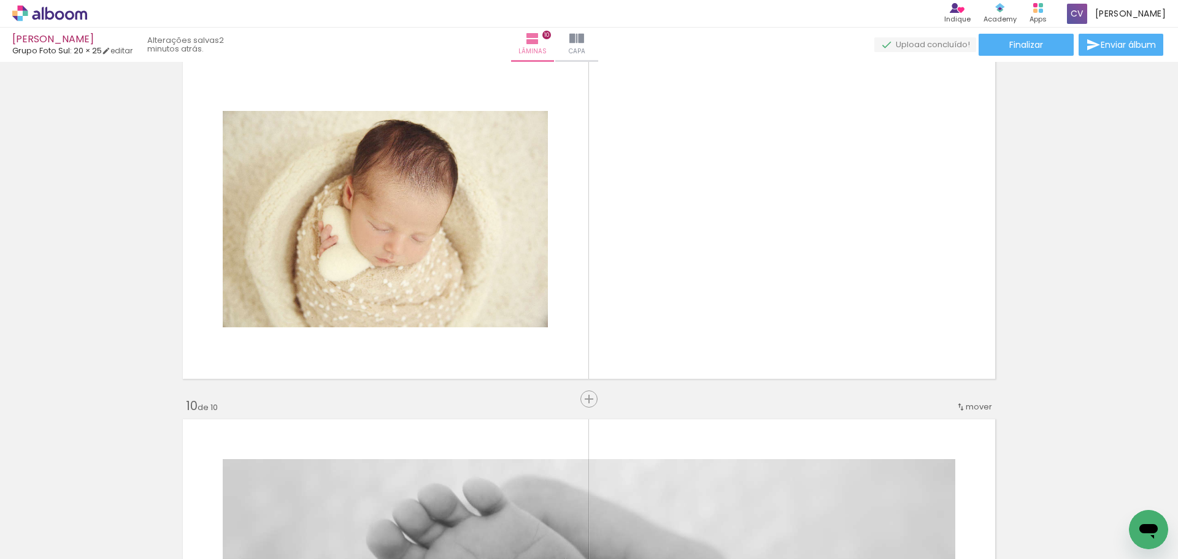
scroll to position [0, 713]
click at [1123, 530] on div at bounding box center [1127, 518] width 61 height 40
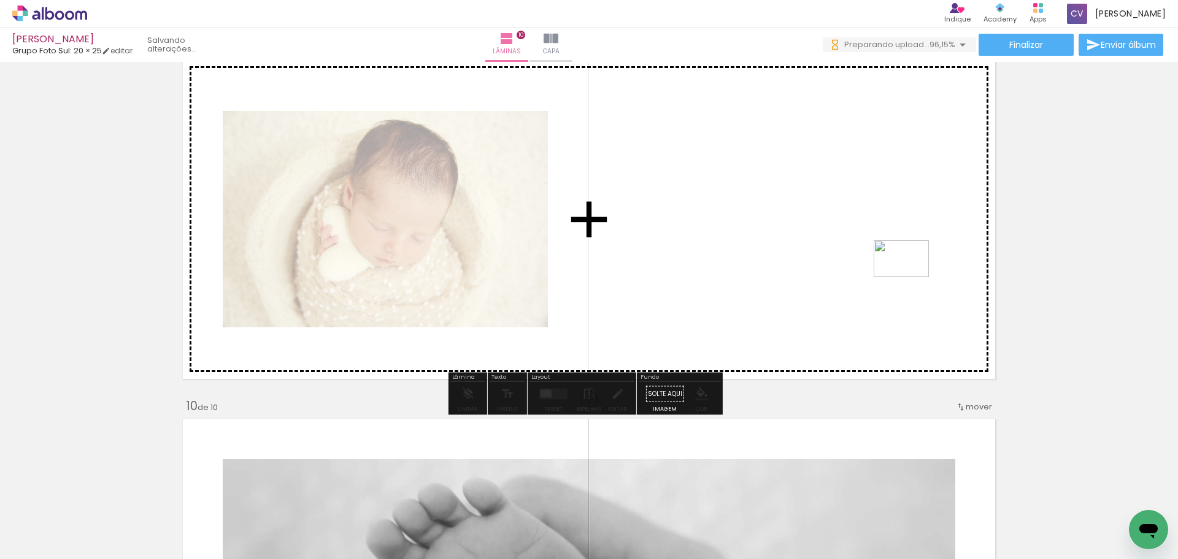
drag, startPoint x: 988, startPoint y: 396, endPoint x: 875, endPoint y: 247, distance: 186.4
click at [875, 247] on quentale-workspace at bounding box center [589, 279] width 1178 height 559
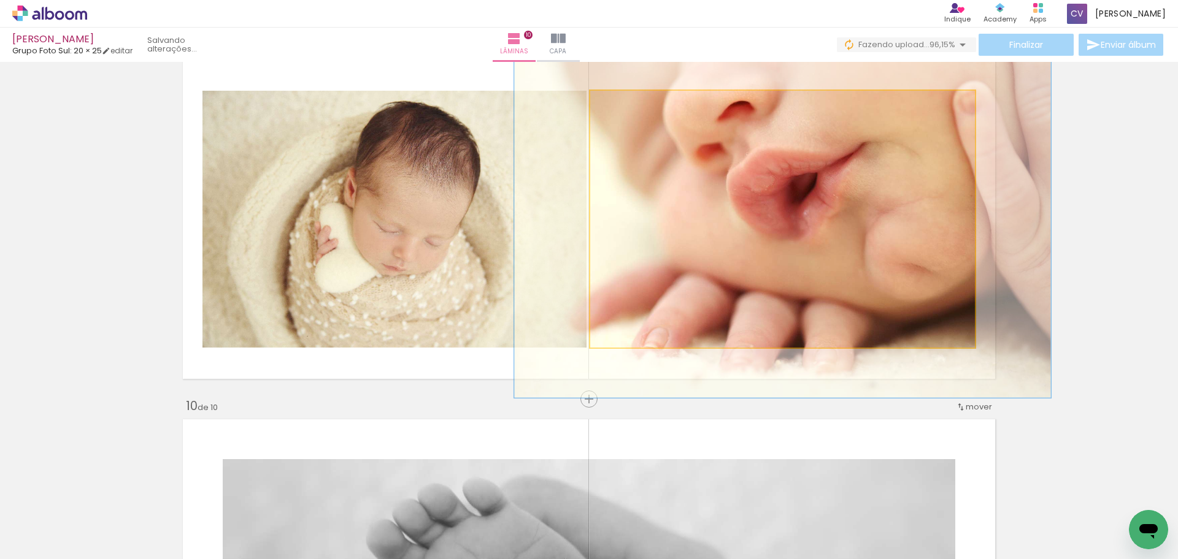
drag, startPoint x: 616, startPoint y: 107, endPoint x: 632, endPoint y: 106, distance: 16.0
click at [632, 106] on div at bounding box center [635, 103] width 11 height 11
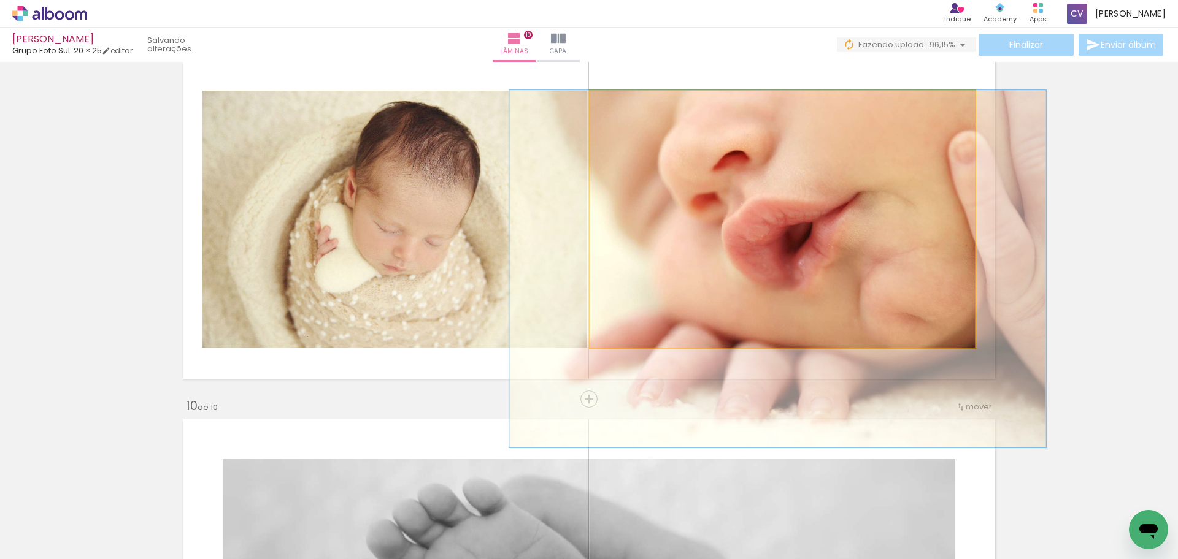
drag, startPoint x: 786, startPoint y: 170, endPoint x: 781, endPoint y: 229, distance: 59.7
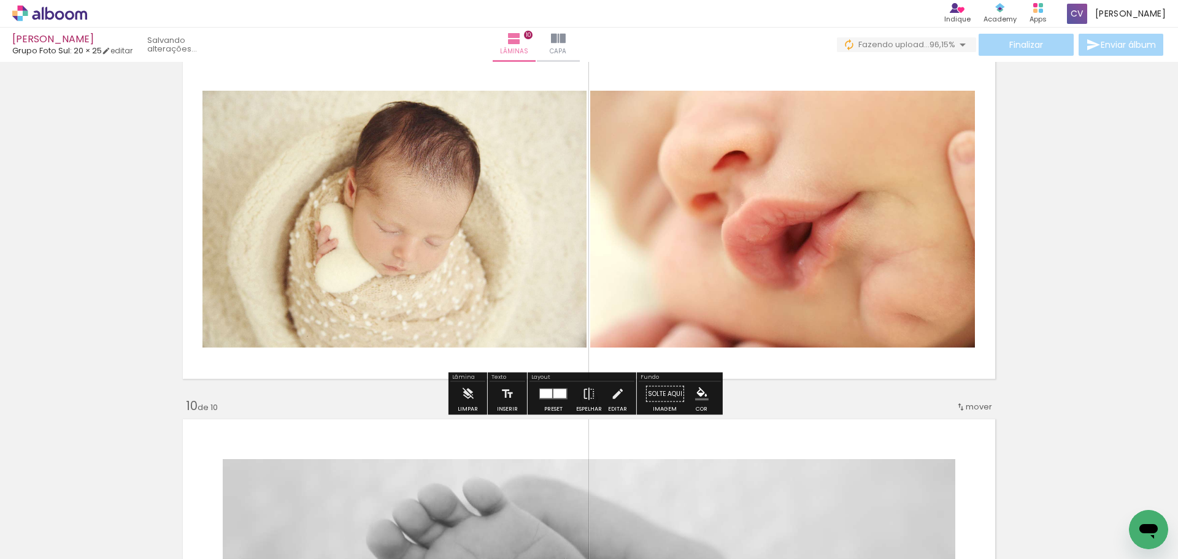
click at [0, 0] on slot "P&B" at bounding box center [0, 0] width 0 height 0
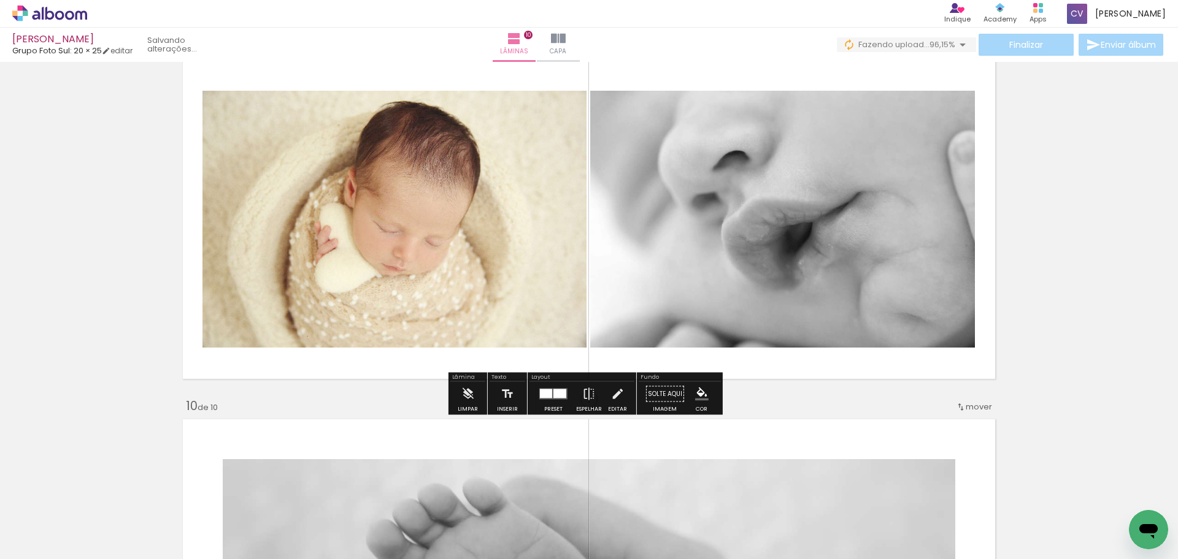
click at [0, 0] on slot "P&B" at bounding box center [0, 0] width 0 height 0
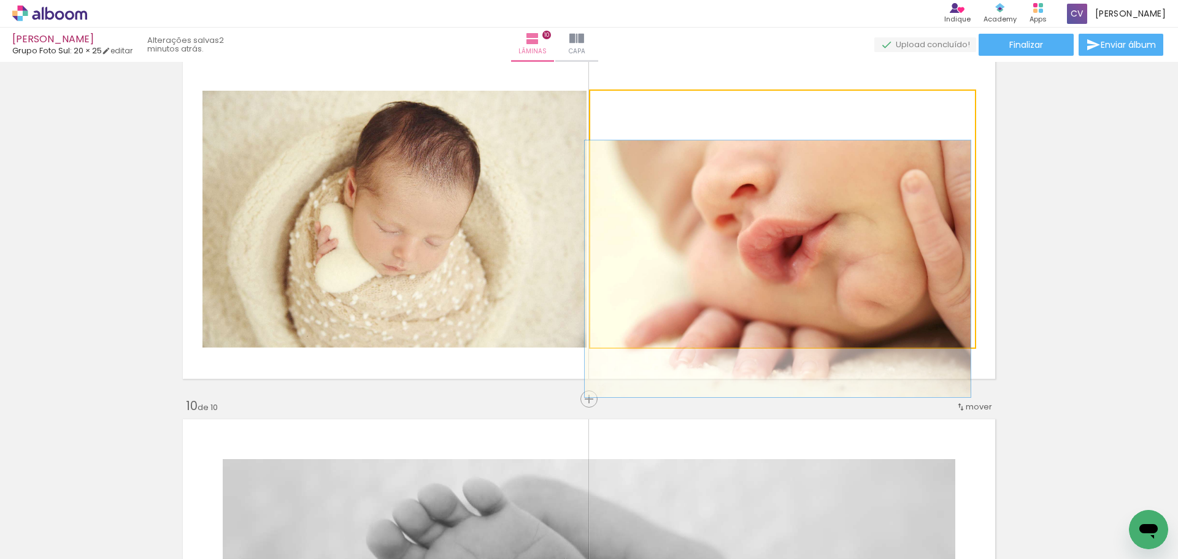
drag, startPoint x: 629, startPoint y: 104, endPoint x: 608, endPoint y: 105, distance: 21.5
type paper-slider "100"
click at [609, 105] on div at bounding box center [619, 104] width 20 height 20
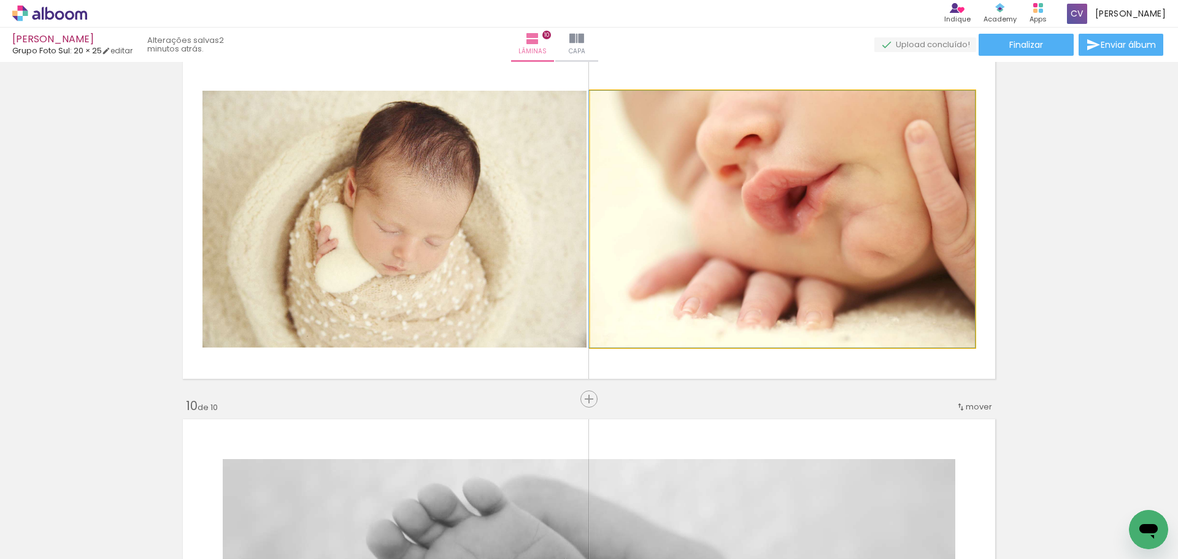
drag, startPoint x: 820, startPoint y: 250, endPoint x: 822, endPoint y: 239, distance: 11.3
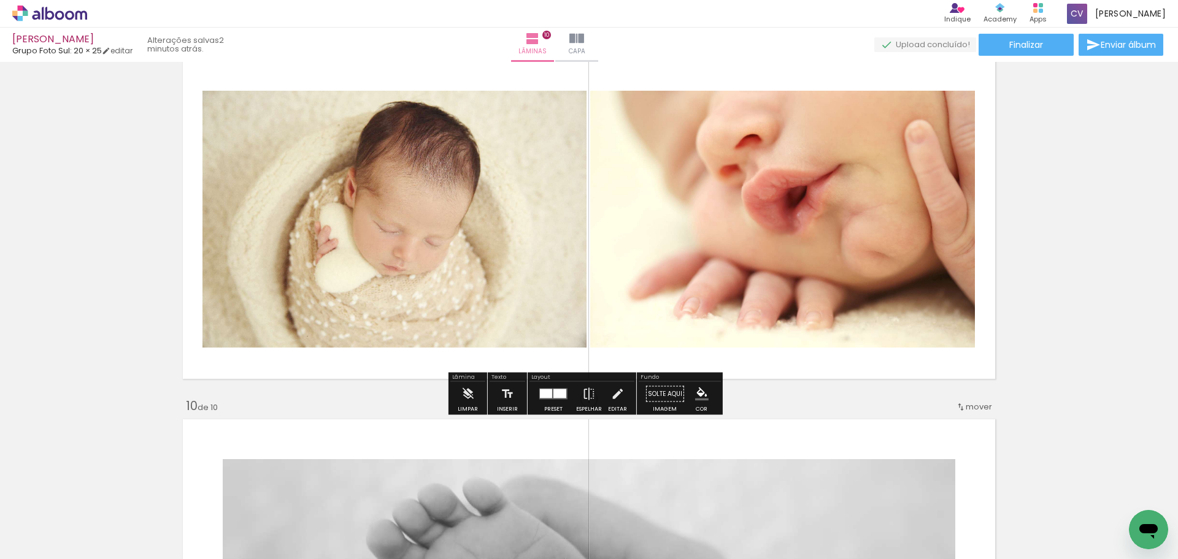
click at [553, 395] on div at bounding box center [559, 393] width 13 height 9
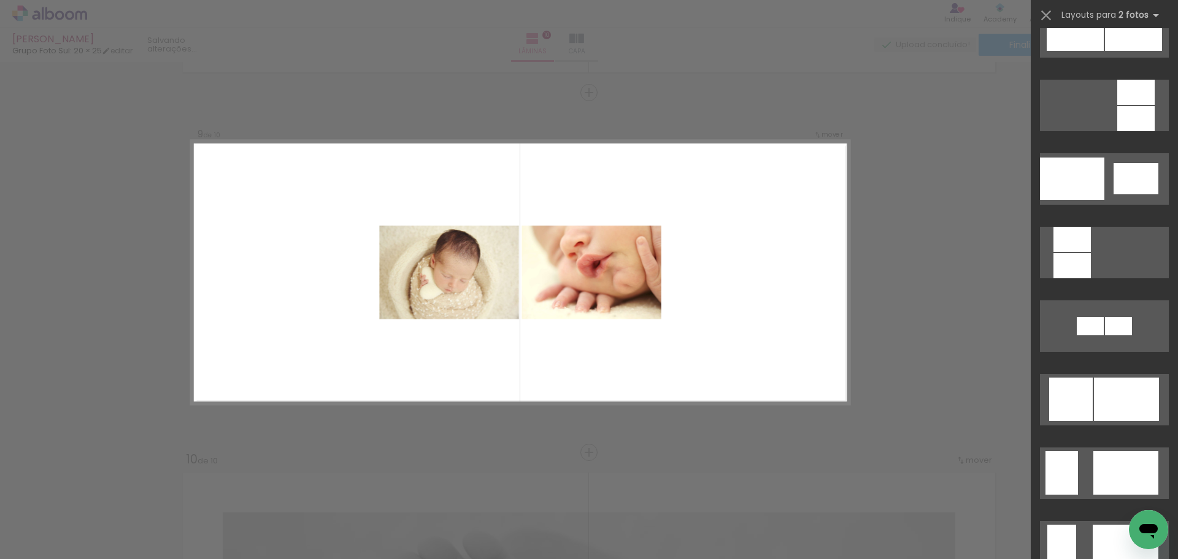
scroll to position [1288, 0]
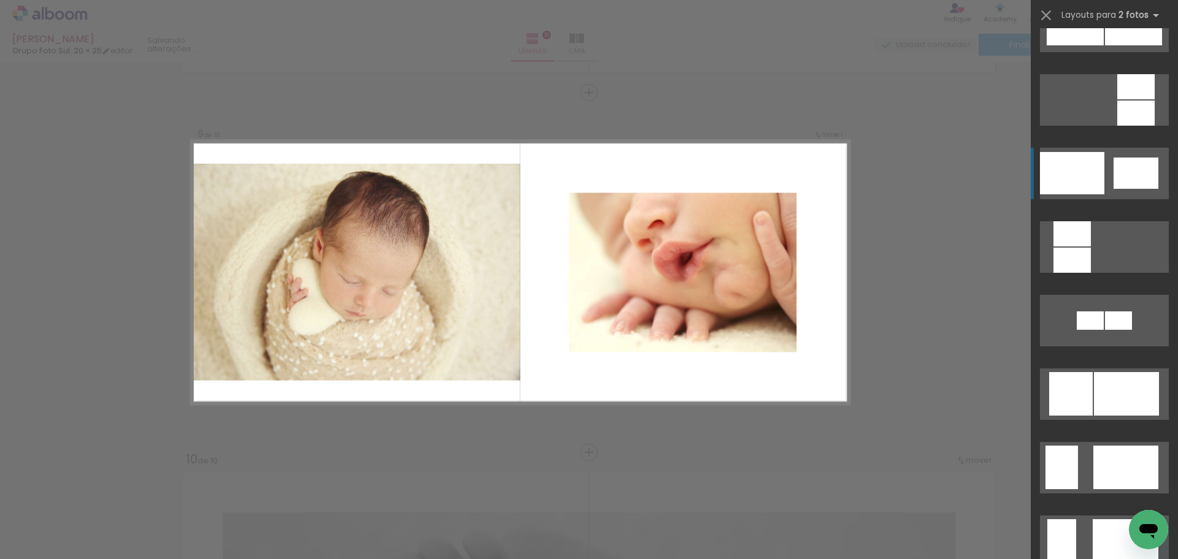
click at [1056, 171] on div at bounding box center [1072, 173] width 64 height 42
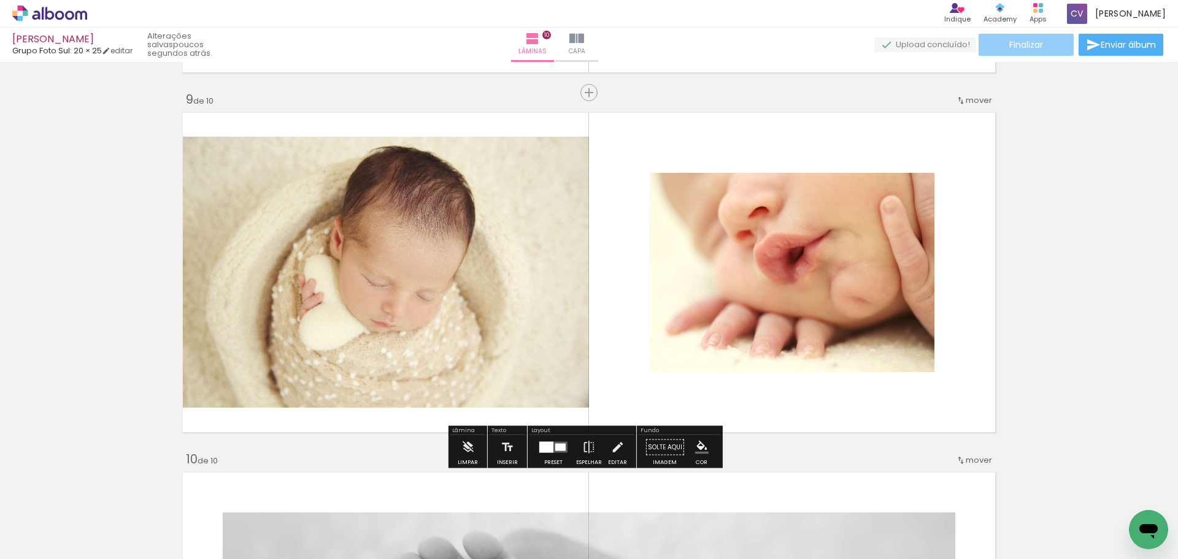
click at [1021, 43] on span "Finalizar" at bounding box center [1026, 44] width 34 height 9
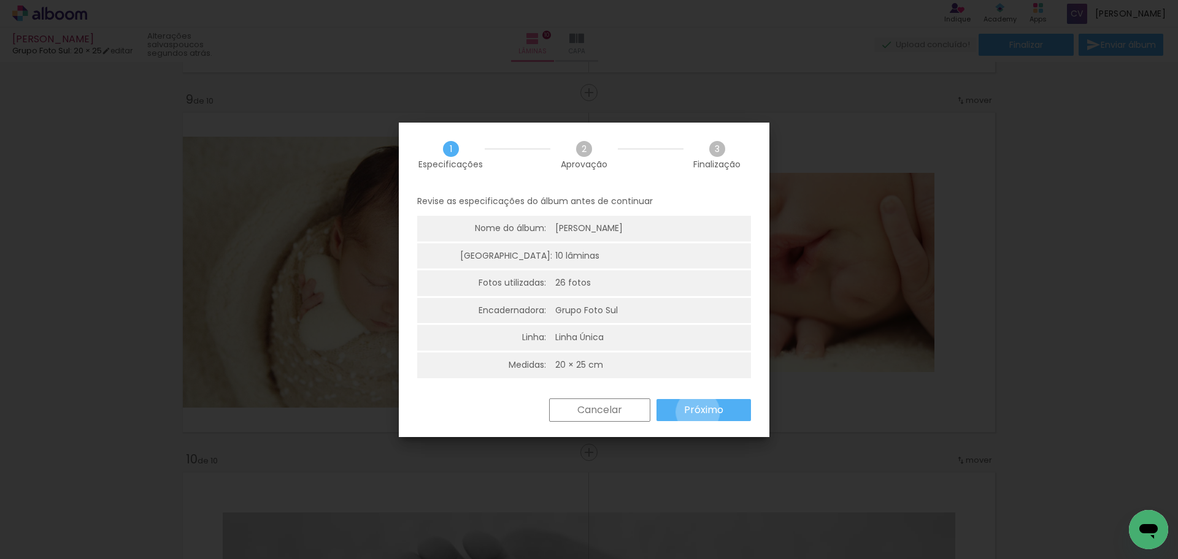
click at [0, 0] on slot "Próximo" at bounding box center [0, 0] width 0 height 0
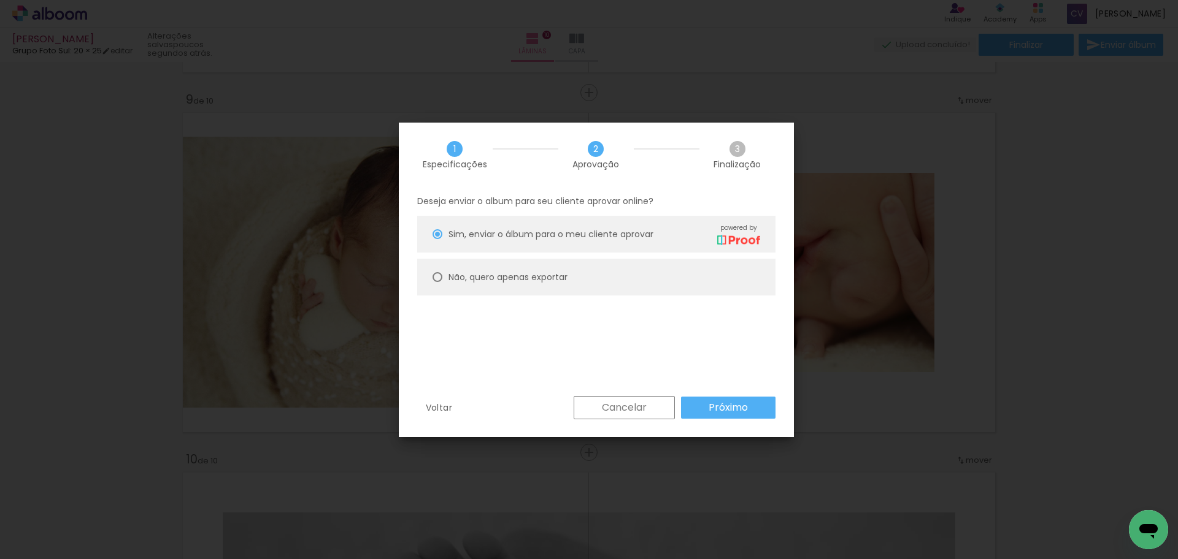
click at [0, 0] on slot "Não, quero apenas exportar" at bounding box center [0, 0] width 0 height 0
type paper-radio-button "on"
click at [0, 0] on slot "Próximo" at bounding box center [0, 0] width 0 height 0
type input "Alta, 300 DPI"
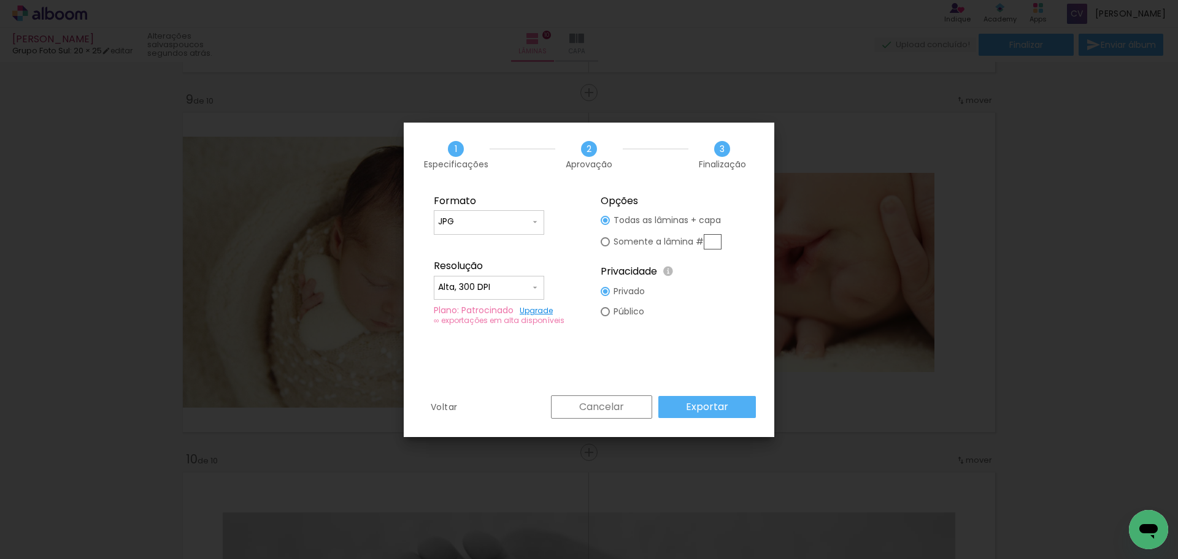
click at [0, 0] on slot "Exportar" at bounding box center [0, 0] width 0 height 0
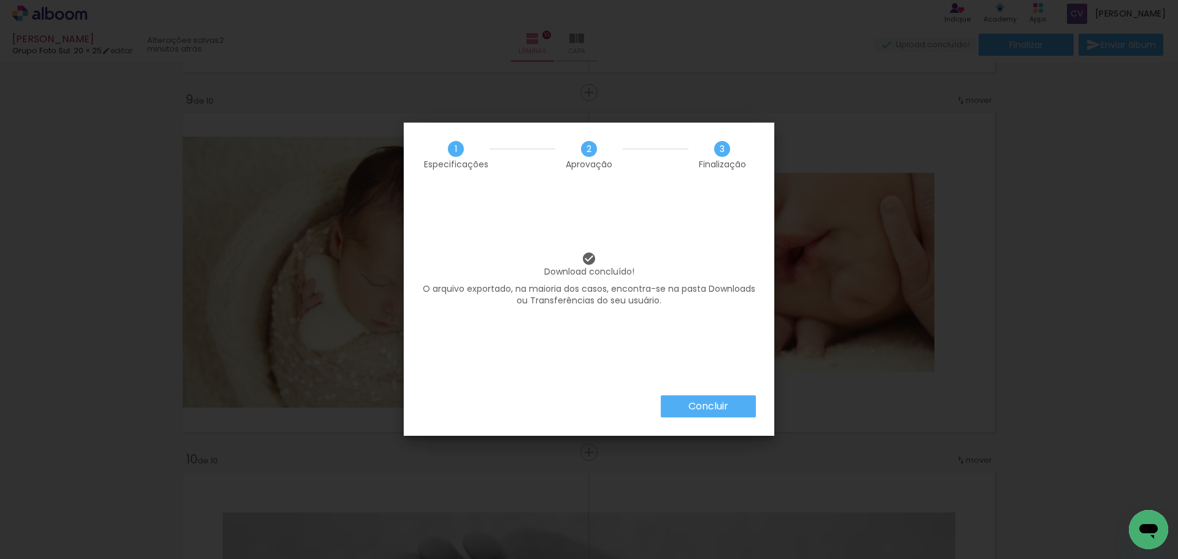
click at [0, 0] on slot "Concluir" at bounding box center [0, 0] width 0 height 0
